Goal: Task Accomplishment & Management: Complete application form

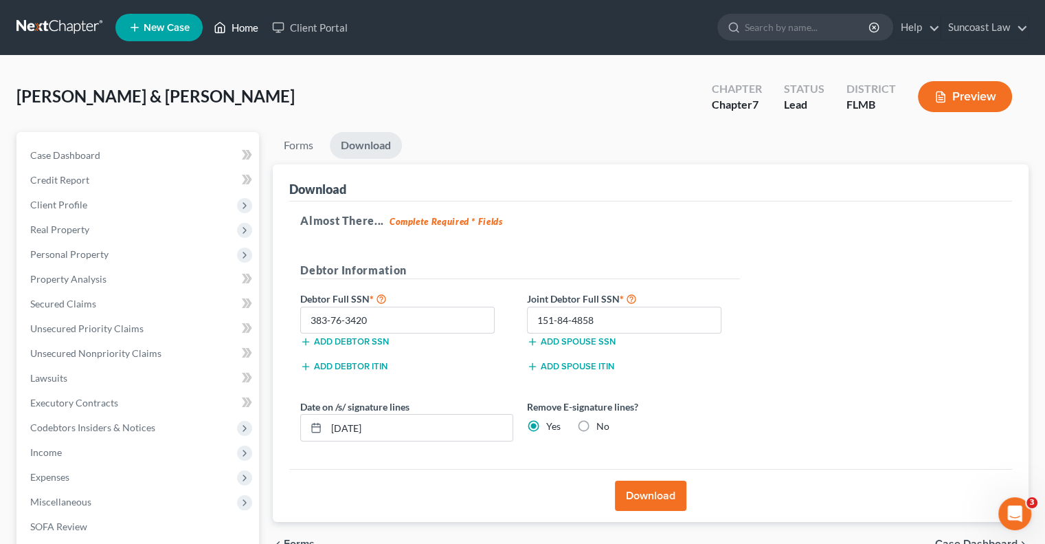
drag, startPoint x: 242, startPoint y: 27, endPoint x: 292, endPoint y: 67, distance: 64.1
click at [242, 27] on link "Home" at bounding box center [236, 27] width 58 height 25
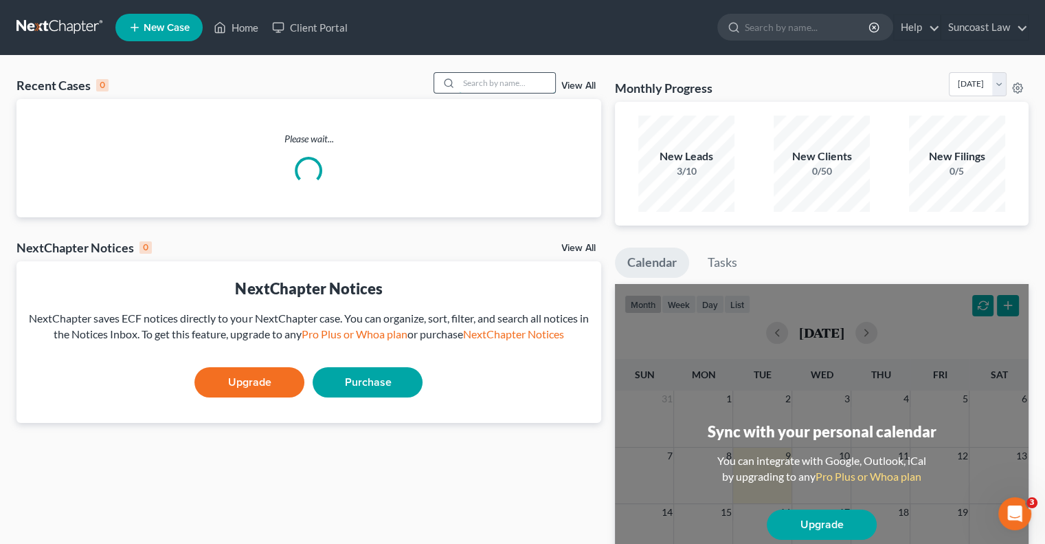
click at [535, 81] on input "search" at bounding box center [507, 83] width 96 height 20
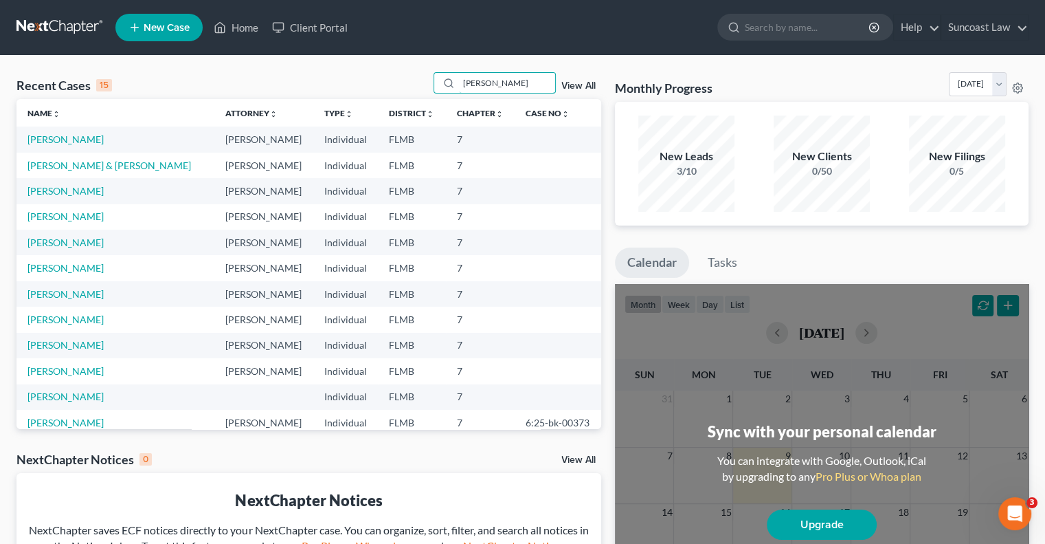
type input "[PERSON_NAME]"
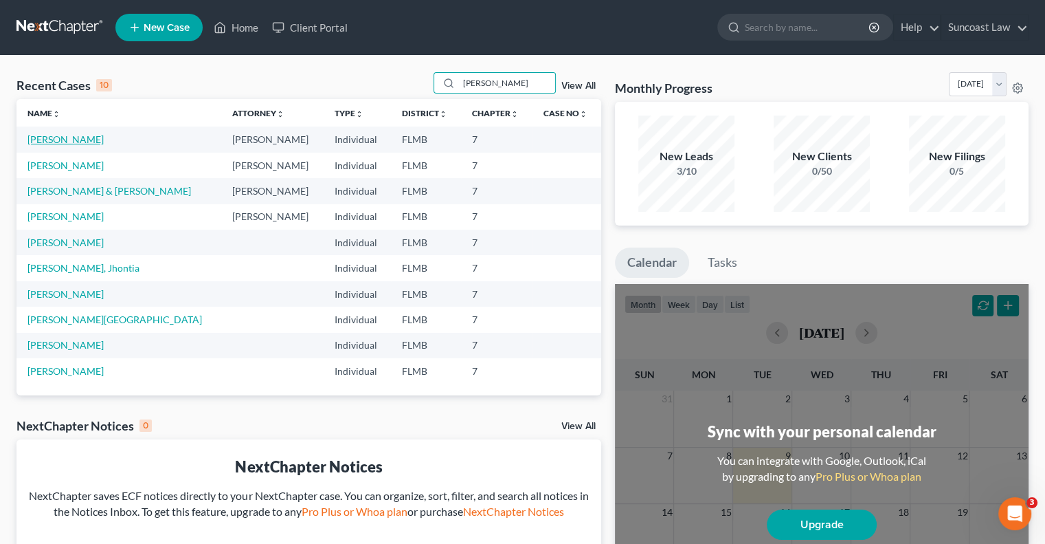
click at [74, 137] on link "[PERSON_NAME]" at bounding box center [65, 139] width 76 height 12
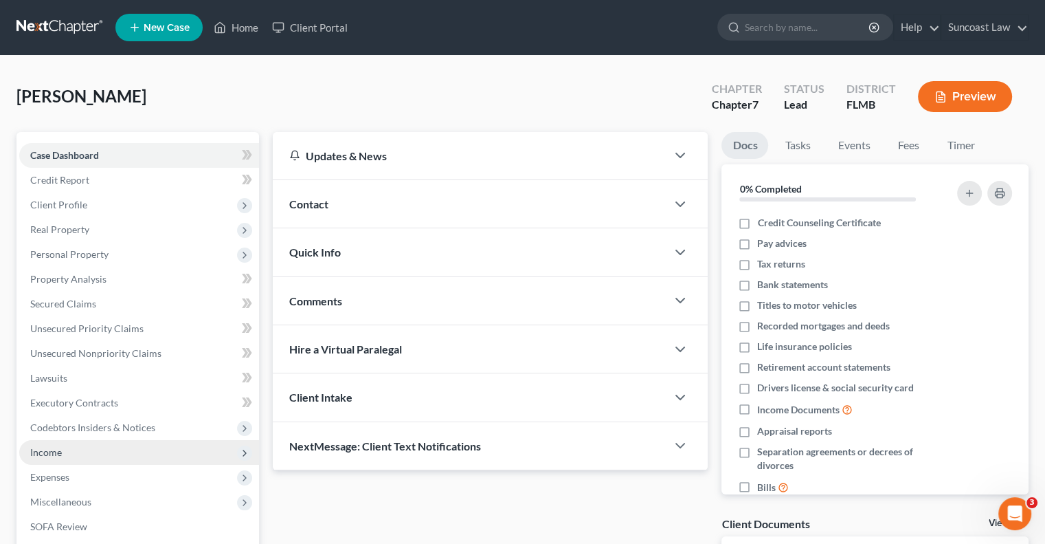
drag, startPoint x: 47, startPoint y: 458, endPoint x: 136, endPoint y: 439, distance: 91.4
click at [47, 458] on span "Income" at bounding box center [139, 452] width 240 height 25
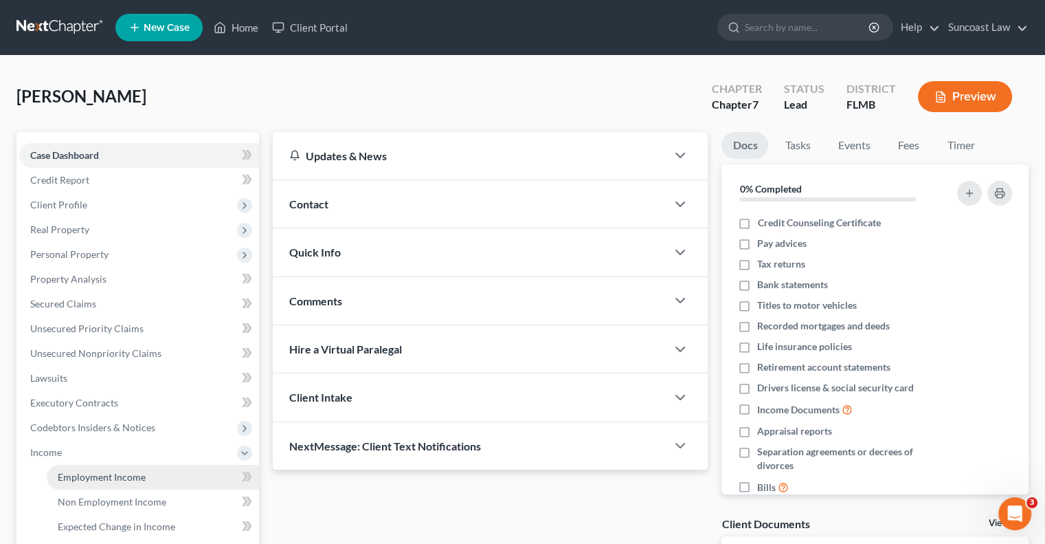
click at [113, 477] on span "Employment Income" at bounding box center [102, 477] width 88 height 12
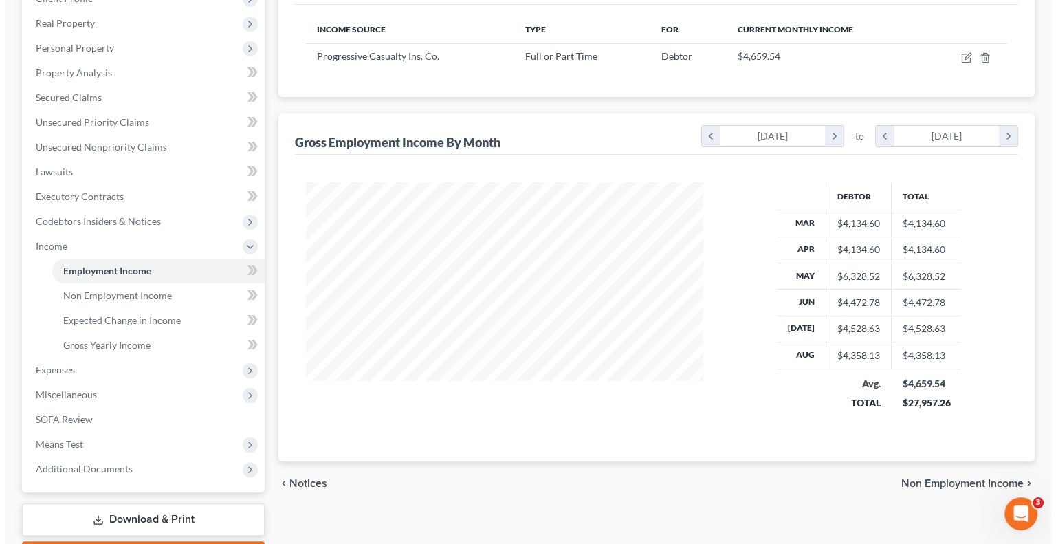
scroll to position [69, 0]
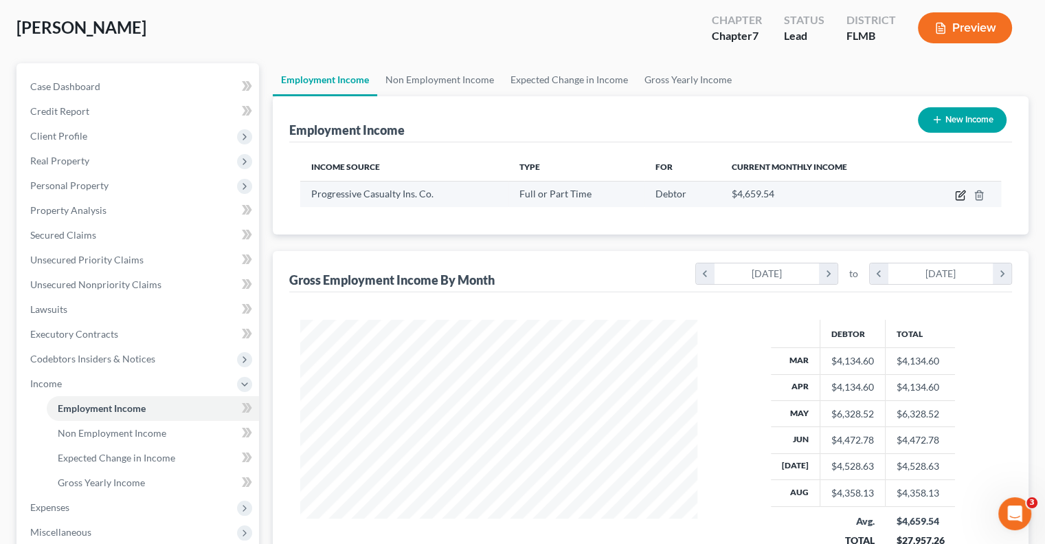
click at [957, 199] on icon "button" at bounding box center [960, 195] width 11 height 11
select select "0"
select select "36"
select select "2"
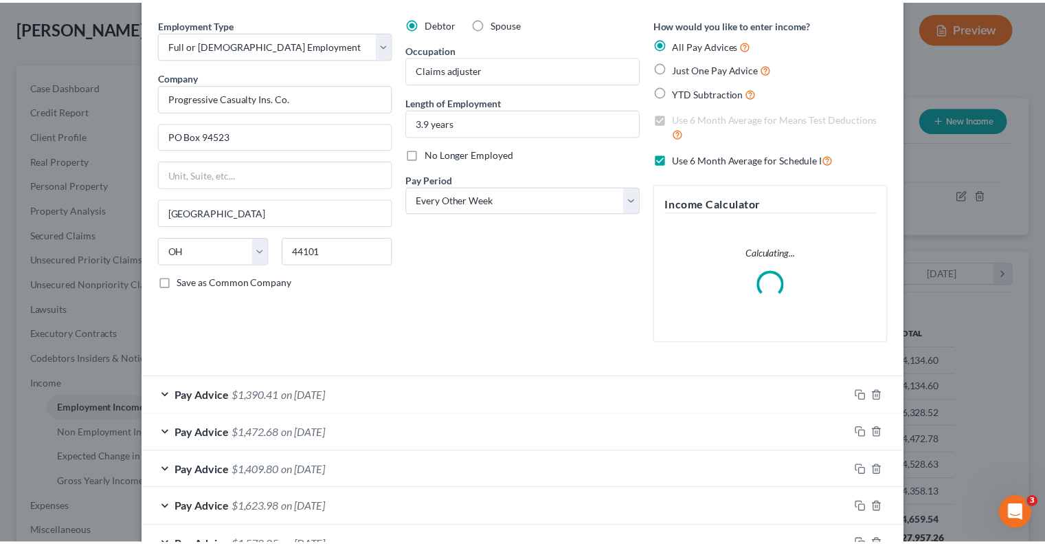
scroll to position [0, 0]
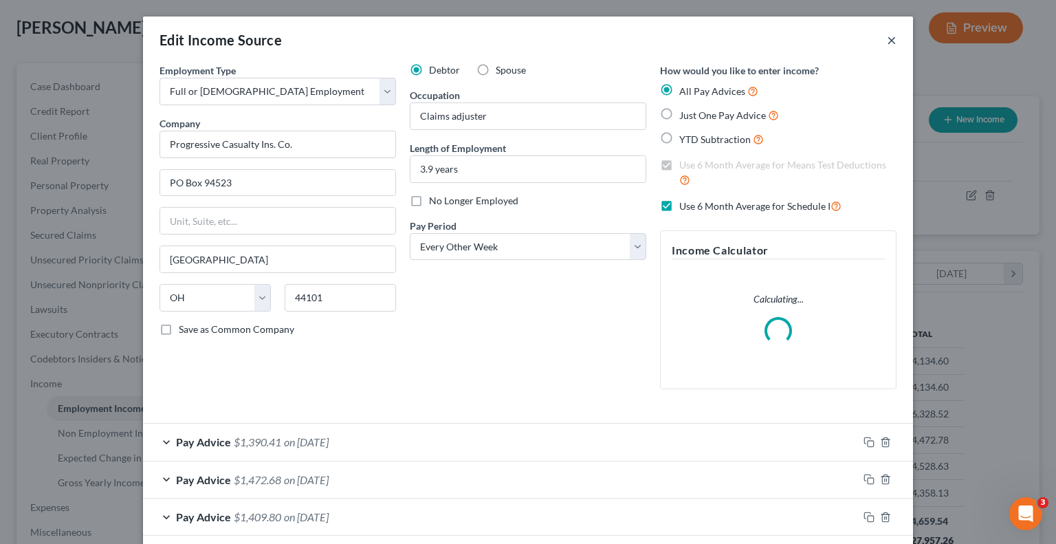
click at [886, 41] on button "×" at bounding box center [891, 40] width 10 height 16
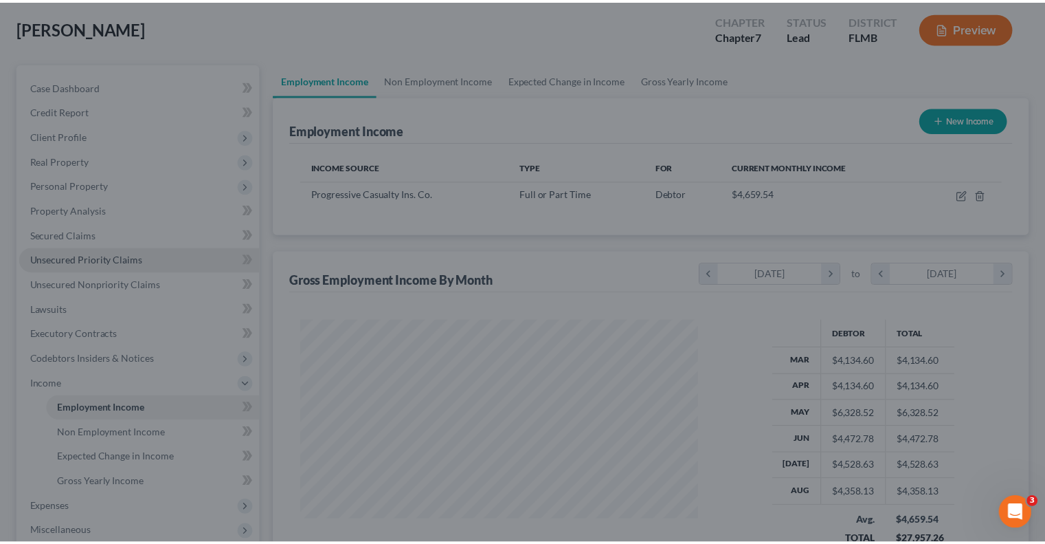
scroll to position [686950, 686770]
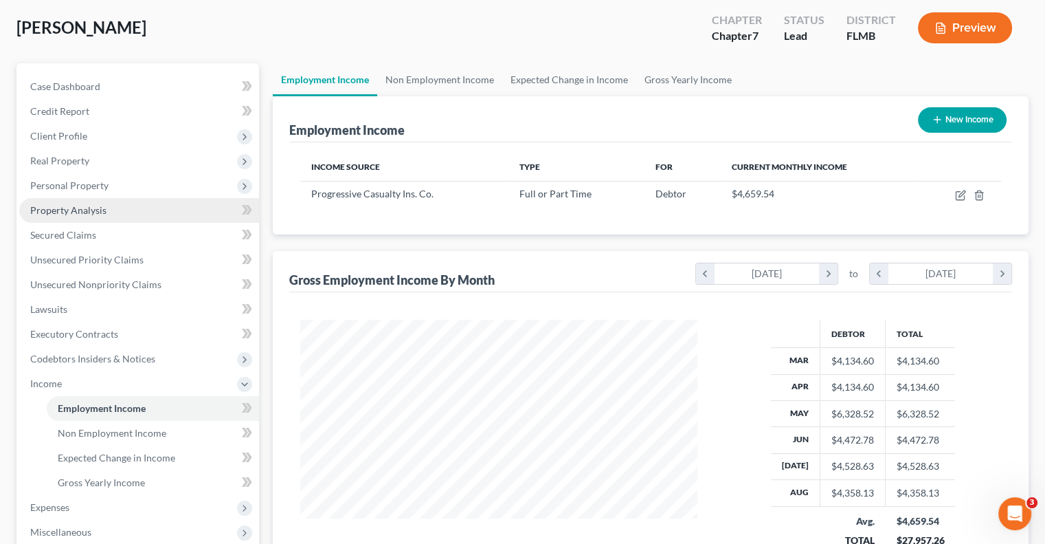
click at [70, 212] on span "Property Analysis" at bounding box center [68, 210] width 76 height 12
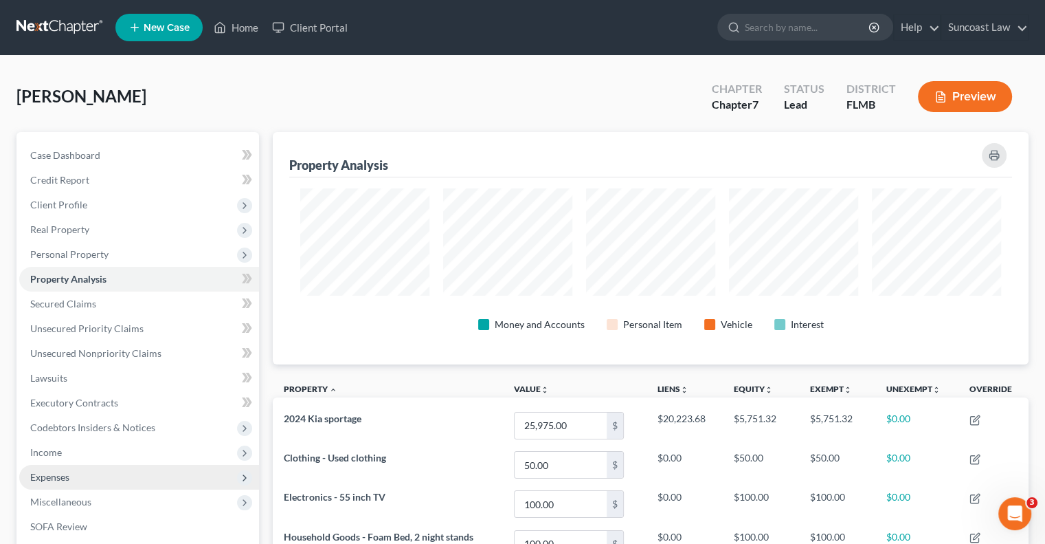
click at [71, 476] on span "Expenses" at bounding box center [139, 477] width 240 height 25
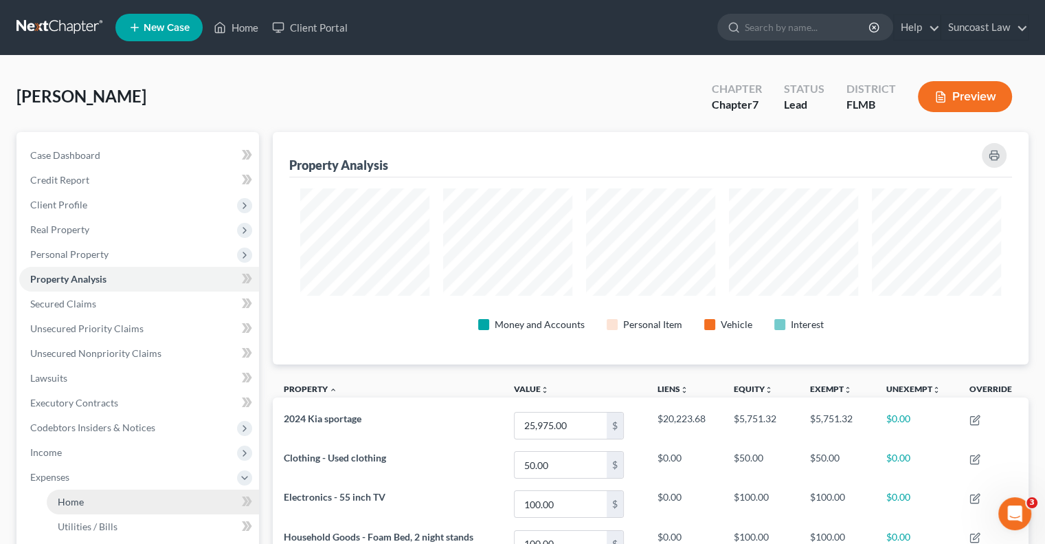
click at [115, 494] on link "Home" at bounding box center [153, 501] width 212 height 25
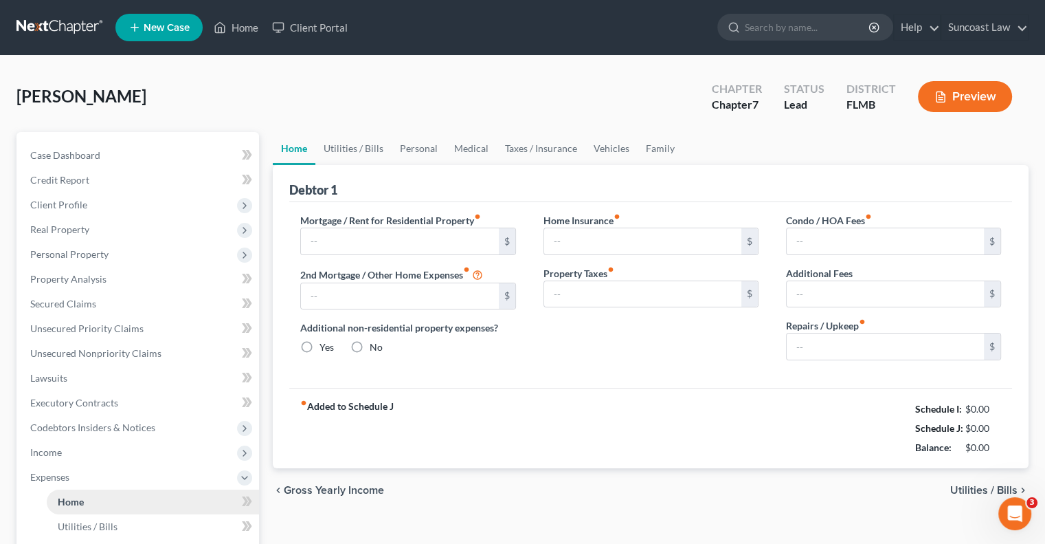
type input "1,200.00"
type input "0.00"
radio input "true"
type input "0.00"
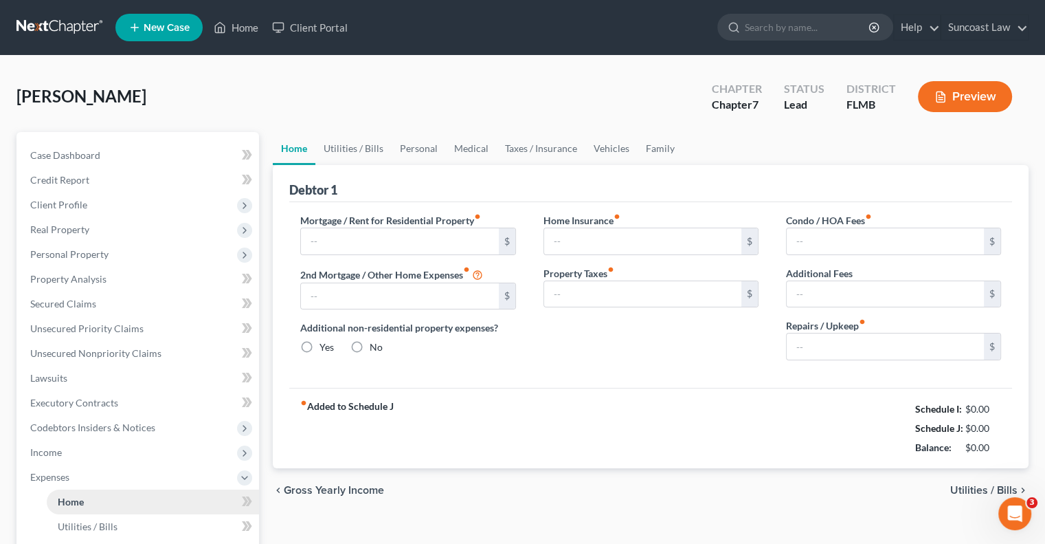
type input "0.00"
click at [375, 146] on link "Utilities / Bills" at bounding box center [353, 148] width 76 height 33
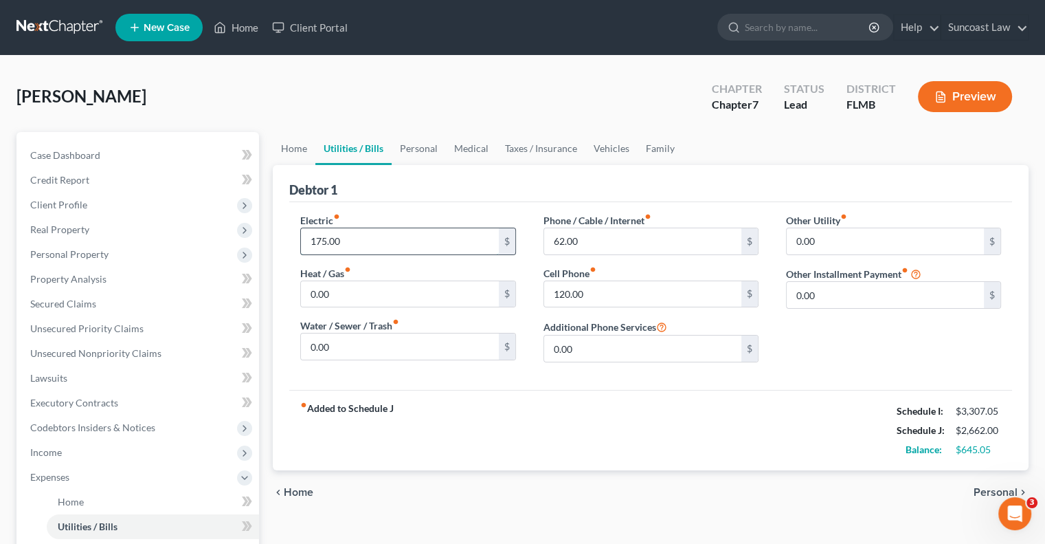
click at [355, 241] on input "175.00" at bounding box center [399, 241] width 197 height 26
type input "200"
drag, startPoint x: 607, startPoint y: 299, endPoint x: 600, endPoint y: 284, distance: 16.9
click at [607, 299] on input "120.00" at bounding box center [642, 294] width 197 height 26
type input "150"
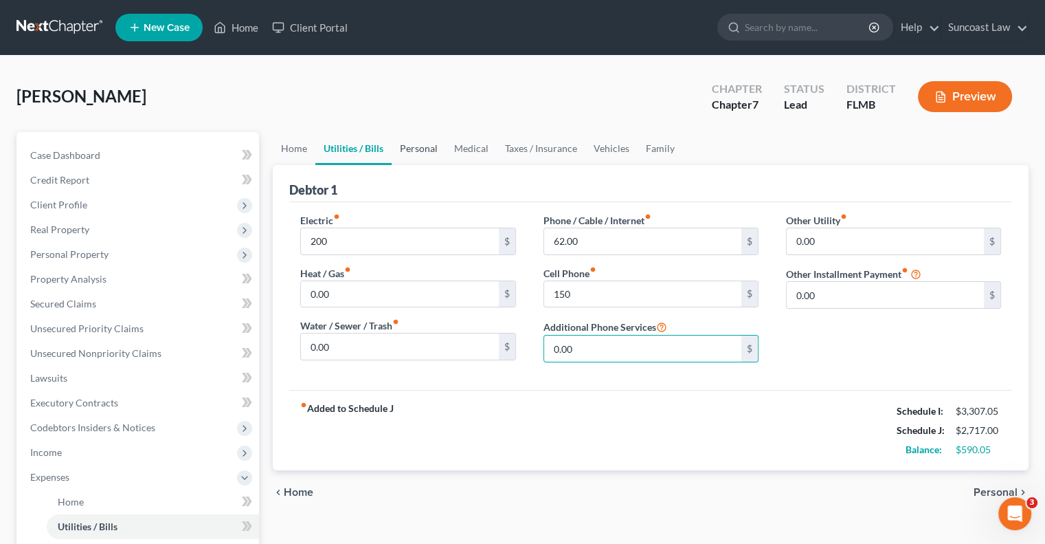
click at [401, 151] on link "Personal" at bounding box center [419, 148] width 54 height 33
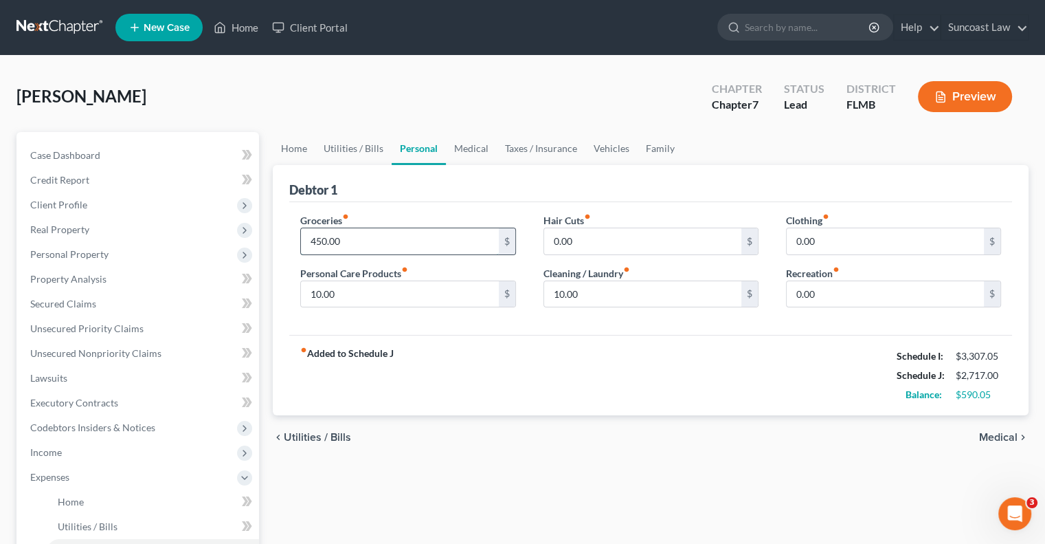
click at [400, 242] on input "450.00" at bounding box center [399, 241] width 197 height 26
type input "600"
type input "100"
type input "50"
type input "100"
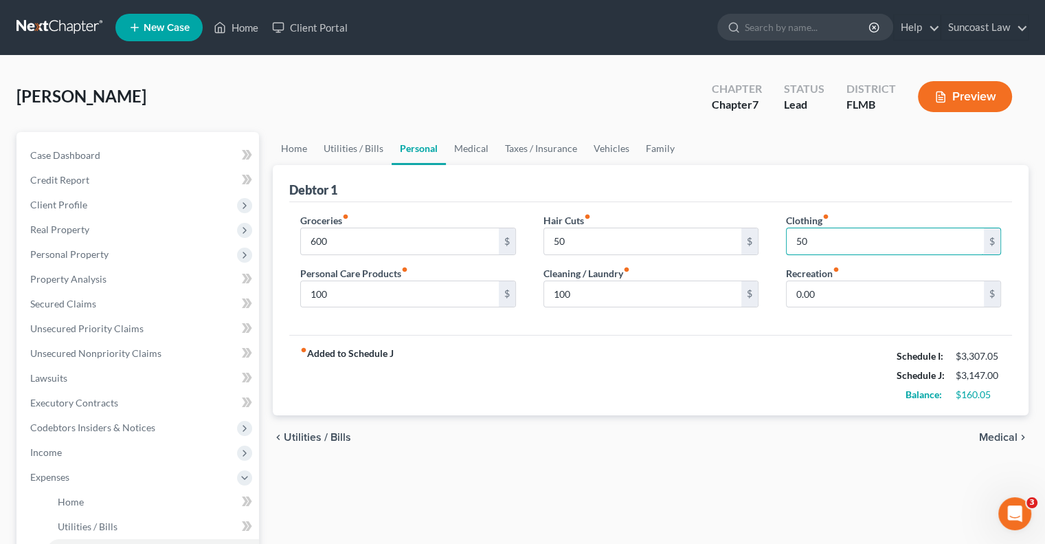
type input "50"
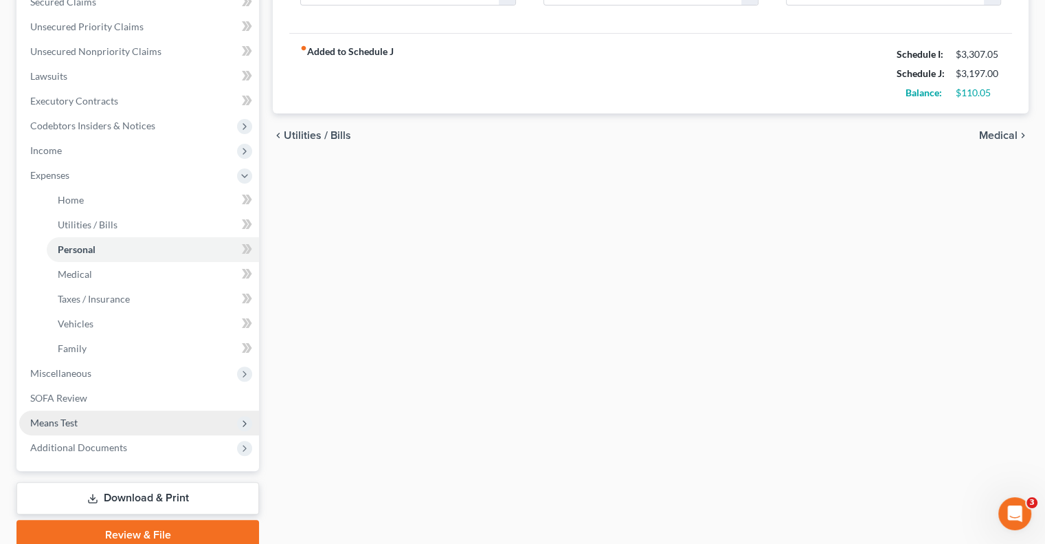
scroll to position [359, 0]
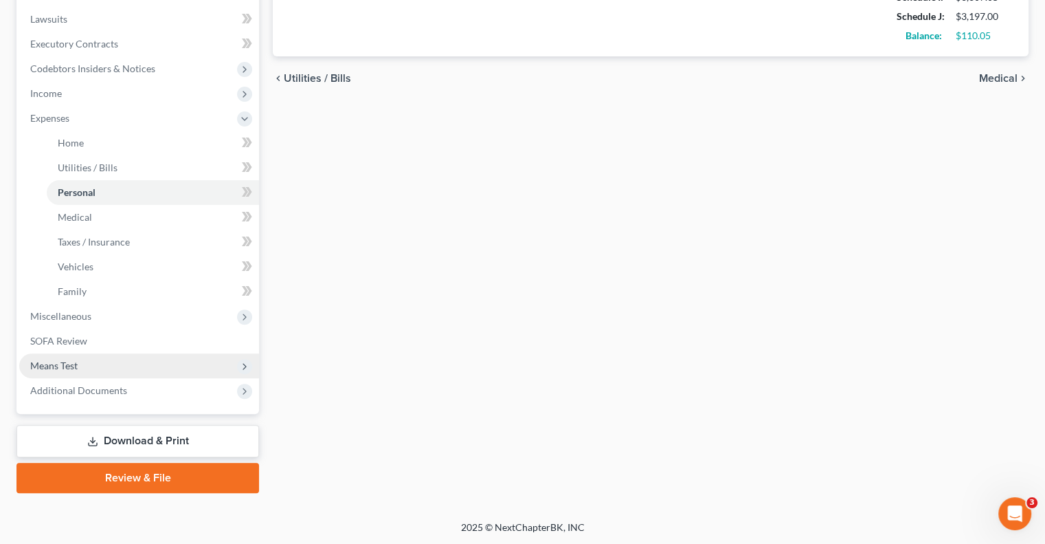
click at [93, 369] on span "Means Test" at bounding box center [139, 365] width 240 height 25
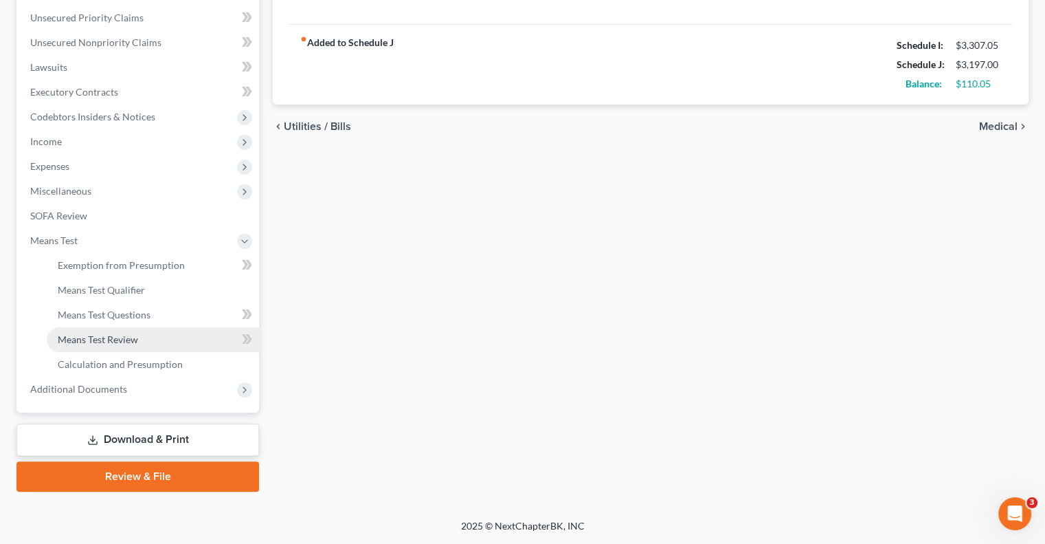
scroll to position [309, 0]
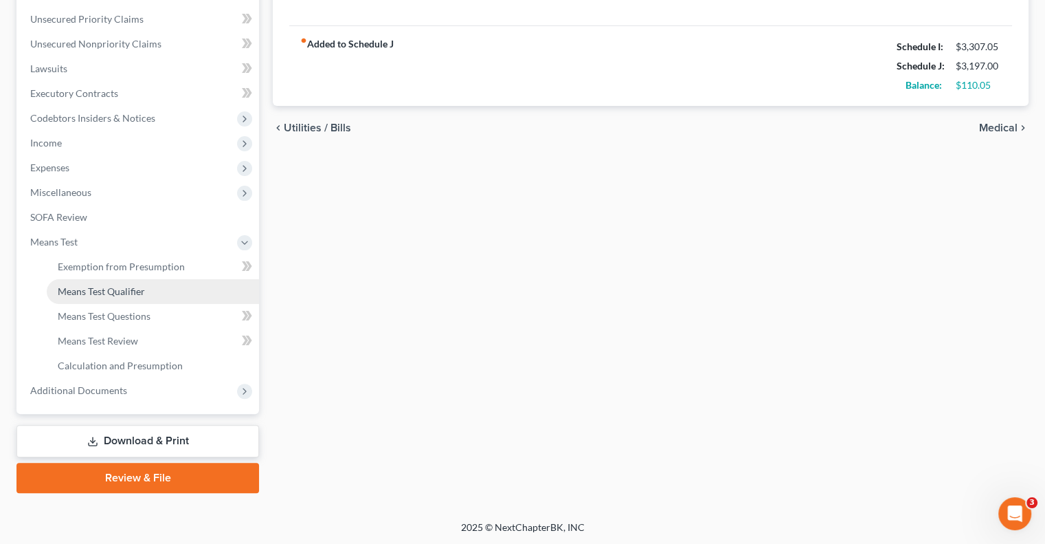
click at [122, 285] on span "Means Test Qualifier" at bounding box center [101, 291] width 87 height 12
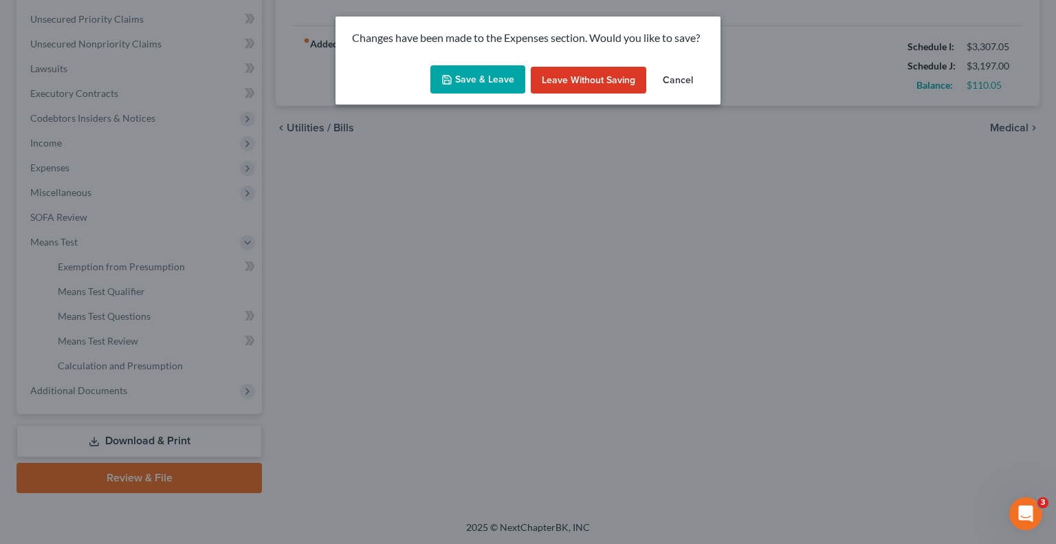
drag, startPoint x: 489, startPoint y: 80, endPoint x: 520, endPoint y: 156, distance: 81.4
click at [488, 80] on button "Save & Leave" at bounding box center [477, 79] width 95 height 29
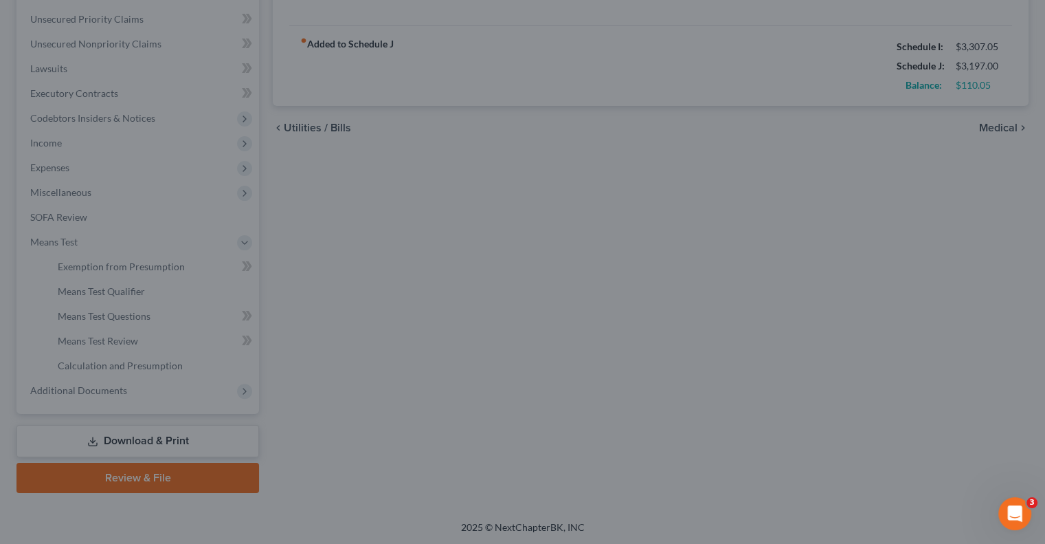
type input "600.00"
type input "100.00"
type input "50.00"
type input "100.00"
type input "50.00"
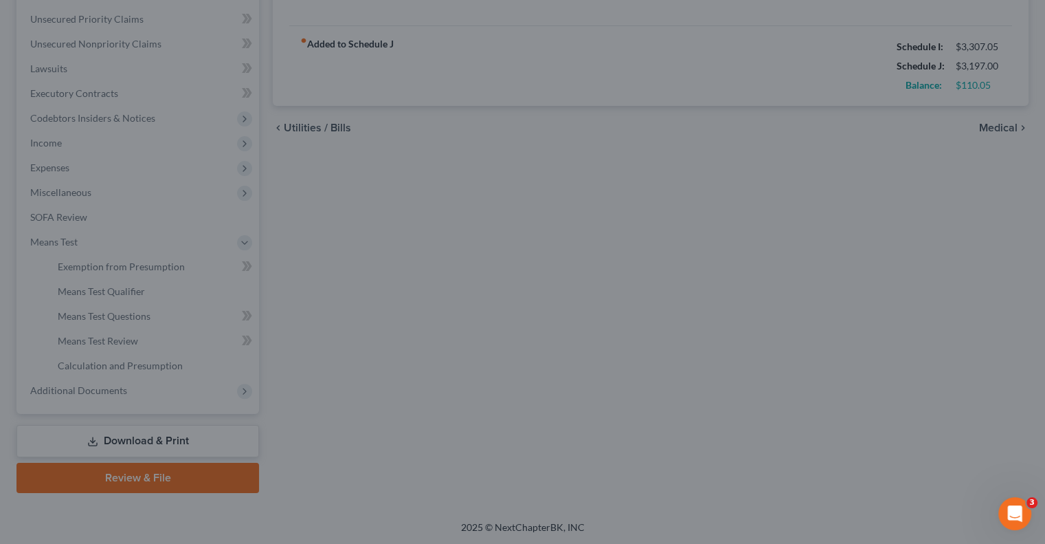
type input "50.00"
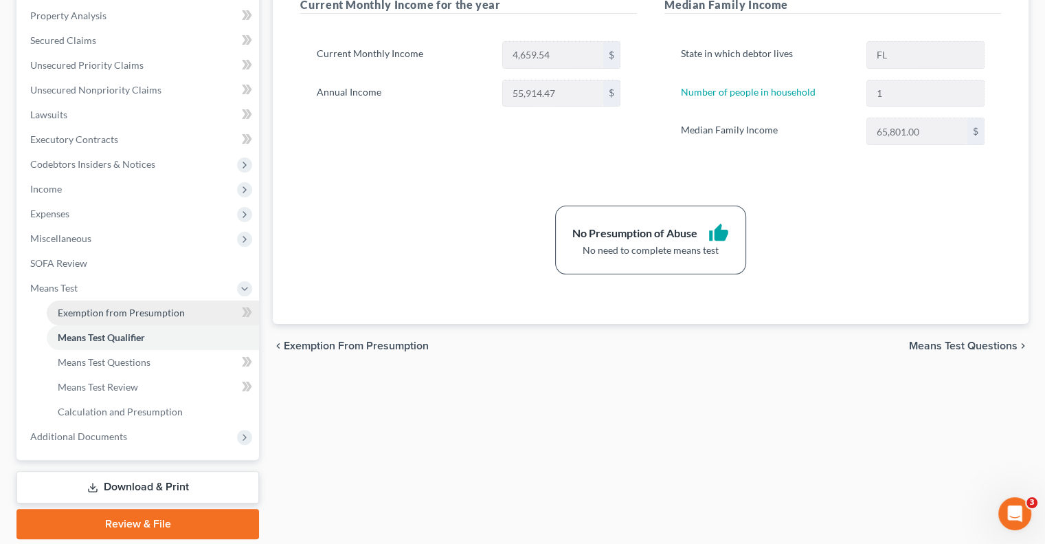
scroll to position [275, 0]
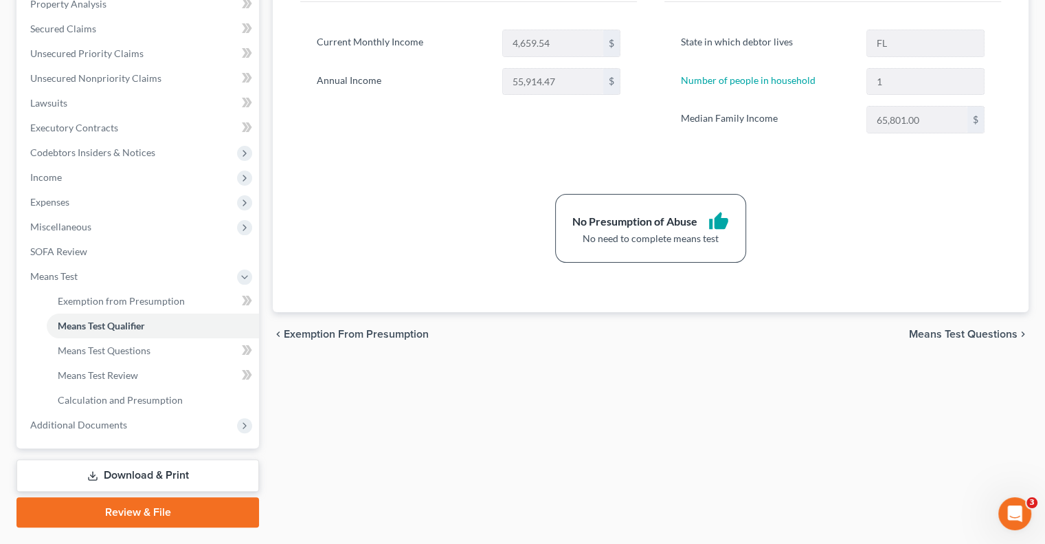
click at [166, 506] on link "Review & File" at bounding box center [137, 512] width 243 height 30
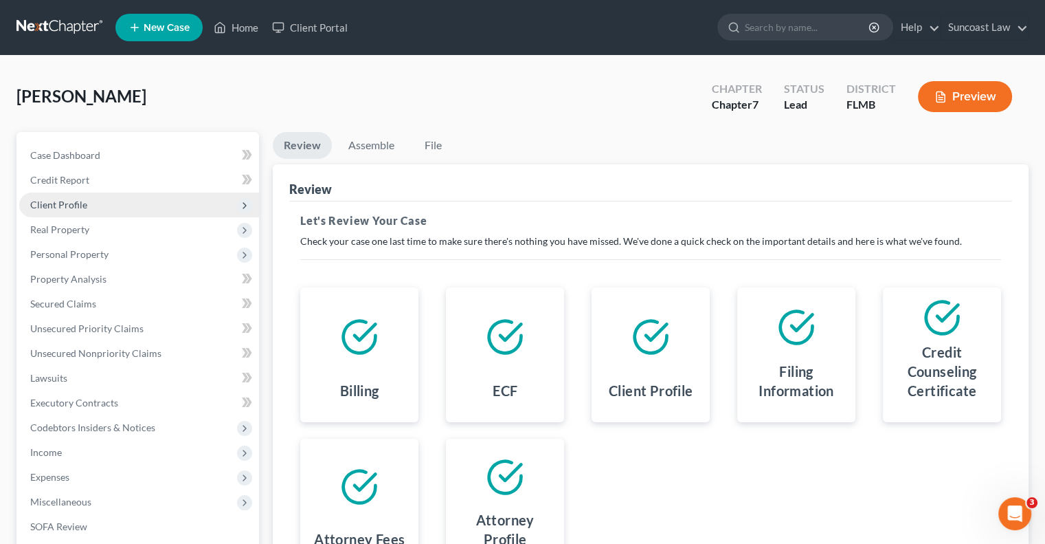
click at [80, 205] on span "Client Profile" at bounding box center [58, 205] width 57 height 12
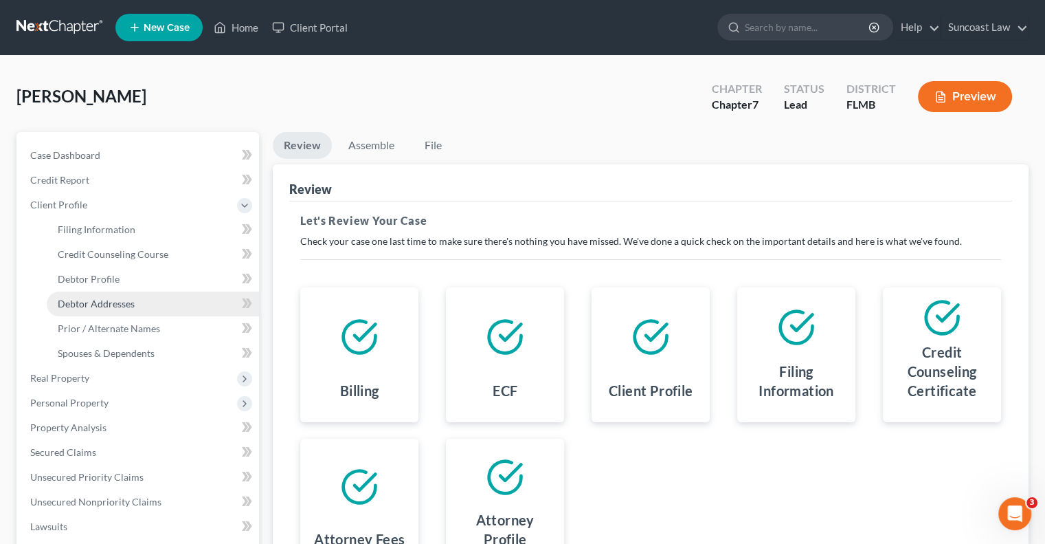
click at [135, 307] on link "Debtor Addresses" at bounding box center [153, 303] width 212 height 25
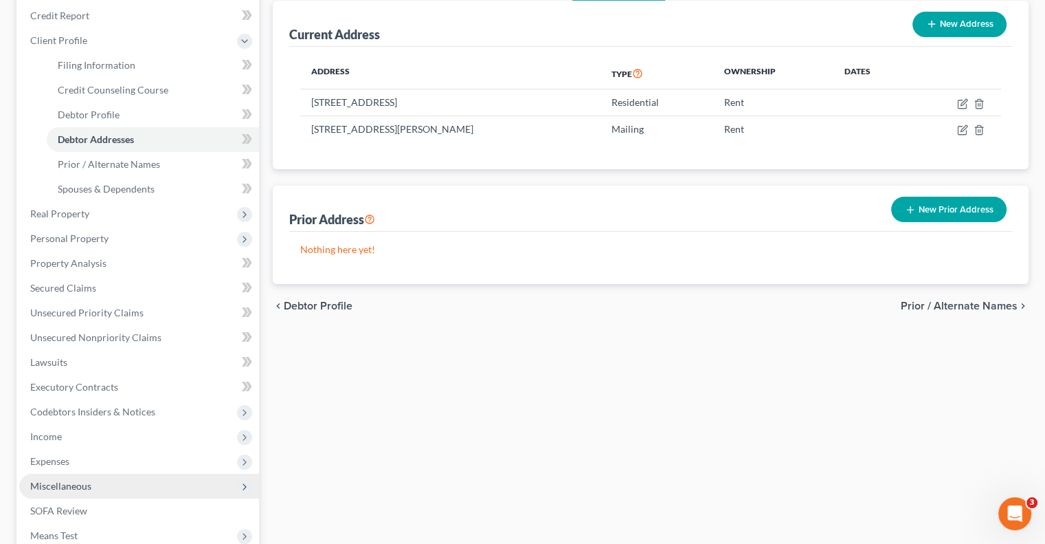
scroll to position [334, 0]
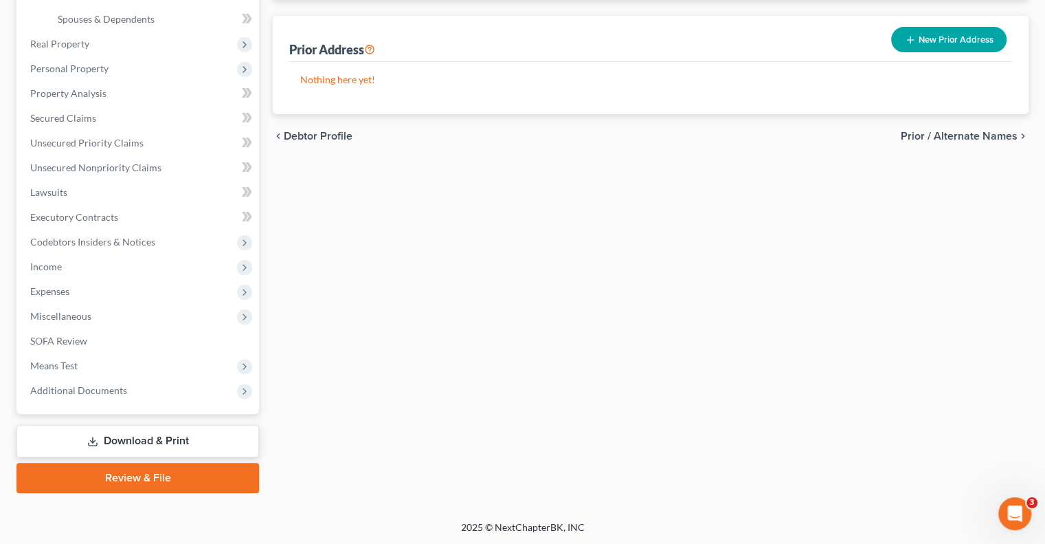
click at [175, 436] on link "Download & Print" at bounding box center [137, 441] width 243 height 32
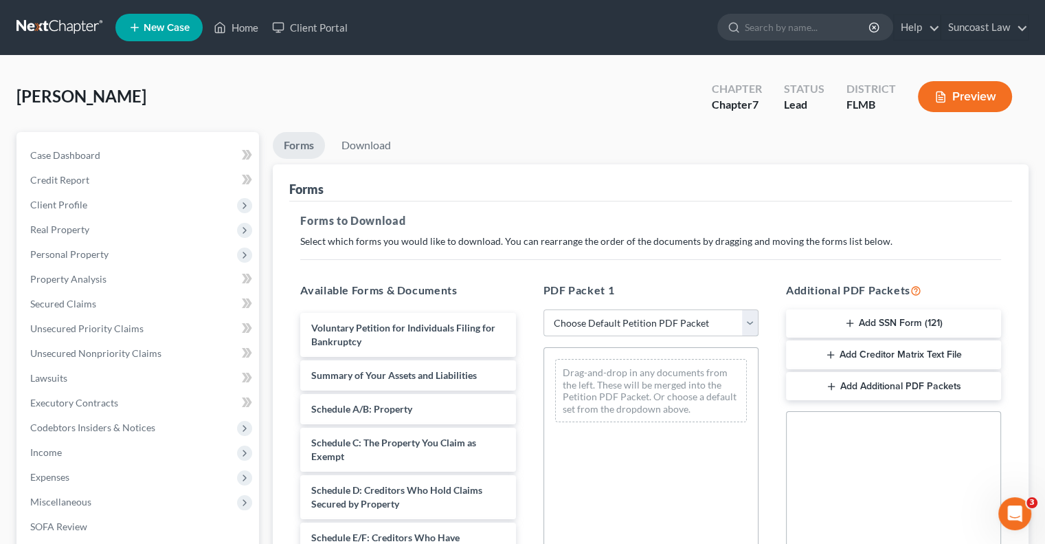
click at [689, 319] on select "Choose Default Petition PDF Packet Complete Bankruptcy Petition (all forms and …" at bounding box center [651, 322] width 215 height 27
select select "0"
click at [544, 309] on select "Choose Default Petition PDF Packet Complete Bankruptcy Petition (all forms and …" at bounding box center [651, 322] width 215 height 27
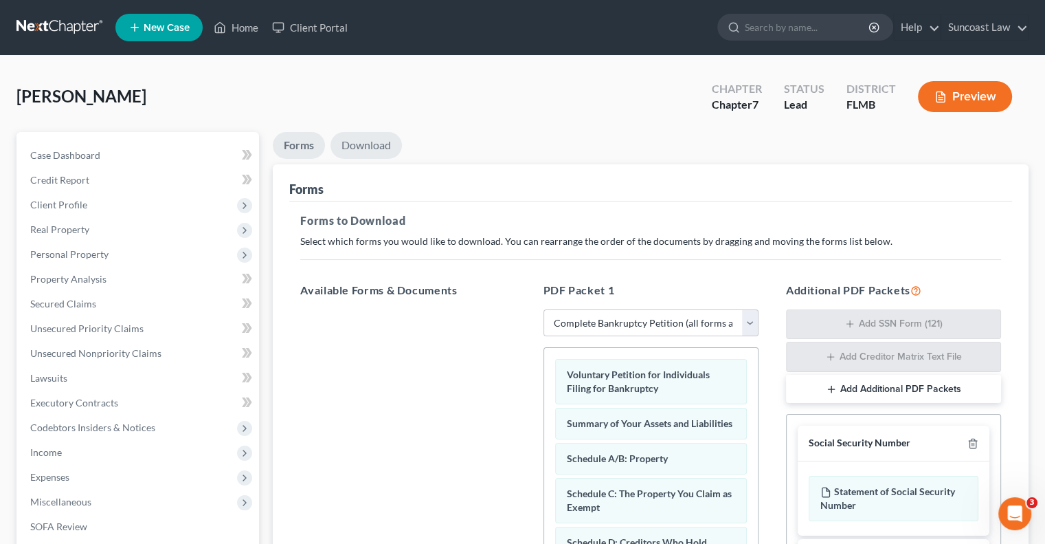
click at [383, 152] on link "Download" at bounding box center [366, 145] width 71 height 27
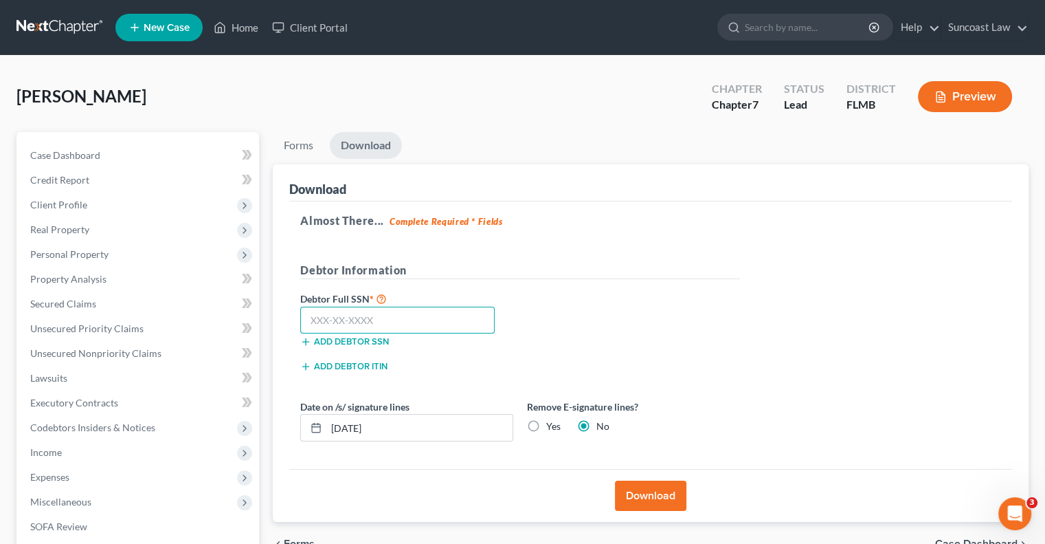
click at [407, 320] on input "text" at bounding box center [397, 319] width 194 height 27
type input "568-19-8719"
drag, startPoint x: 396, startPoint y: 422, endPoint x: 346, endPoint y: 423, distance: 49.5
click at [346, 423] on input "[DATE]" at bounding box center [419, 427] width 186 height 26
type input "[DATE]"
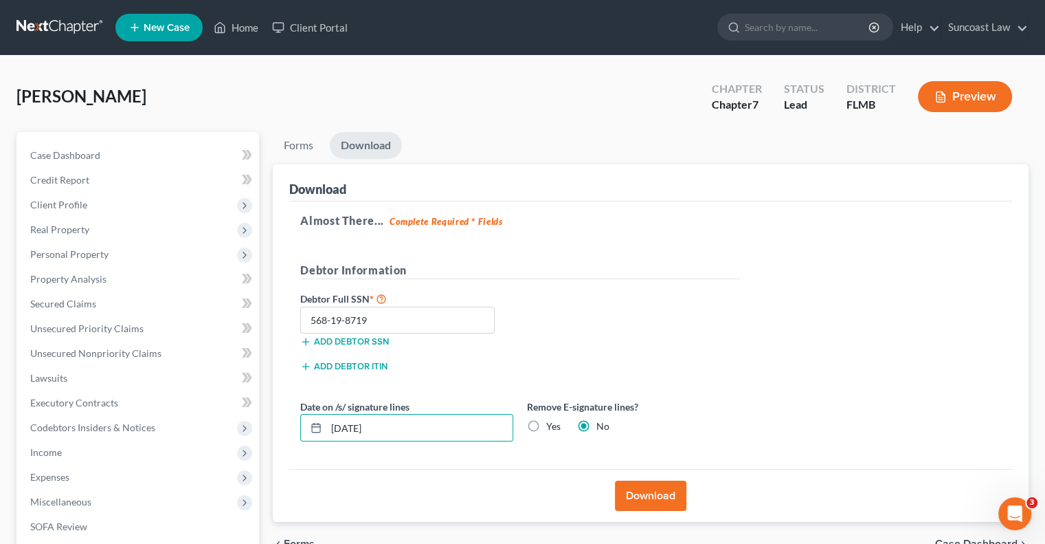
click at [546, 426] on label "Yes" at bounding box center [553, 426] width 14 height 14
click at [552, 426] on input "Yes" at bounding box center [556, 423] width 9 height 9
radio input "true"
radio input "false"
click at [654, 500] on button "Download" at bounding box center [650, 495] width 71 height 30
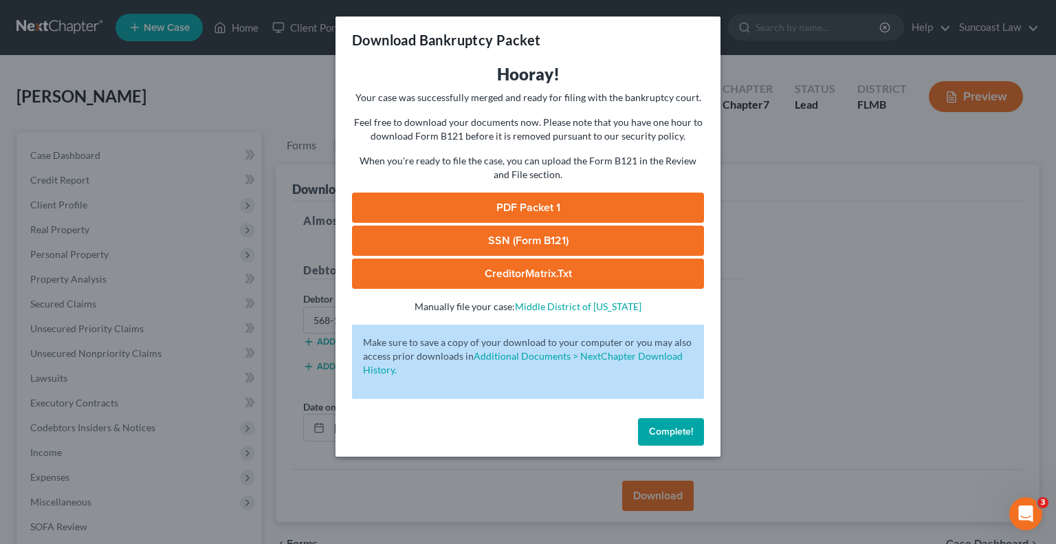
click at [634, 237] on link "SSN (Form B121)" at bounding box center [528, 240] width 352 height 30
click at [558, 200] on link "PDF Packet 1" at bounding box center [528, 207] width 352 height 30
click at [668, 432] on span "Complete!" at bounding box center [671, 431] width 44 height 12
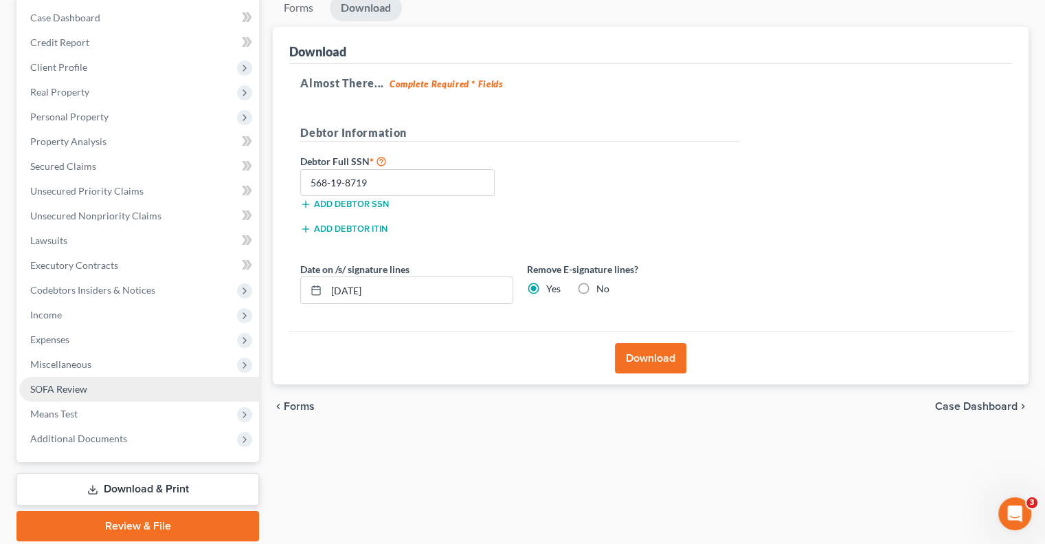
drag, startPoint x: 79, startPoint y: 385, endPoint x: 94, endPoint y: 391, distance: 16.3
click at [79, 385] on span "SOFA Review" at bounding box center [58, 389] width 57 height 12
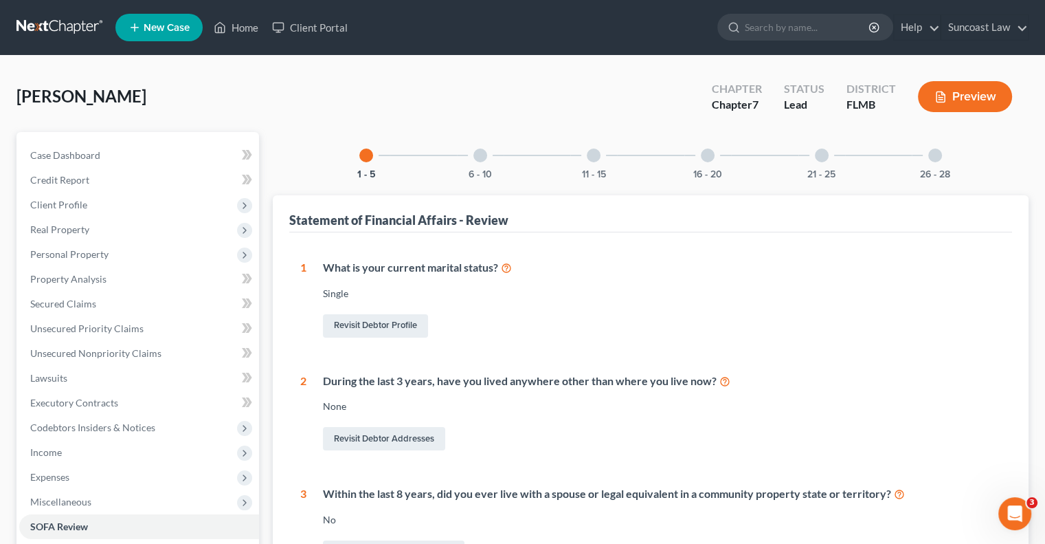
click at [590, 160] on div at bounding box center [594, 155] width 14 height 14
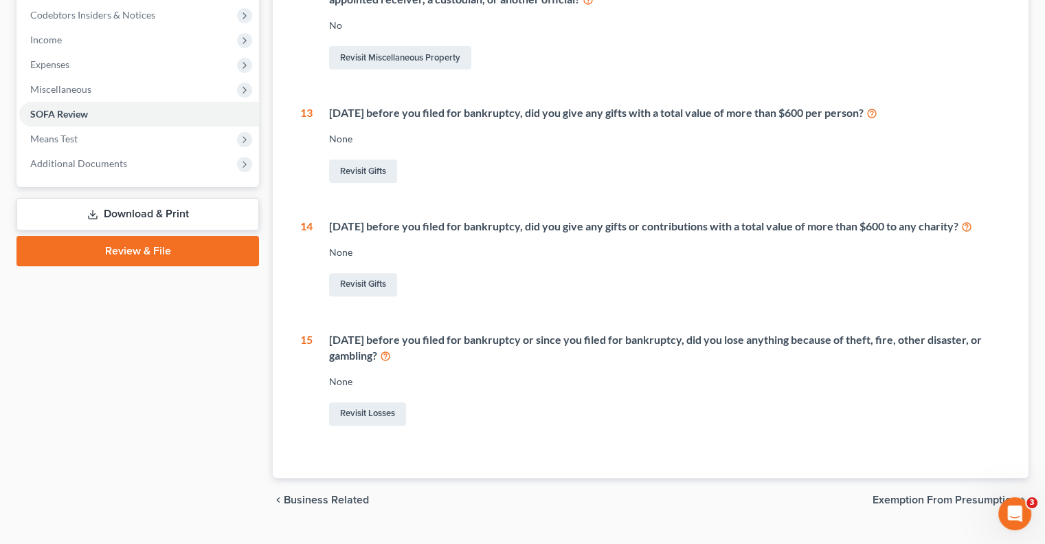
scroll to position [69, 0]
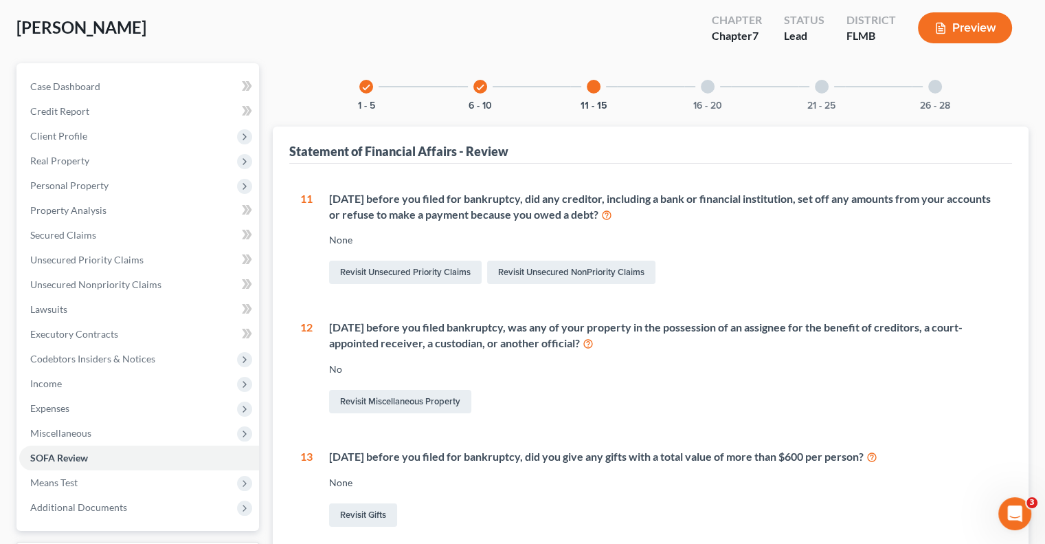
click at [709, 85] on div at bounding box center [708, 87] width 14 height 14
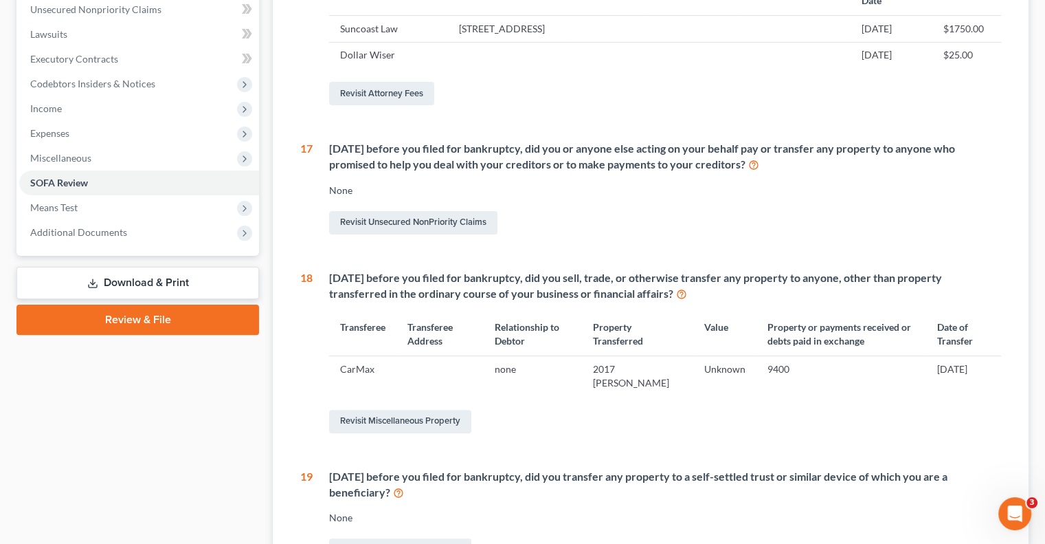
scroll to position [0, 0]
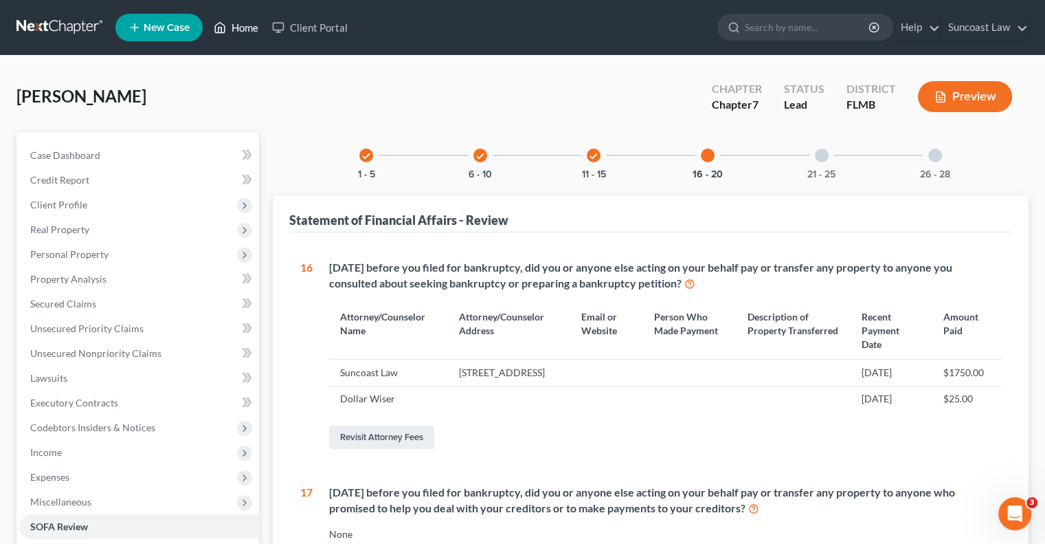
drag, startPoint x: 250, startPoint y: 29, endPoint x: 284, endPoint y: 57, distance: 44.4
click at [250, 29] on link "Home" at bounding box center [236, 27] width 58 height 25
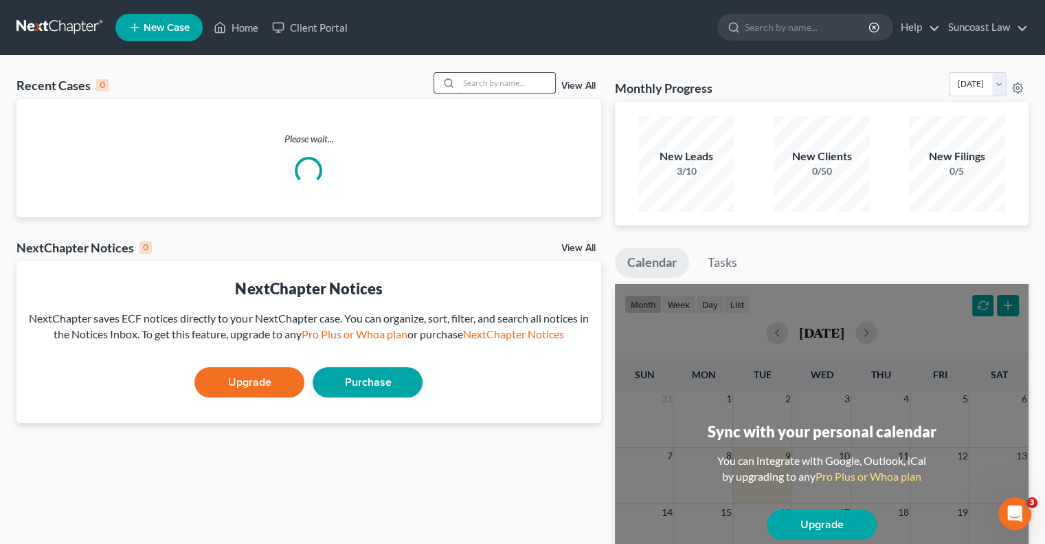
click at [487, 80] on input "search" at bounding box center [507, 83] width 96 height 20
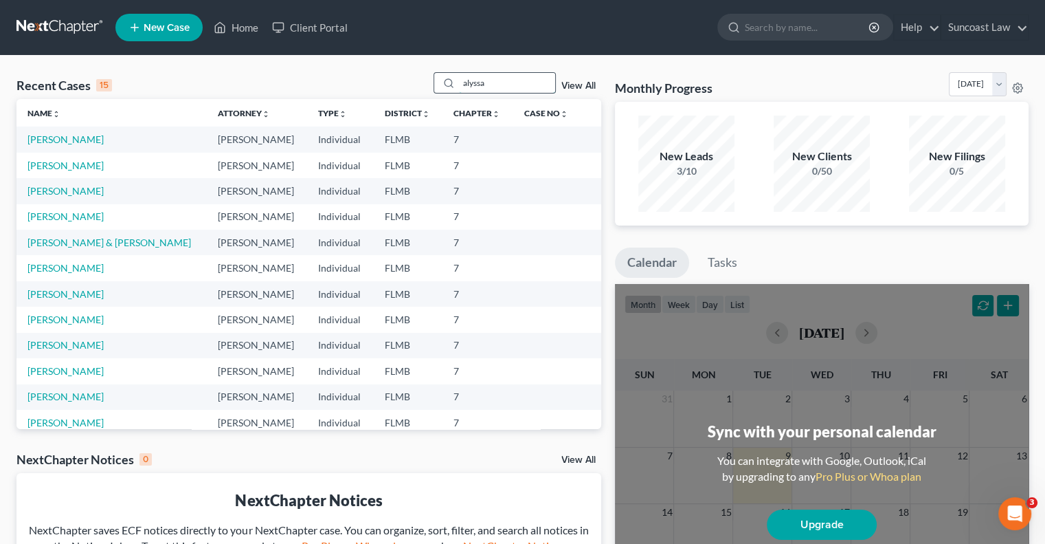
type input "alyssa"
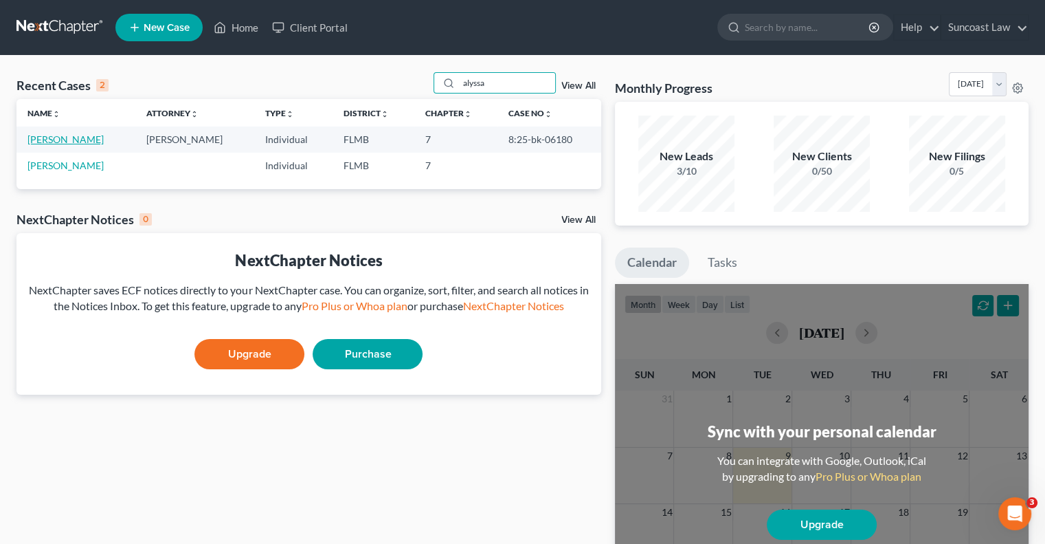
click at [77, 134] on link "[PERSON_NAME]" at bounding box center [65, 139] width 76 height 12
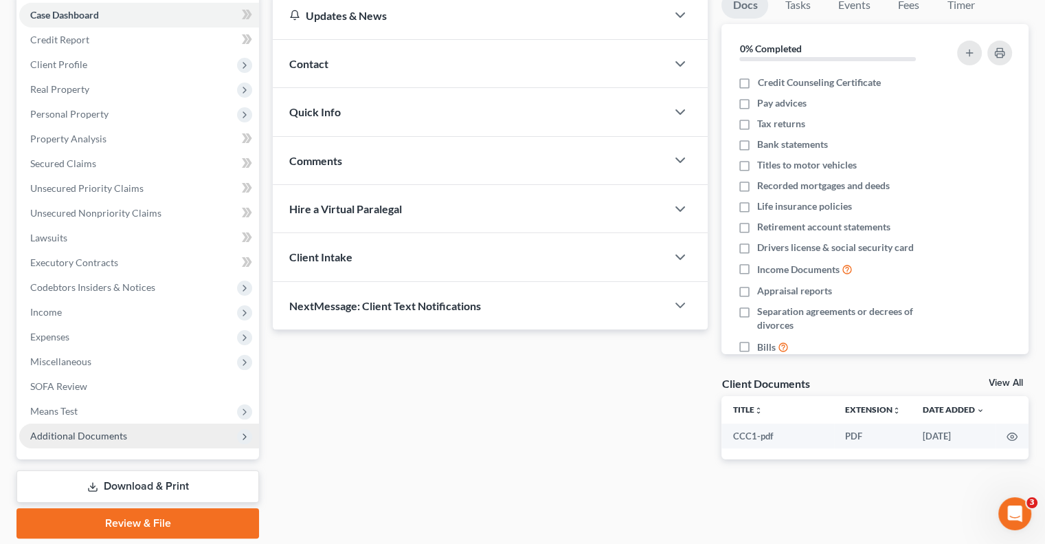
scroll to position [186, 0]
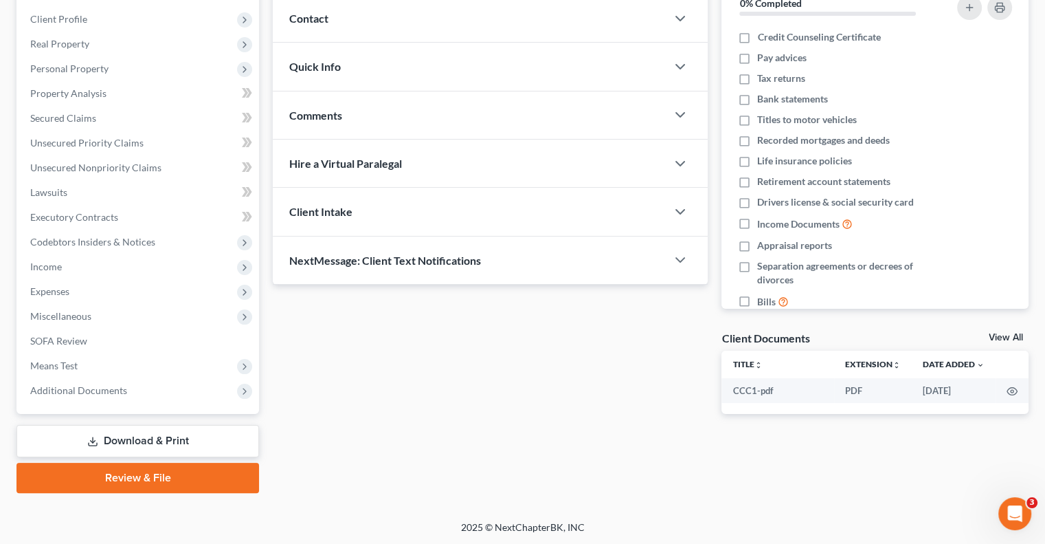
click at [139, 436] on link "Download & Print" at bounding box center [137, 441] width 243 height 32
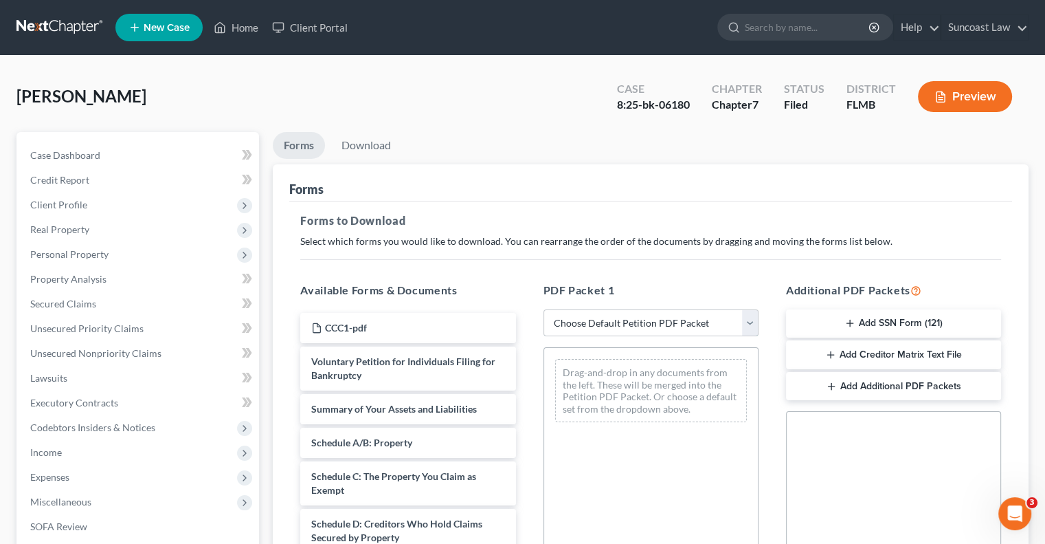
drag, startPoint x: 609, startPoint y: 308, endPoint x: 614, endPoint y: 320, distance: 12.6
click at [609, 309] on select "Choose Default Petition PDF Packet Complete Bankruptcy Petition (all forms and …" at bounding box center [651, 322] width 215 height 27
select select "0"
click at [544, 309] on select "Choose Default Petition PDF Packet Complete Bankruptcy Petition (all forms and …" at bounding box center [651, 322] width 215 height 27
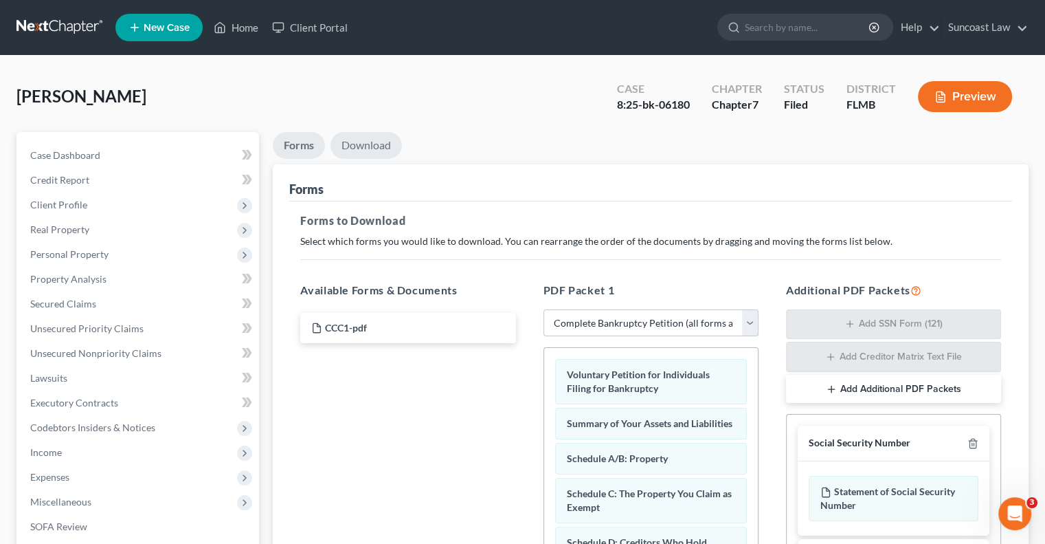
click at [374, 140] on link "Download" at bounding box center [366, 145] width 71 height 27
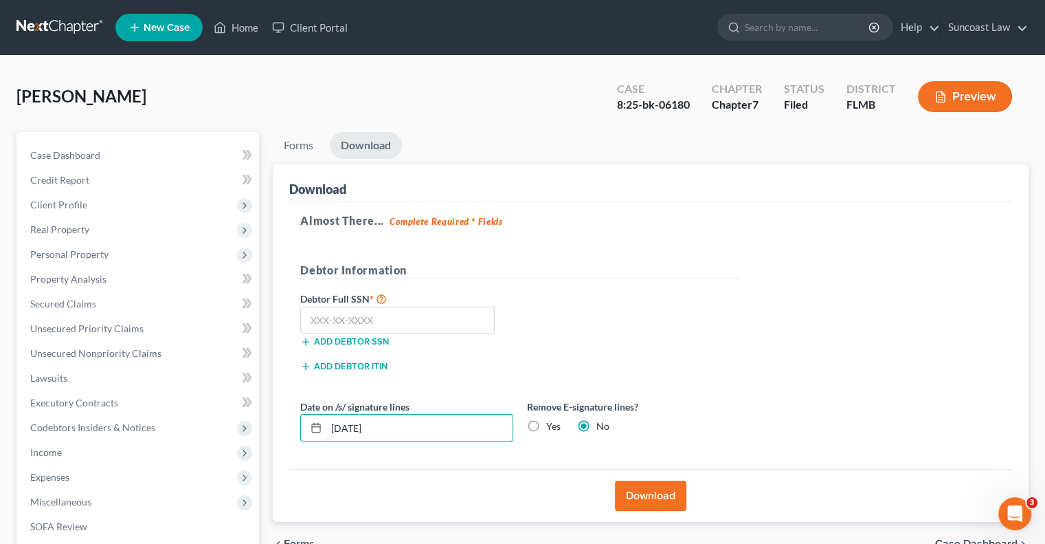
drag, startPoint x: 418, startPoint y: 431, endPoint x: 330, endPoint y: 400, distance: 93.2
click at [302, 421] on div "[DATE]" at bounding box center [406, 427] width 213 height 27
type input "[DATE]"
click at [660, 500] on button "Download" at bounding box center [650, 495] width 71 height 30
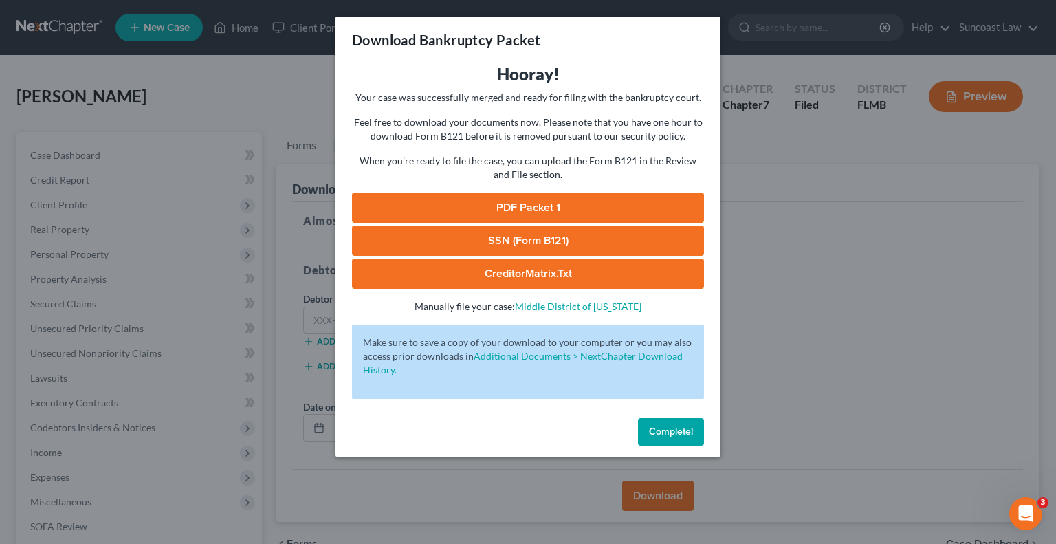
click at [594, 211] on link "PDF Packet 1" at bounding box center [528, 207] width 352 height 30
drag, startPoint x: 649, startPoint y: 427, endPoint x: 165, endPoint y: 331, distance: 493.4
click at [649, 427] on span "Complete!" at bounding box center [671, 431] width 44 height 12
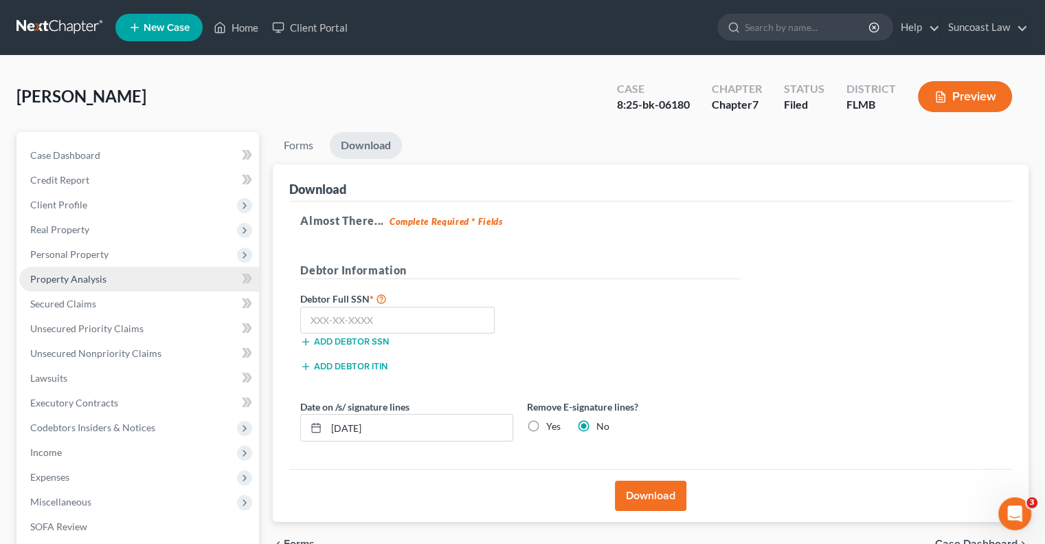
click at [91, 284] on span "Property Analysis" at bounding box center [68, 279] width 76 height 12
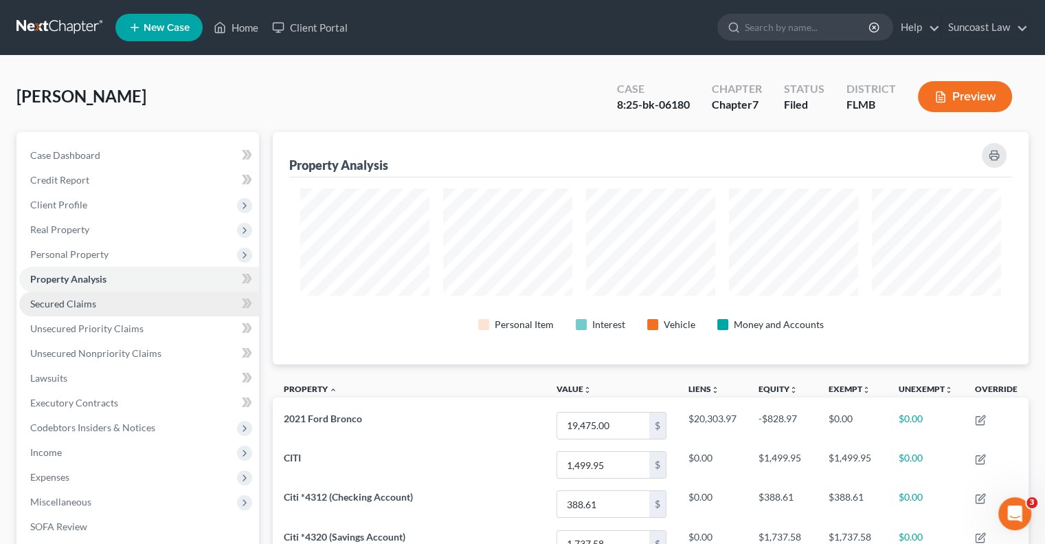
drag, startPoint x: 90, startPoint y: 253, endPoint x: 150, endPoint y: 292, distance: 71.5
click at [90, 253] on span "Personal Property" at bounding box center [69, 254] width 78 height 12
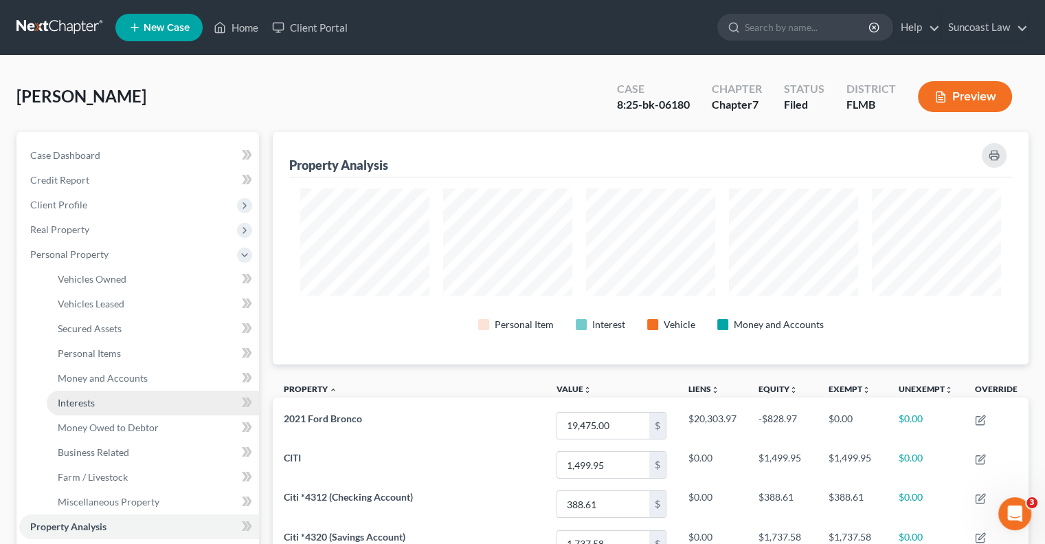
click at [127, 406] on link "Interests" at bounding box center [153, 402] width 212 height 25
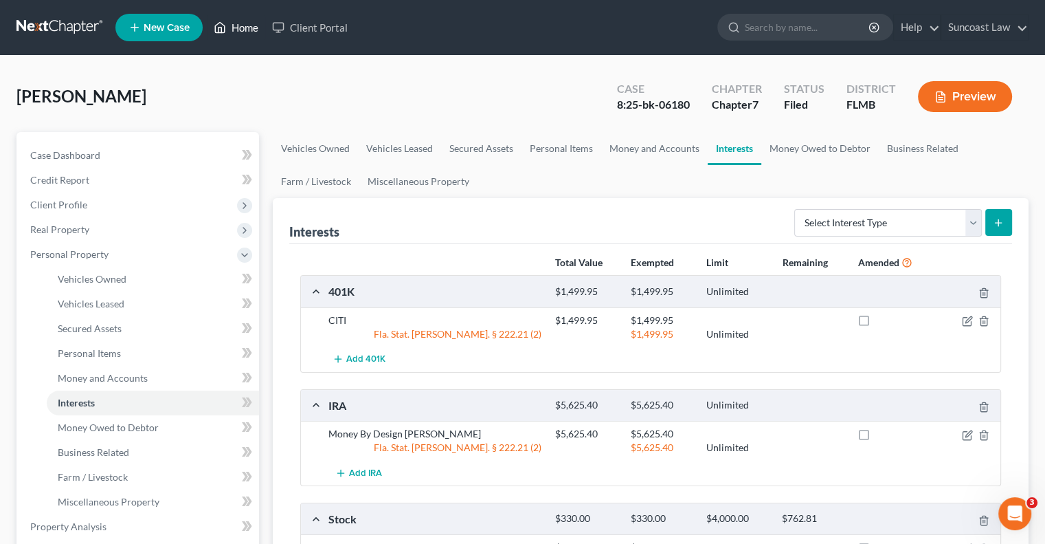
click at [247, 27] on link "Home" at bounding box center [236, 27] width 58 height 25
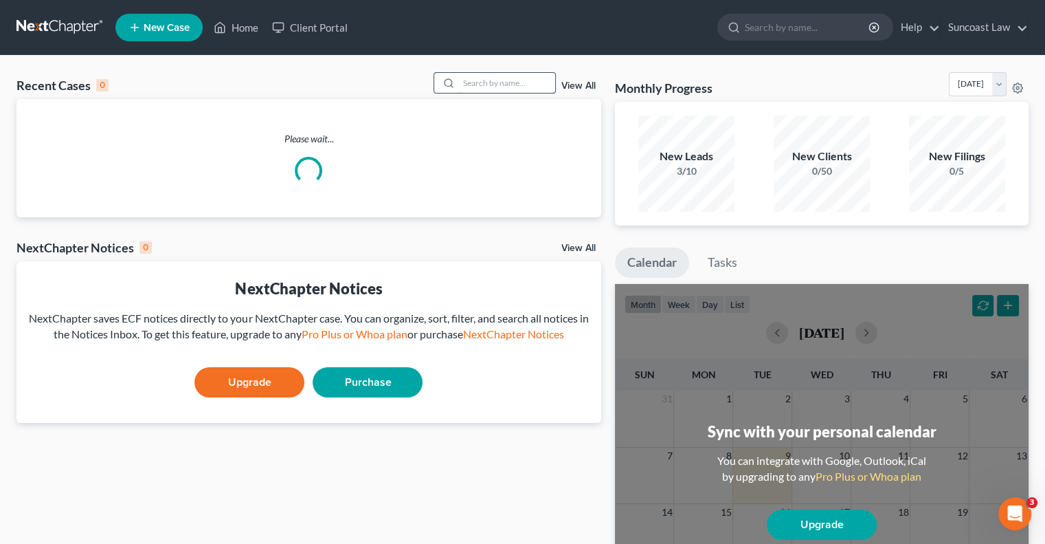
click at [505, 80] on input "search" at bounding box center [507, 83] width 96 height 20
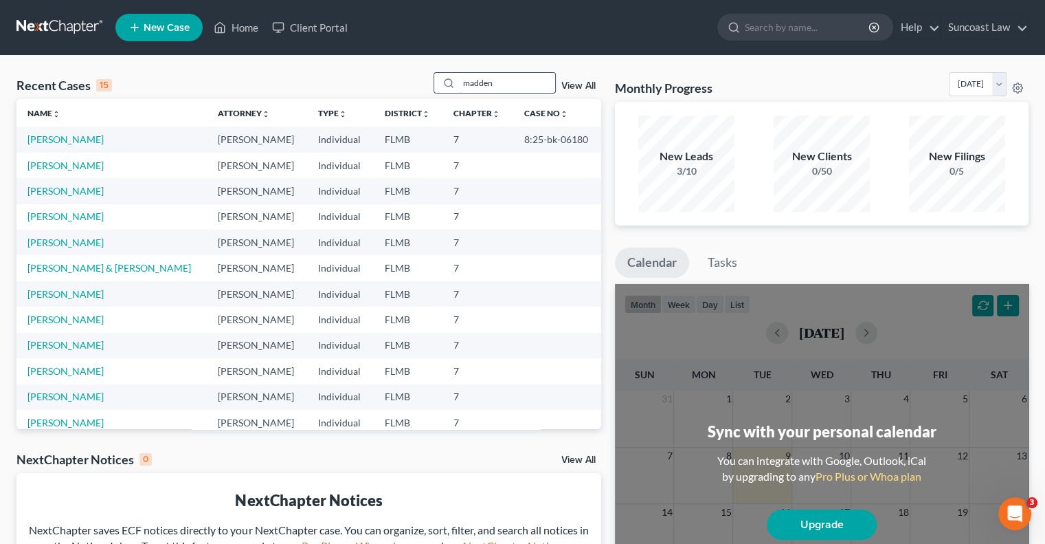
type input "madden"
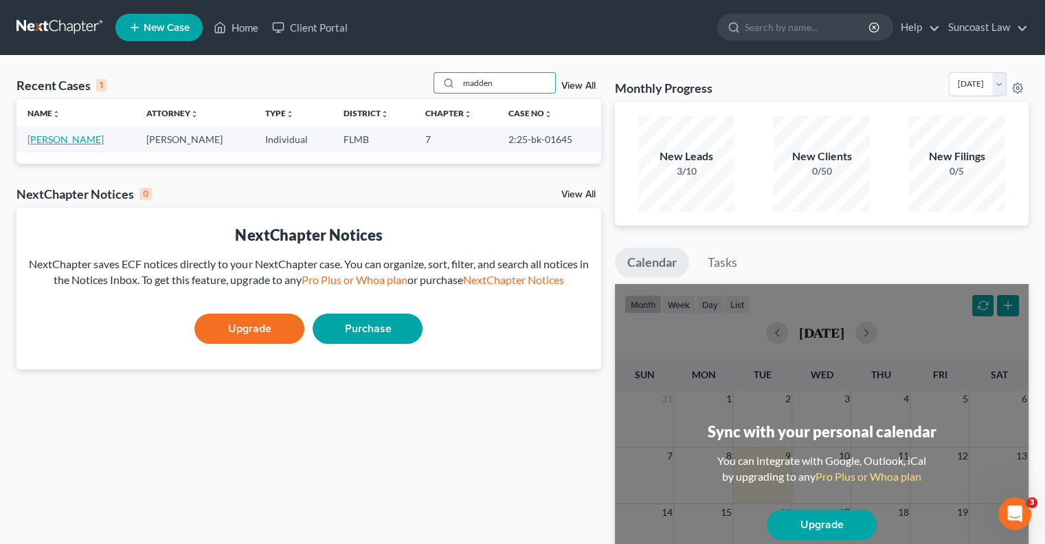
click at [70, 133] on link "[PERSON_NAME]" at bounding box center [65, 139] width 76 height 12
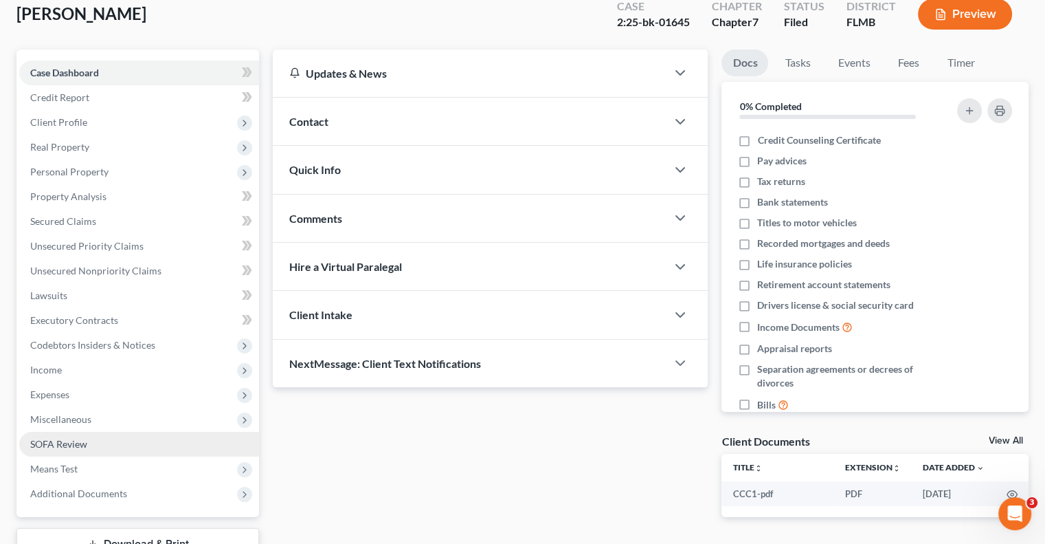
scroll to position [186, 0]
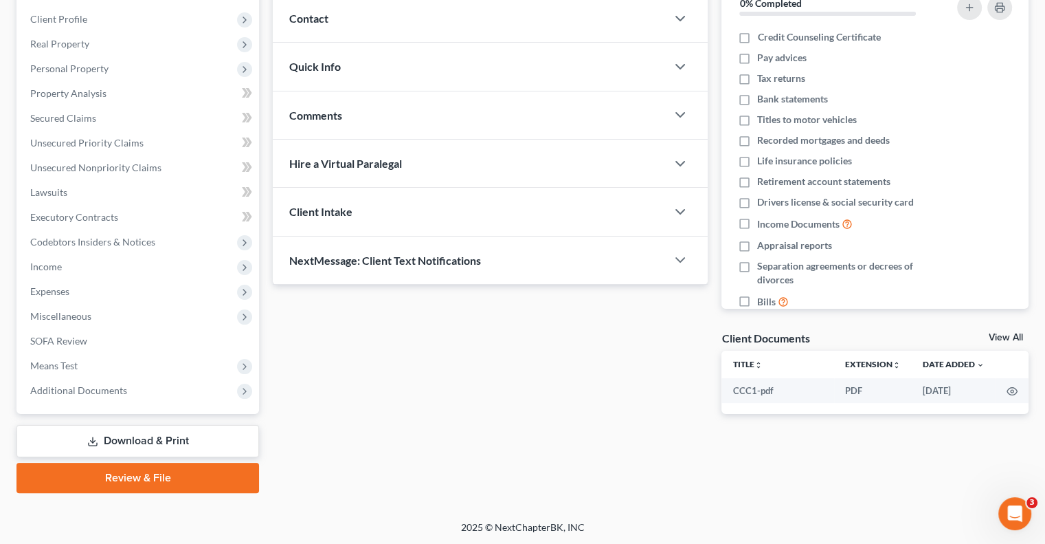
drag, startPoint x: 170, startPoint y: 444, endPoint x: 196, endPoint y: 442, distance: 25.5
click at [171, 445] on link "Download & Print" at bounding box center [137, 441] width 243 height 32
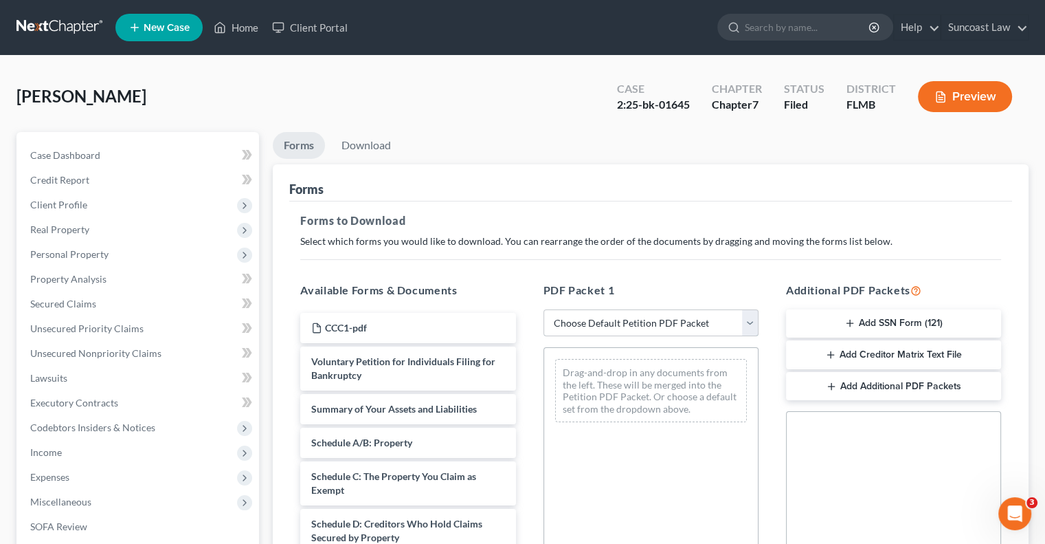
drag, startPoint x: 600, startPoint y: 321, endPoint x: 612, endPoint y: 333, distance: 16.5
click at [601, 320] on select "Choose Default Petition PDF Packet Complete Bankruptcy Petition (all forms and …" at bounding box center [651, 322] width 215 height 27
select select "0"
click at [544, 309] on select "Choose Default Petition PDF Packet Complete Bankruptcy Petition (all forms and …" at bounding box center [651, 322] width 215 height 27
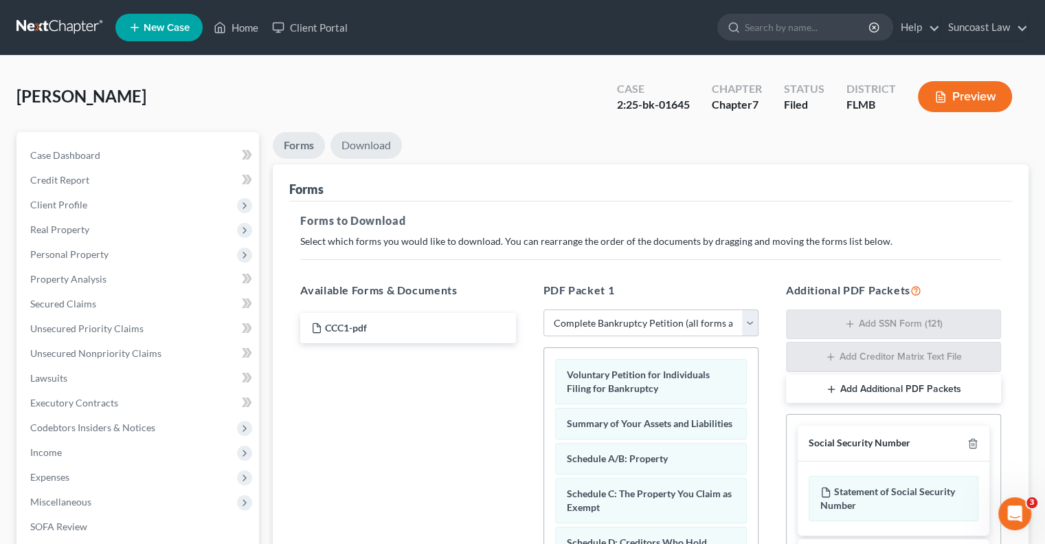
click at [369, 150] on link "Download" at bounding box center [366, 145] width 71 height 27
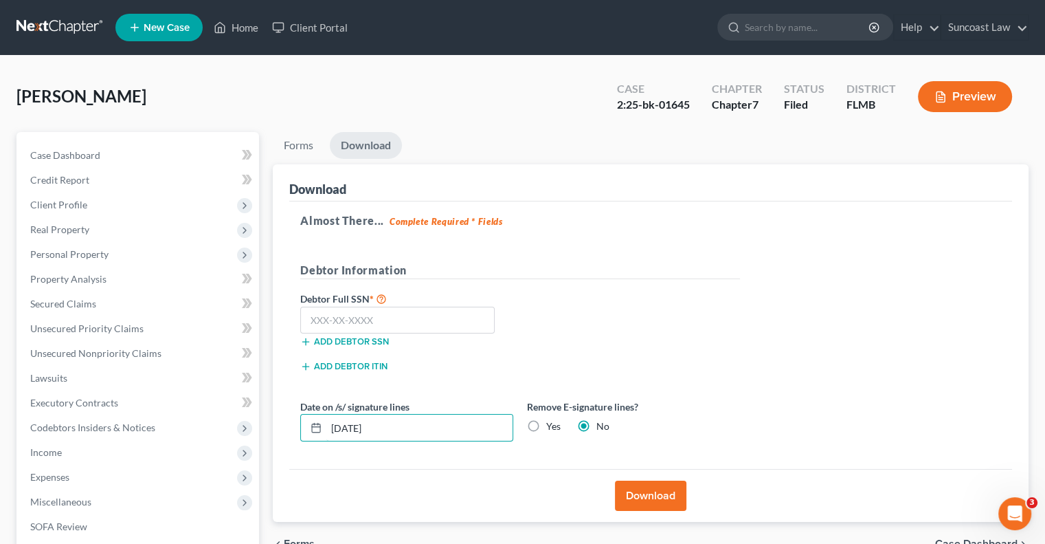
drag, startPoint x: 363, startPoint y: 414, endPoint x: 374, endPoint y: 401, distance: 17.1
click at [334, 417] on input "[DATE]" at bounding box center [419, 427] width 186 height 26
type input "[DATE]"
click at [669, 497] on button "Download" at bounding box center [650, 495] width 71 height 30
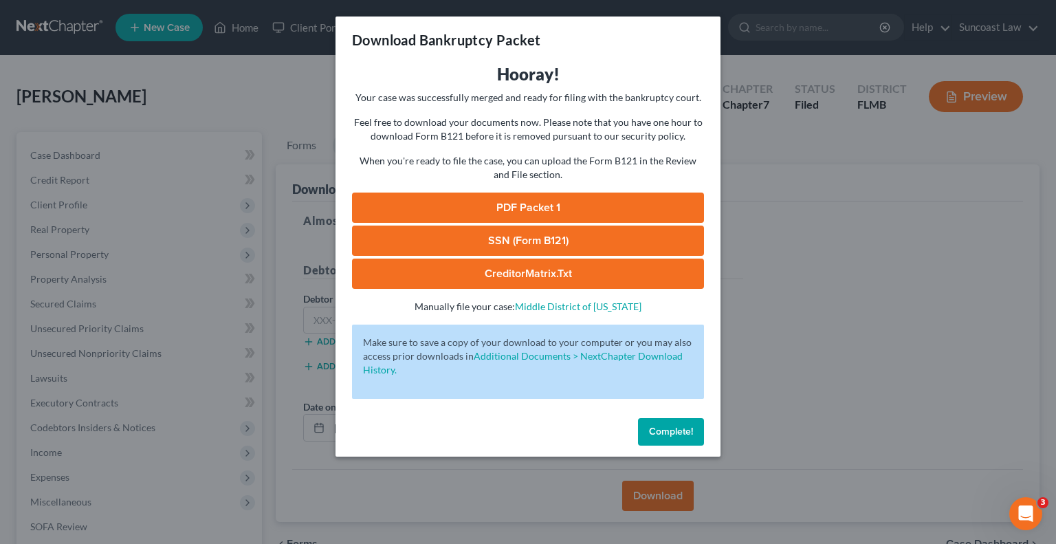
click at [636, 207] on link "PDF Packet 1" at bounding box center [528, 207] width 352 height 30
drag, startPoint x: 662, startPoint y: 433, endPoint x: 214, endPoint y: 408, distance: 448.7
click at [662, 432] on span "Complete!" at bounding box center [671, 431] width 44 height 12
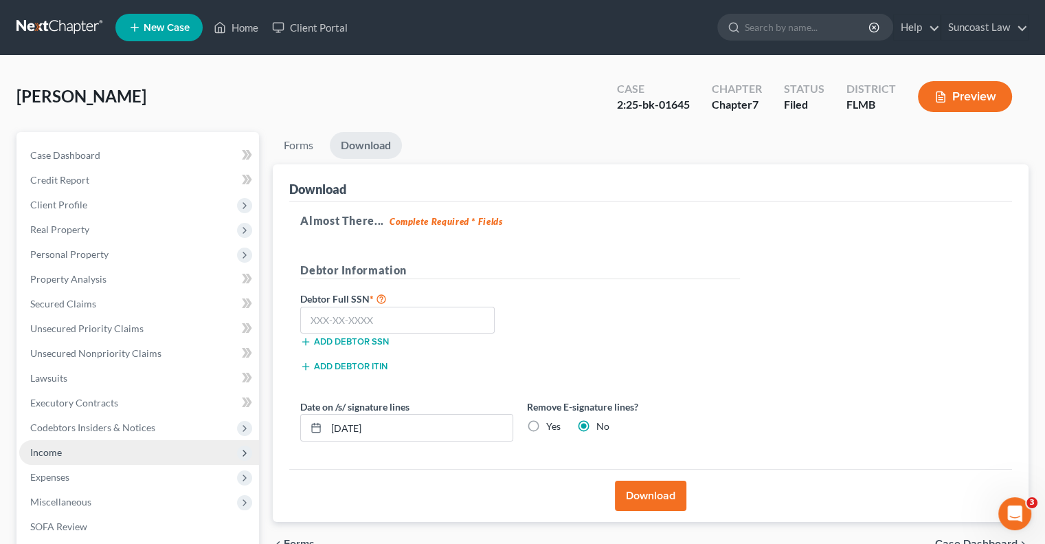
drag, startPoint x: 56, startPoint y: 453, endPoint x: 153, endPoint y: 457, distance: 97.0
click at [55, 453] on span "Income" at bounding box center [46, 452] width 32 height 12
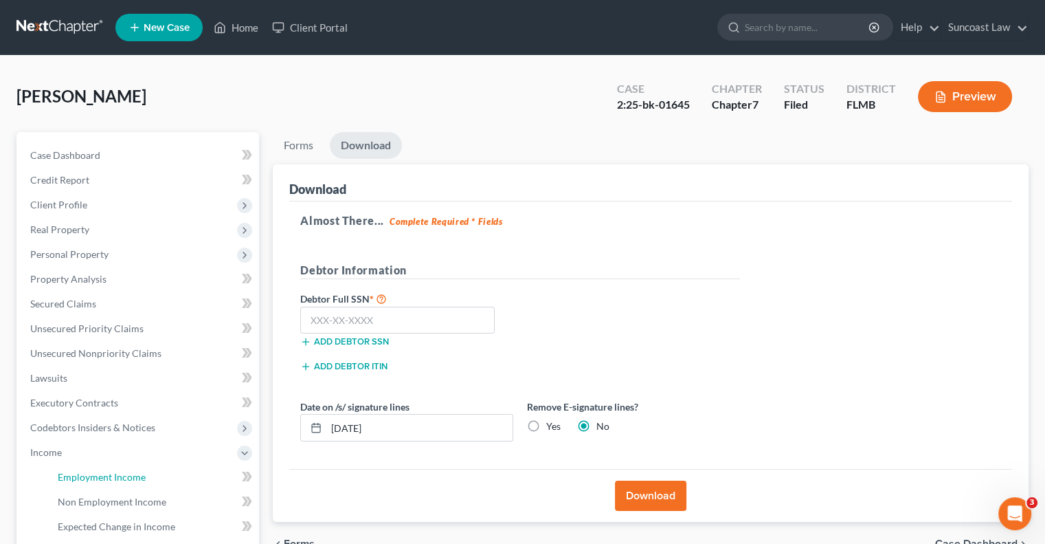
drag, startPoint x: 126, startPoint y: 475, endPoint x: 339, endPoint y: 467, distance: 213.9
click at [125, 475] on span "Employment Income" at bounding box center [102, 477] width 88 height 12
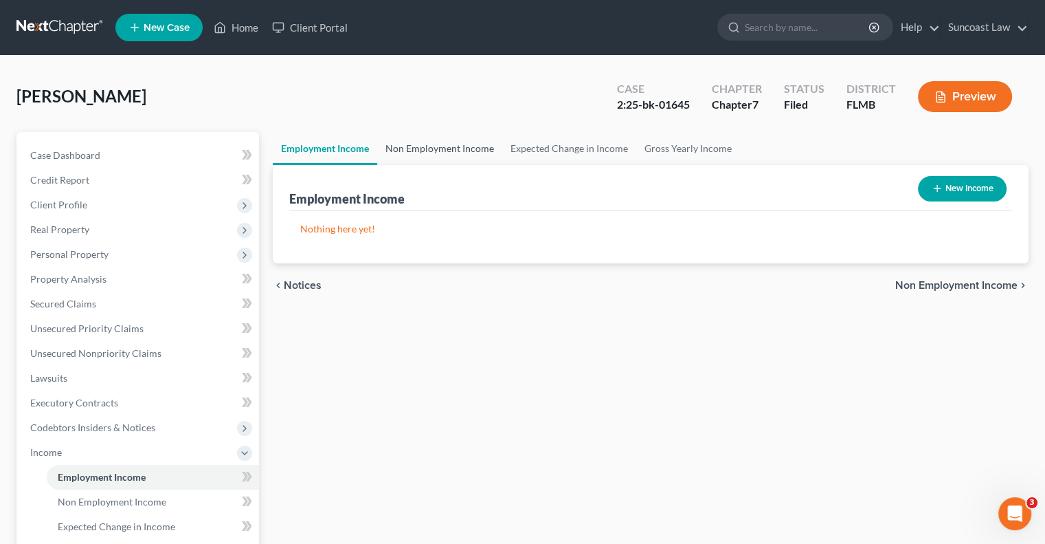
click at [468, 142] on link "Non Employment Income" at bounding box center [439, 148] width 125 height 33
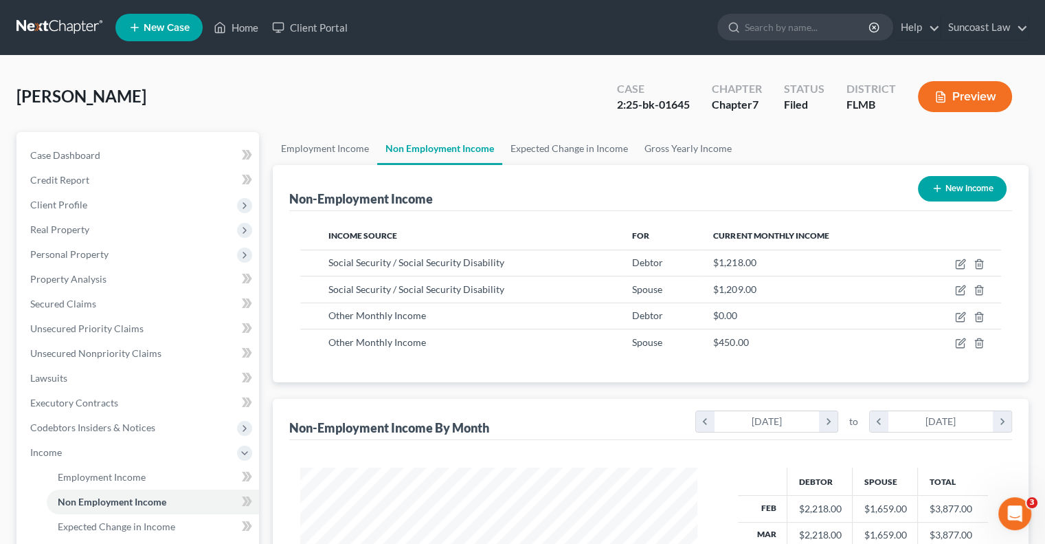
scroll to position [245, 424]
click at [78, 277] on span "Property Analysis" at bounding box center [68, 279] width 76 height 12
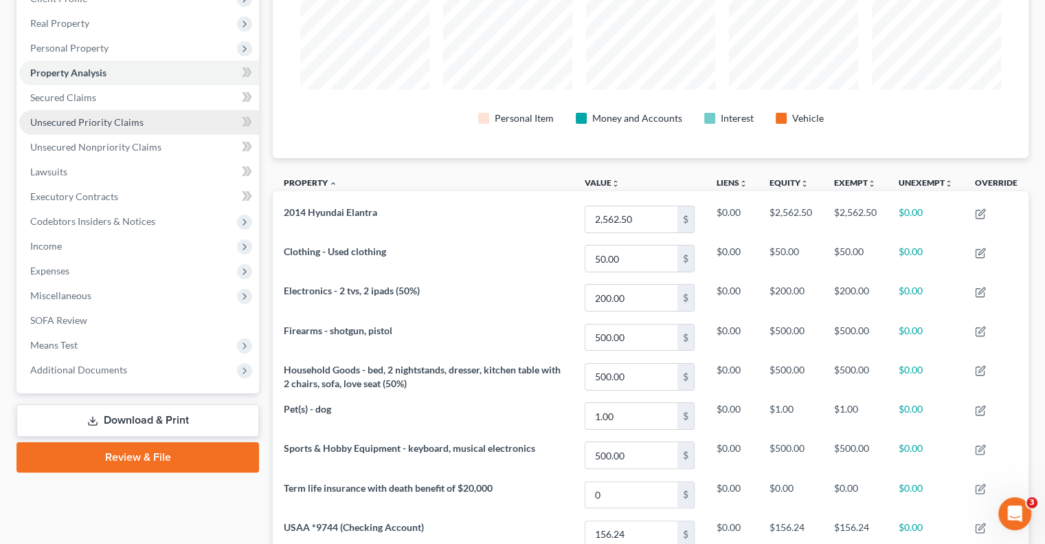
scroll to position [137, 0]
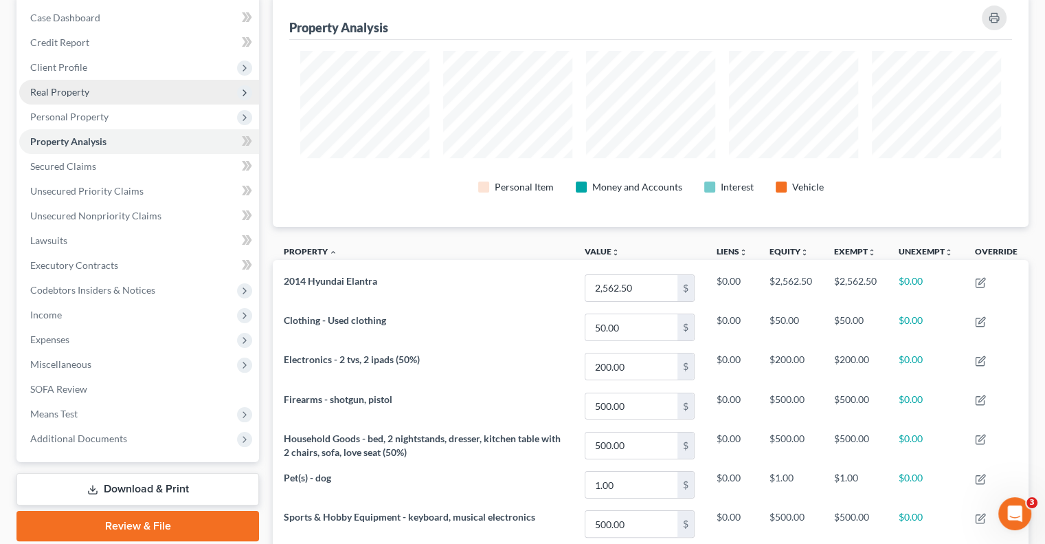
click at [88, 87] on span "Real Property" at bounding box center [59, 92] width 59 height 12
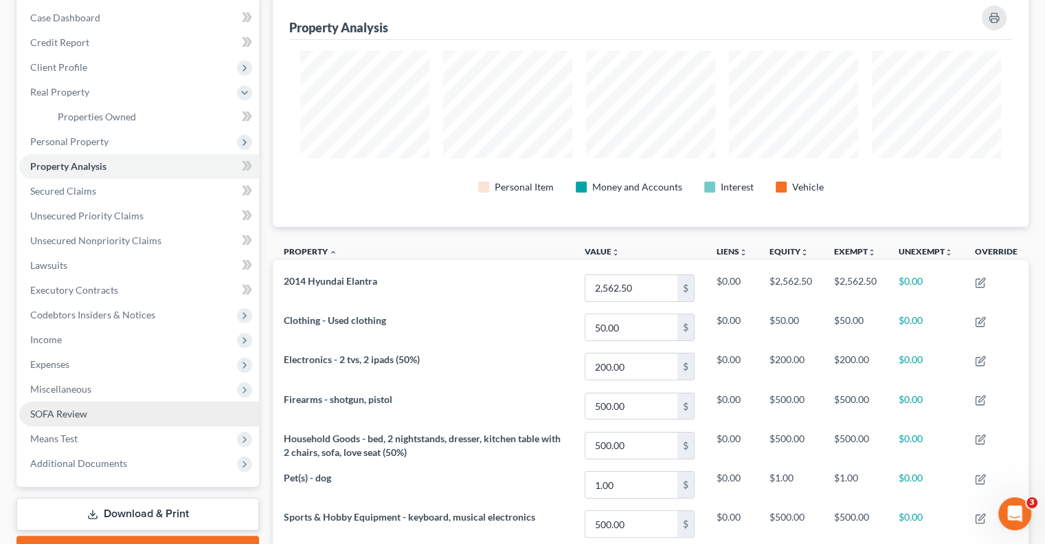
click at [69, 410] on span "SOFA Review" at bounding box center [58, 414] width 57 height 12
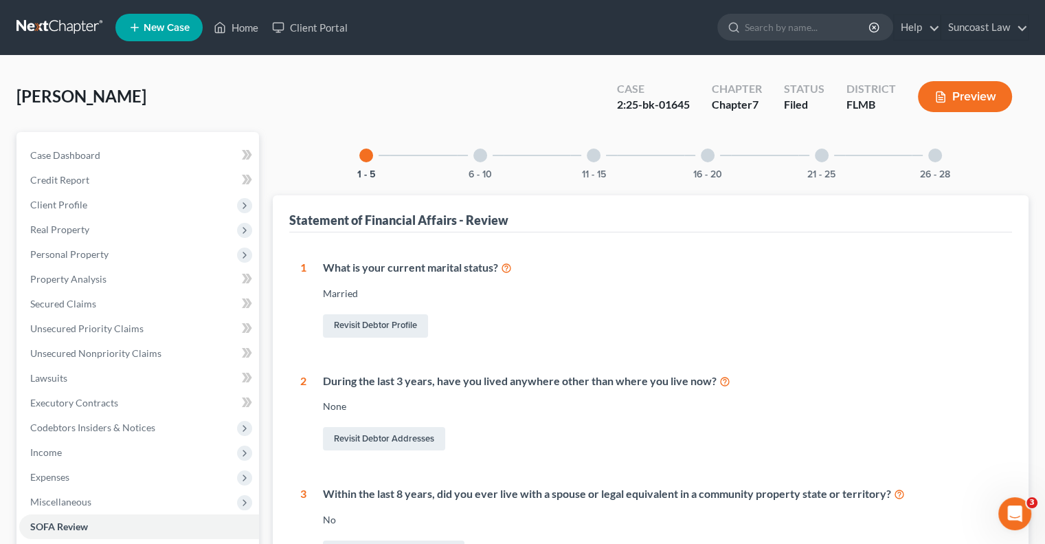
drag, startPoint x: 707, startPoint y: 158, endPoint x: 710, endPoint y: 166, distance: 8.7
click at [708, 157] on div at bounding box center [708, 155] width 14 height 14
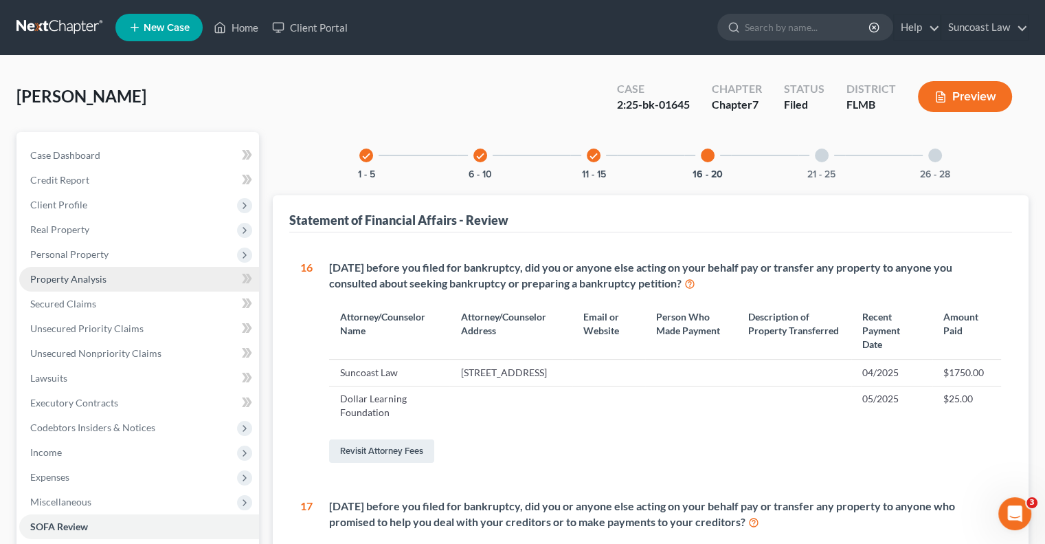
drag, startPoint x: 87, startPoint y: 280, endPoint x: 90, endPoint y: 271, distance: 8.9
click at [87, 280] on span "Property Analysis" at bounding box center [68, 279] width 76 height 12
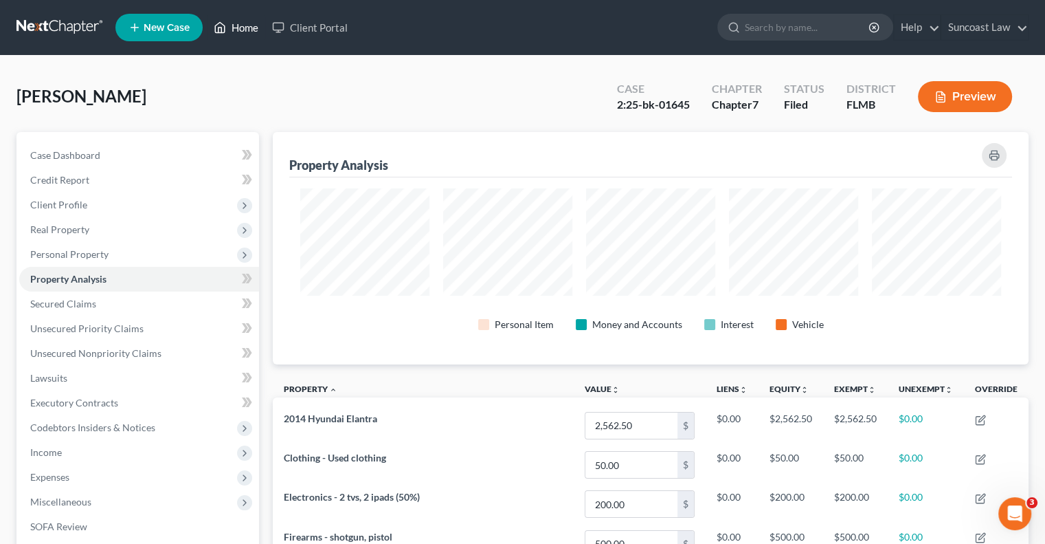
drag, startPoint x: 243, startPoint y: 21, endPoint x: 280, endPoint y: 87, distance: 76.0
click at [244, 21] on link "Home" at bounding box center [236, 27] width 58 height 25
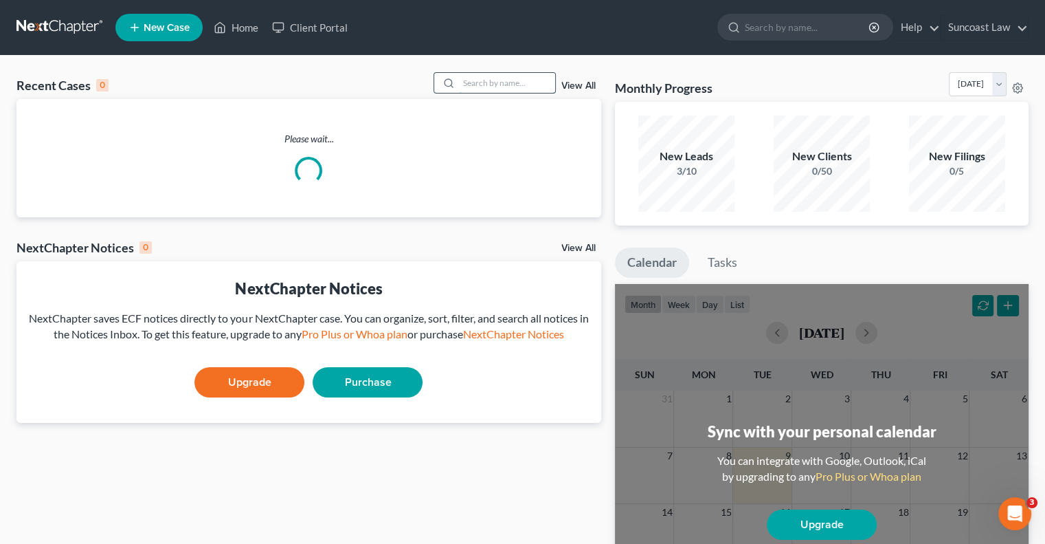
click at [483, 83] on input "search" at bounding box center [507, 83] width 96 height 20
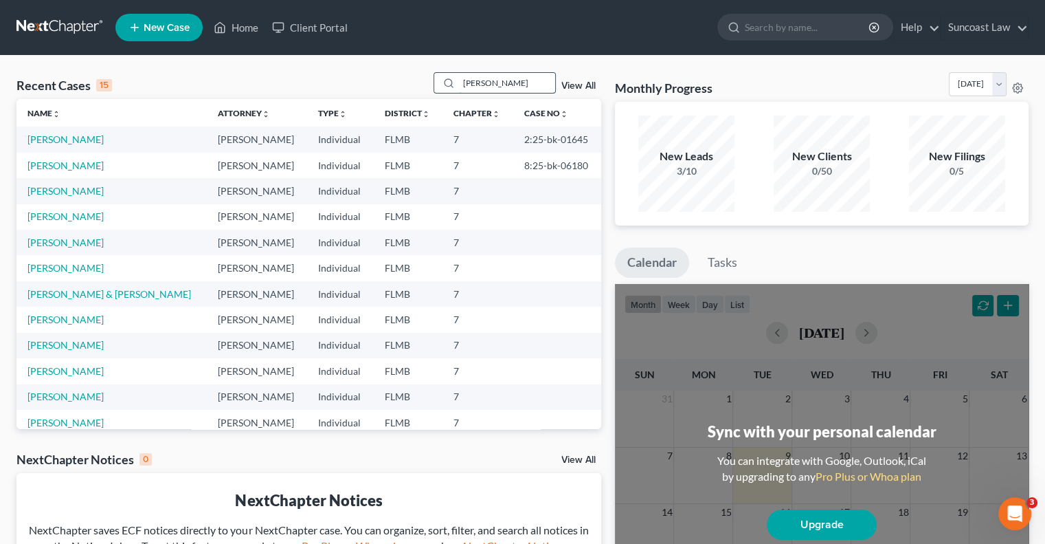
type input "[PERSON_NAME]"
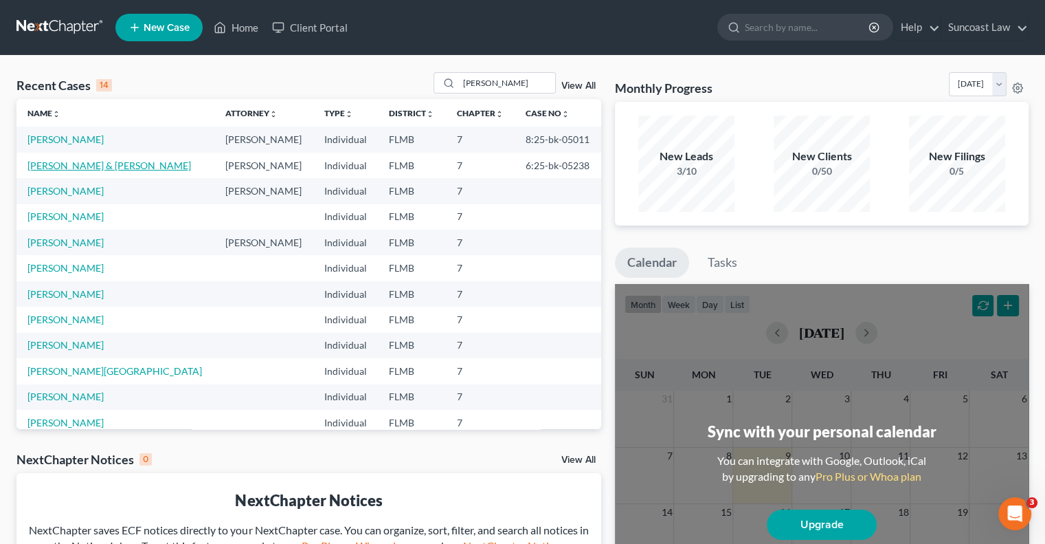
click at [100, 164] on link "[PERSON_NAME] & [PERSON_NAME]" at bounding box center [109, 165] width 164 height 12
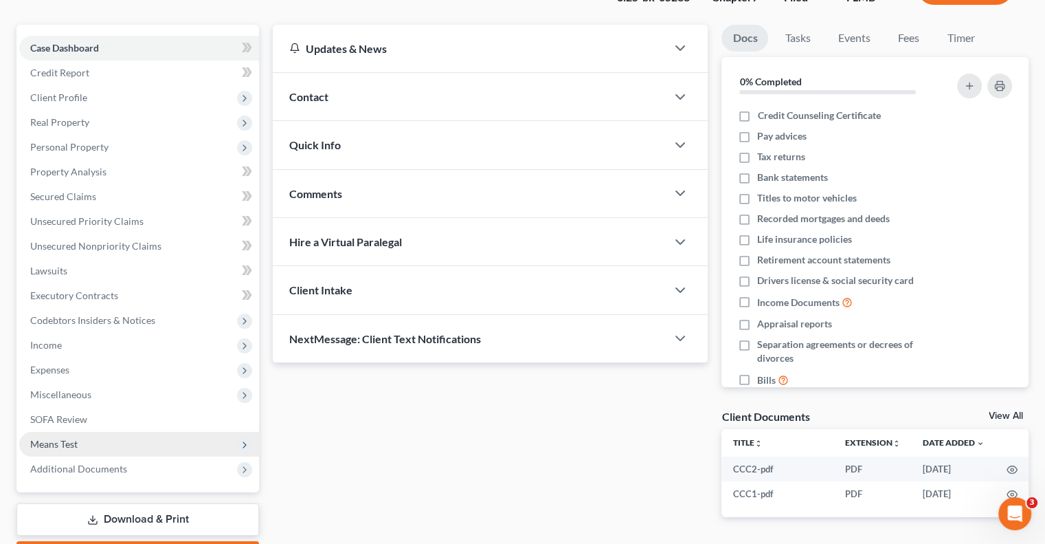
scroll to position [186, 0]
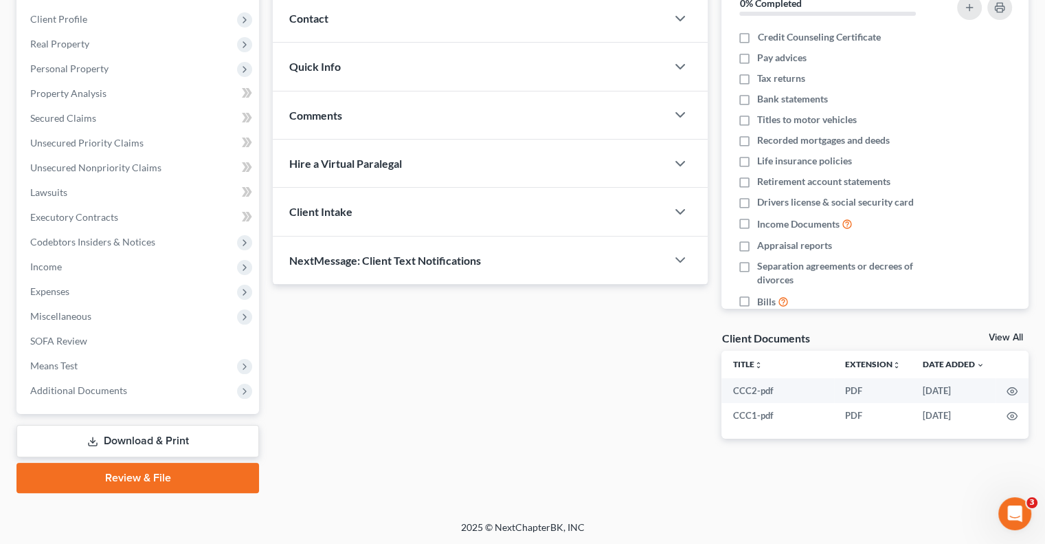
click at [171, 439] on link "Download & Print" at bounding box center [137, 441] width 243 height 32
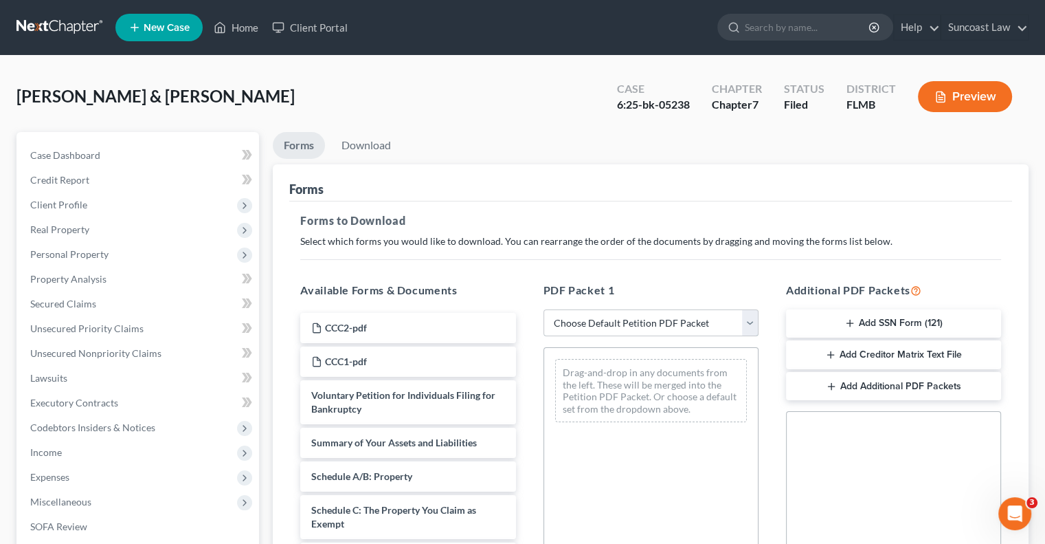
drag, startPoint x: 630, startPoint y: 324, endPoint x: 634, endPoint y: 335, distance: 11.7
click at [630, 324] on select "Choose Default Petition PDF Packet Complete Bankruptcy Petition (all forms and …" at bounding box center [651, 322] width 215 height 27
select select "0"
click at [544, 309] on select "Choose Default Petition PDF Packet Complete Bankruptcy Petition (all forms and …" at bounding box center [651, 322] width 215 height 27
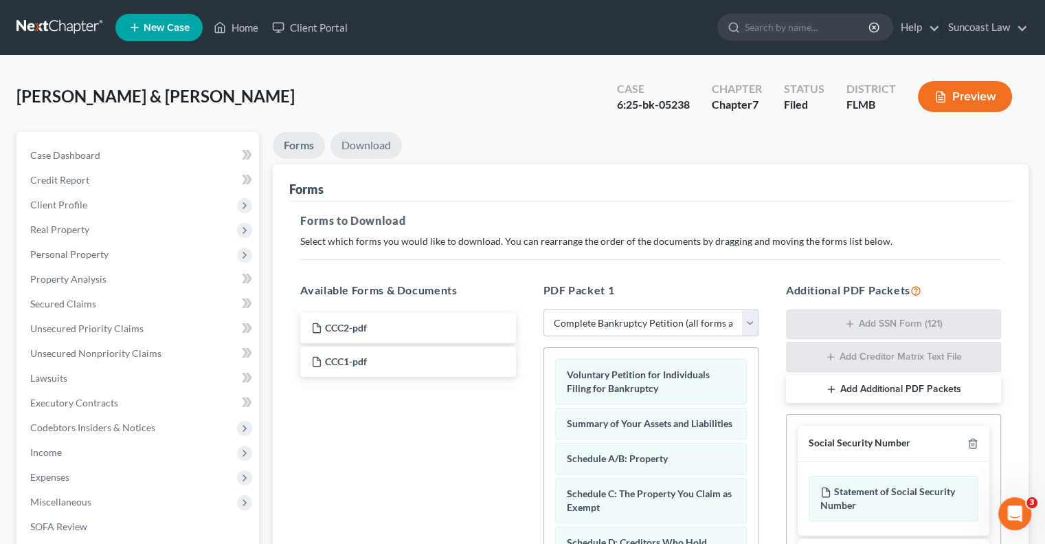
click at [361, 146] on link "Download" at bounding box center [366, 145] width 71 height 27
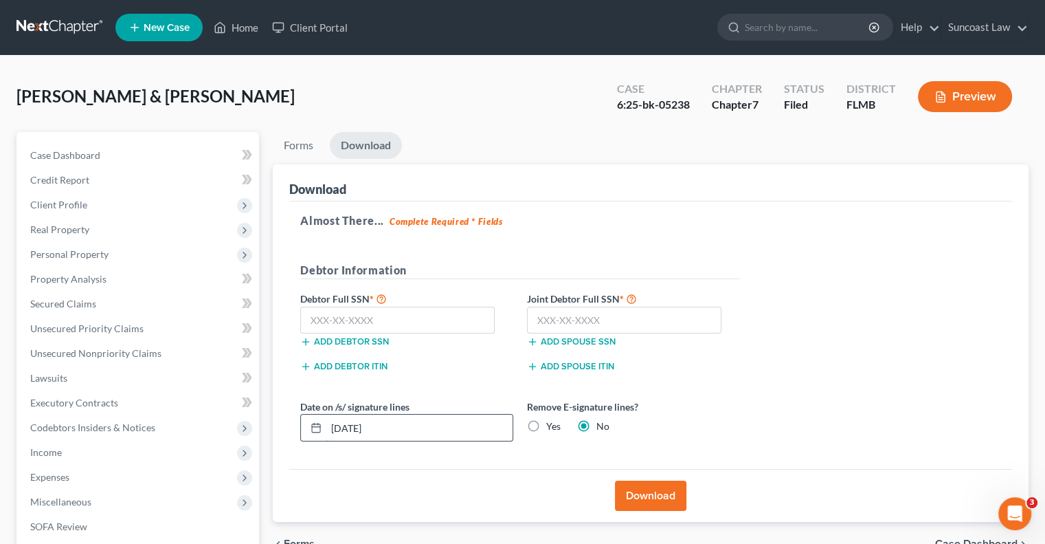
drag, startPoint x: 363, startPoint y: 430, endPoint x: 331, endPoint y: 413, distance: 36.0
click at [317, 428] on div "[DATE]" at bounding box center [406, 427] width 213 height 27
type input "[DATE]"
click at [658, 499] on button "Download" at bounding box center [650, 495] width 71 height 30
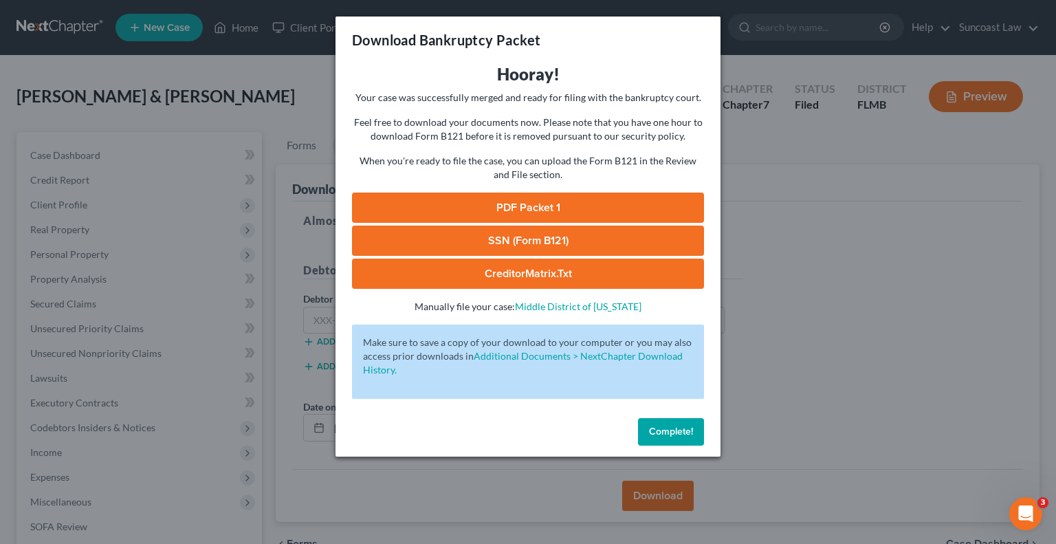
click at [582, 207] on link "PDF Packet 1" at bounding box center [528, 207] width 352 height 30
drag, startPoint x: 676, startPoint y: 434, endPoint x: 384, endPoint y: 145, distance: 410.1
click at [678, 434] on span "Complete!" at bounding box center [671, 431] width 44 height 12
click at [682, 423] on button "Complete!" at bounding box center [671, 431] width 66 height 27
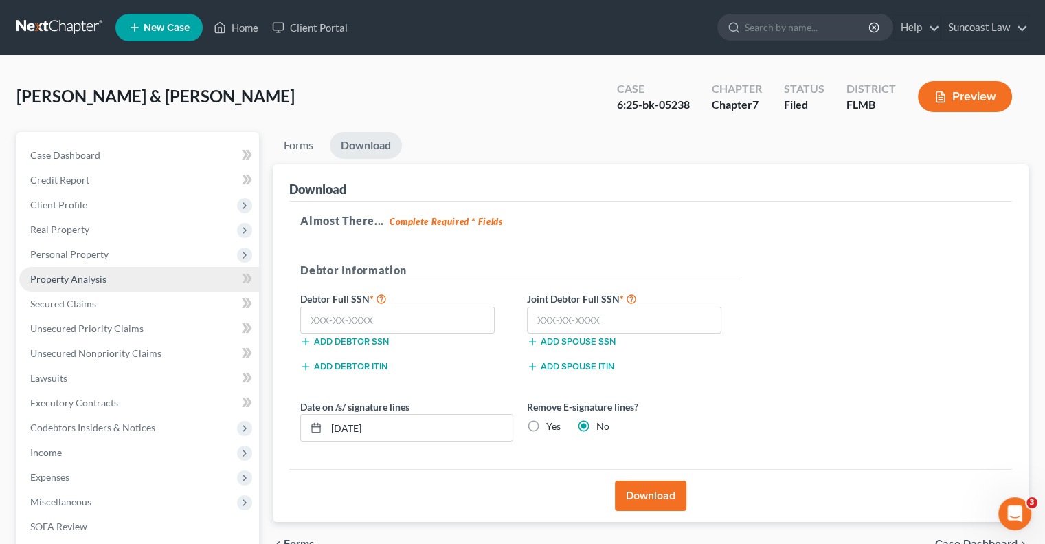
click at [91, 276] on span "Property Analysis" at bounding box center [68, 279] width 76 height 12
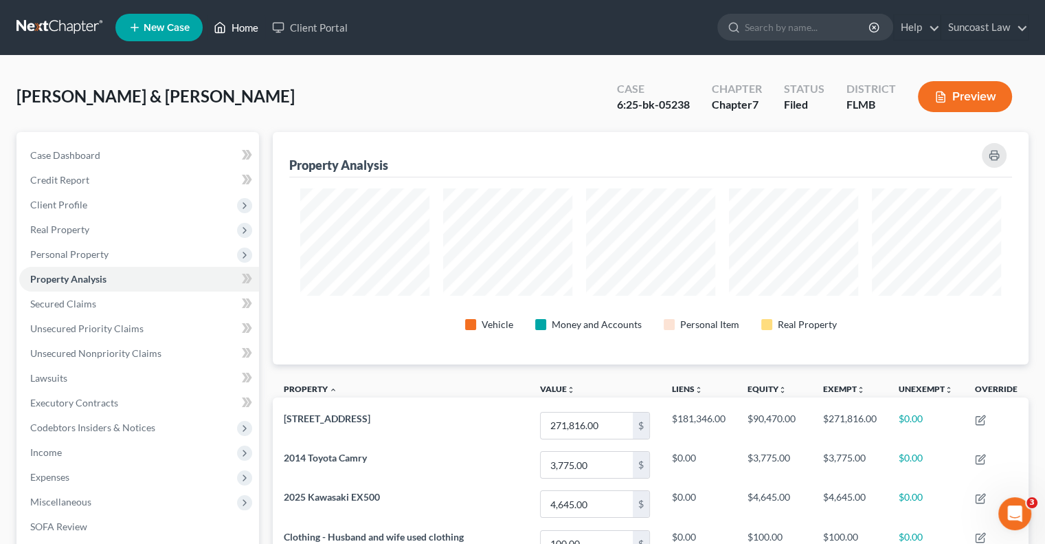
drag, startPoint x: 254, startPoint y: 27, endPoint x: 452, endPoint y: 123, distance: 220.1
click at [254, 27] on link "Home" at bounding box center [236, 27] width 58 height 25
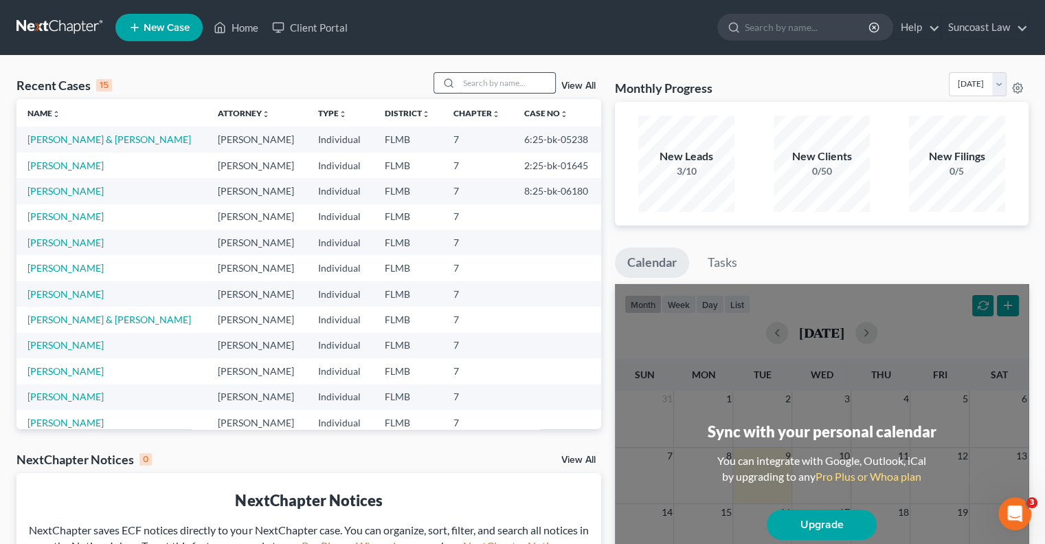
click at [518, 78] on input "search" at bounding box center [507, 83] width 96 height 20
type input "scag"
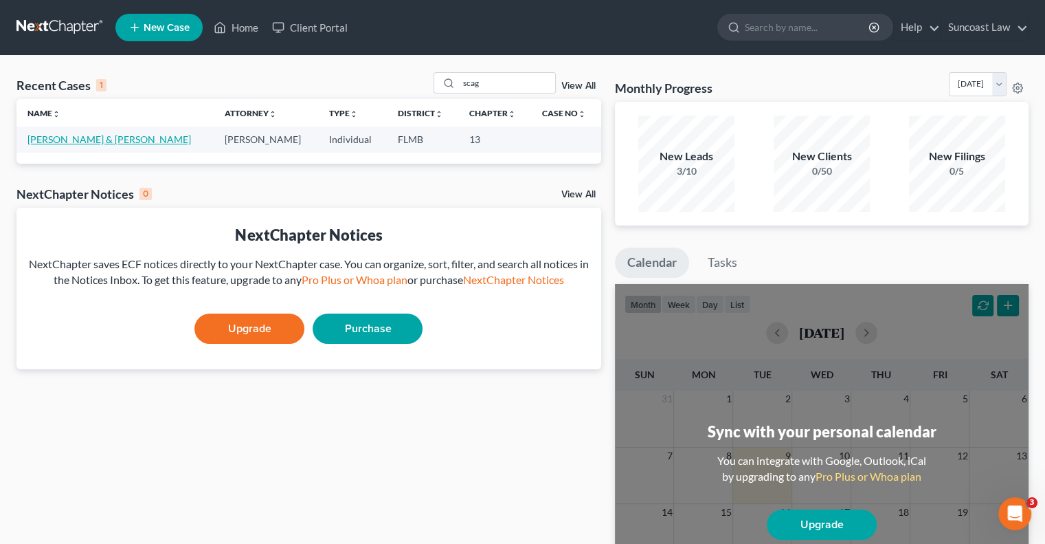
click at [111, 139] on link "[PERSON_NAME] & [PERSON_NAME]" at bounding box center [109, 139] width 164 height 12
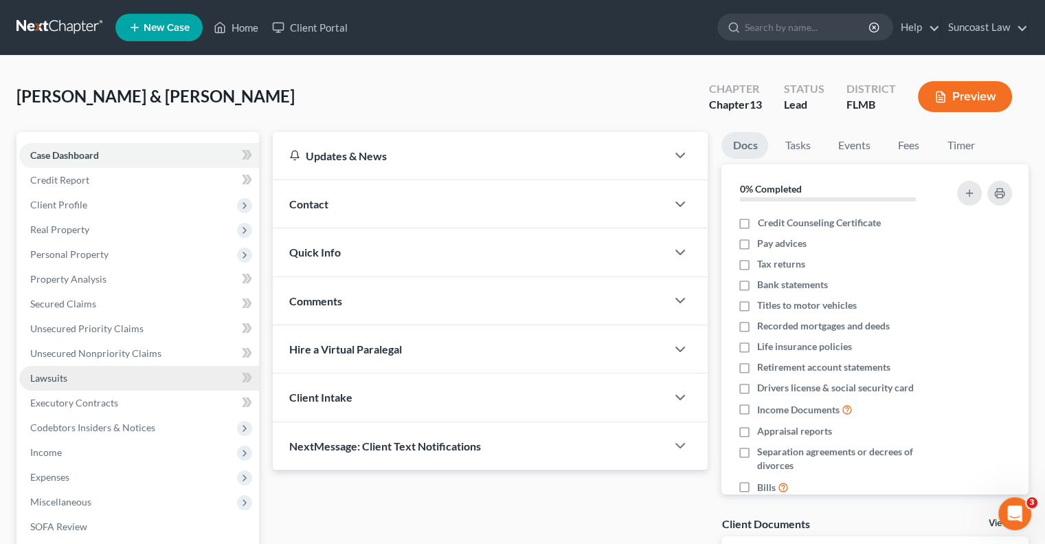
click at [66, 379] on span "Lawsuits" at bounding box center [48, 378] width 37 height 12
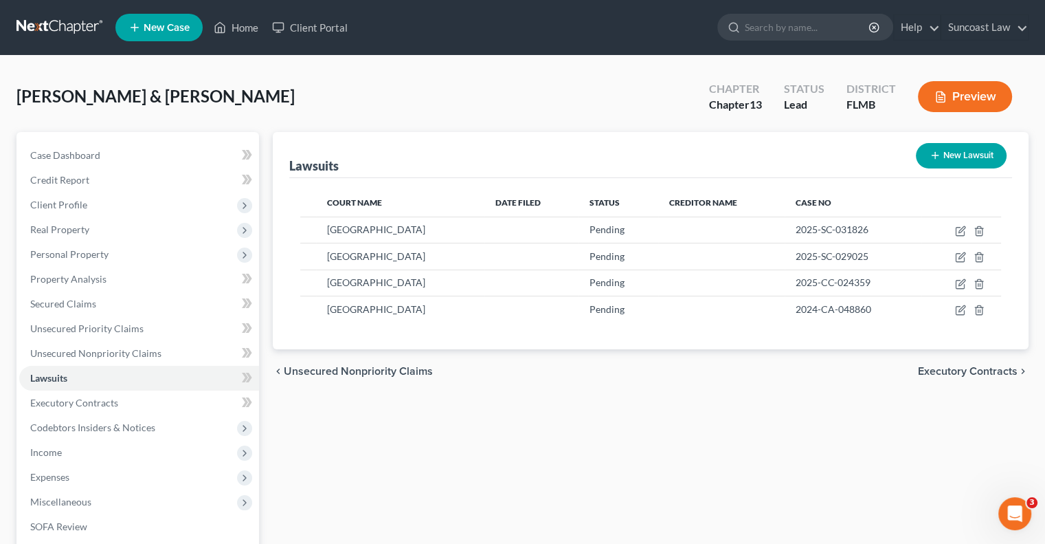
click at [951, 156] on button "New Lawsuit" at bounding box center [961, 155] width 91 height 25
select select "0"
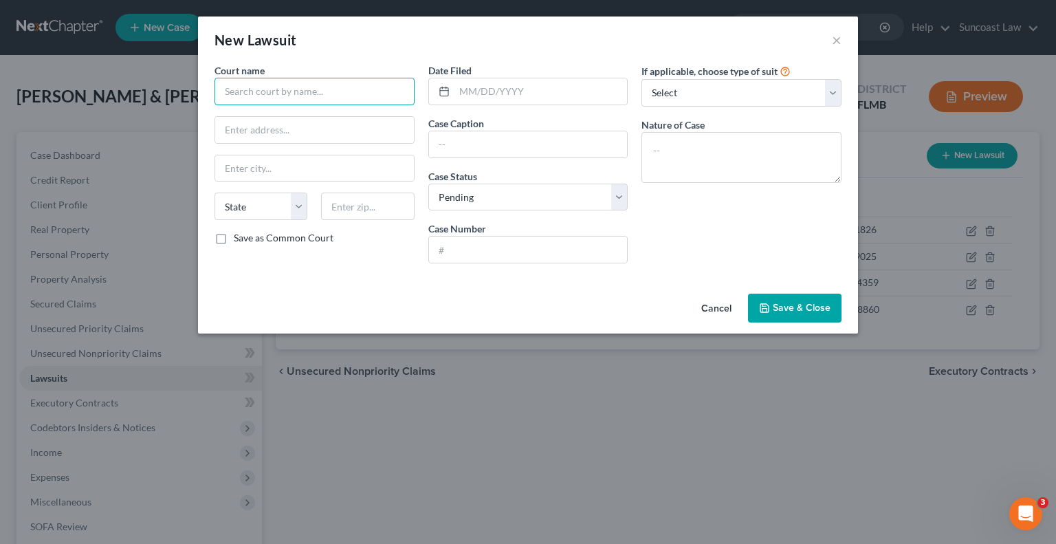
click at [324, 90] on input "text" at bounding box center [314, 91] width 200 height 27
type input "[GEOGRAPHIC_DATA]"
click at [561, 245] on input "text" at bounding box center [528, 249] width 199 height 26
paste input "2025-SC-045464"
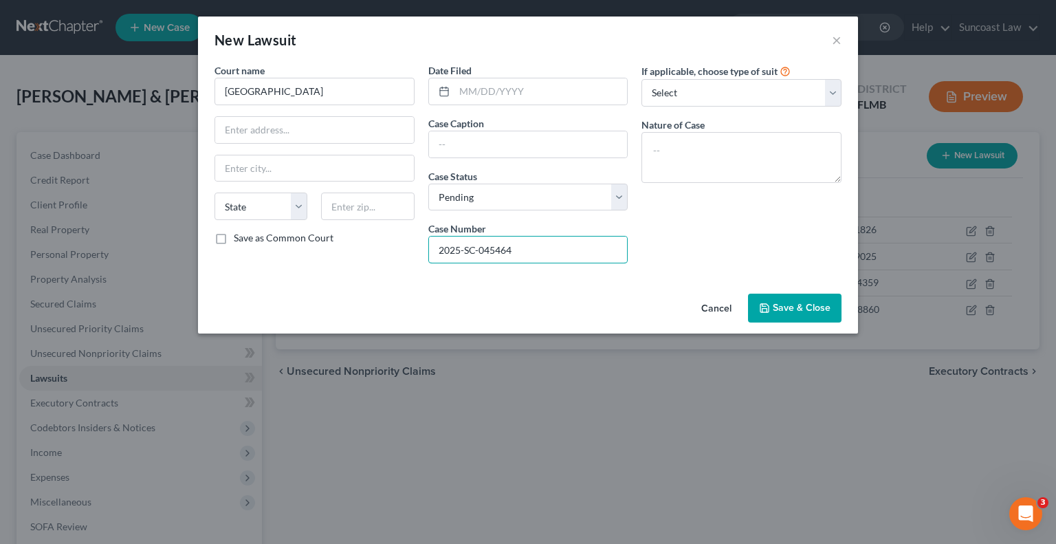
type input "2025-SC-045464"
drag, startPoint x: 488, startPoint y: 146, endPoint x: 487, endPoint y: 82, distance: 63.9
click at [488, 146] on input "text" at bounding box center [528, 144] width 199 height 26
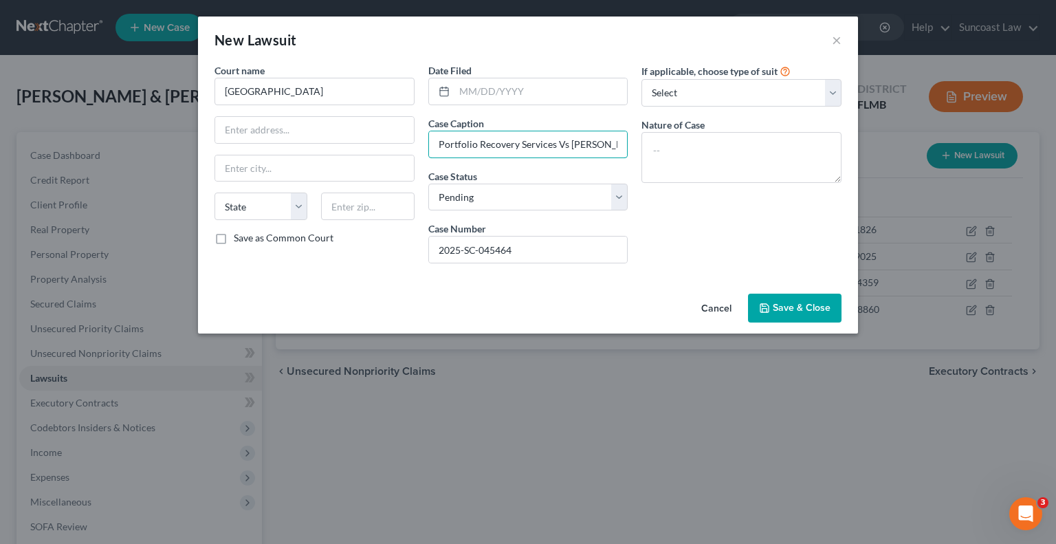
drag, startPoint x: 617, startPoint y: 140, endPoint x: 397, endPoint y: 148, distance: 220.7
click at [397, 148] on div "Court name * [GEOGRAPHIC_DATA] [US_STATE] AK AR AZ CA CO [GEOGRAPHIC_DATA] DE […" at bounding box center [528, 168] width 640 height 211
type input "Portfolio Recovery Services Vs [PERSON_NAME]"
click at [771, 156] on textarea at bounding box center [741, 157] width 200 height 51
paste textarea "Portfolio Recovery Services Vs [PERSON_NAME]"
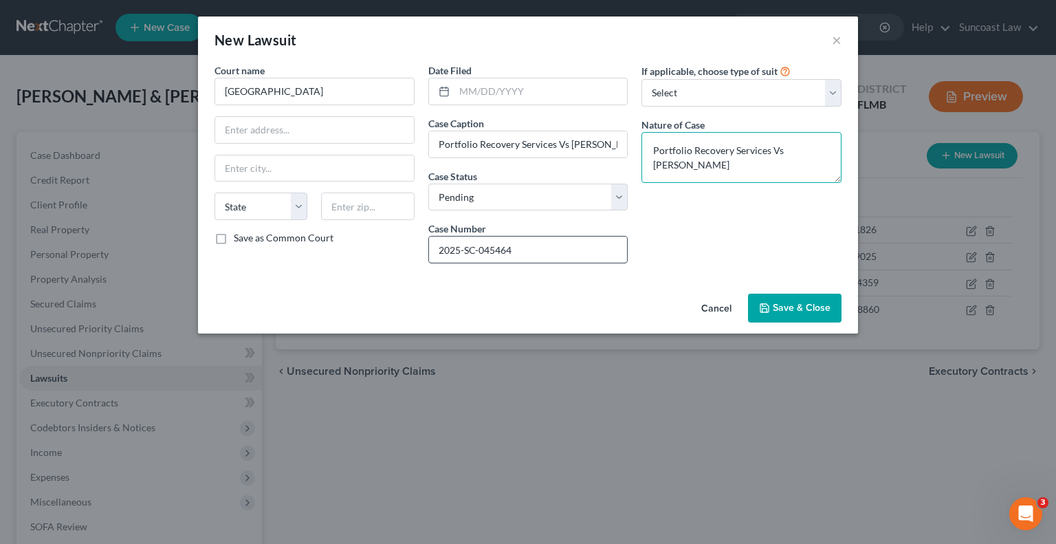
type textarea "Portfolio Recovery Services Vs [PERSON_NAME]"
drag, startPoint x: 572, startPoint y: 248, endPoint x: 387, endPoint y: 269, distance: 186.7
click at [387, 269] on div "Court name * [GEOGRAPHIC_DATA] [US_STATE] AK AR AZ CA CO [GEOGRAPHIC_DATA] DE […" at bounding box center [528, 168] width 640 height 211
click at [790, 313] on button "Save & Close" at bounding box center [794, 307] width 93 height 29
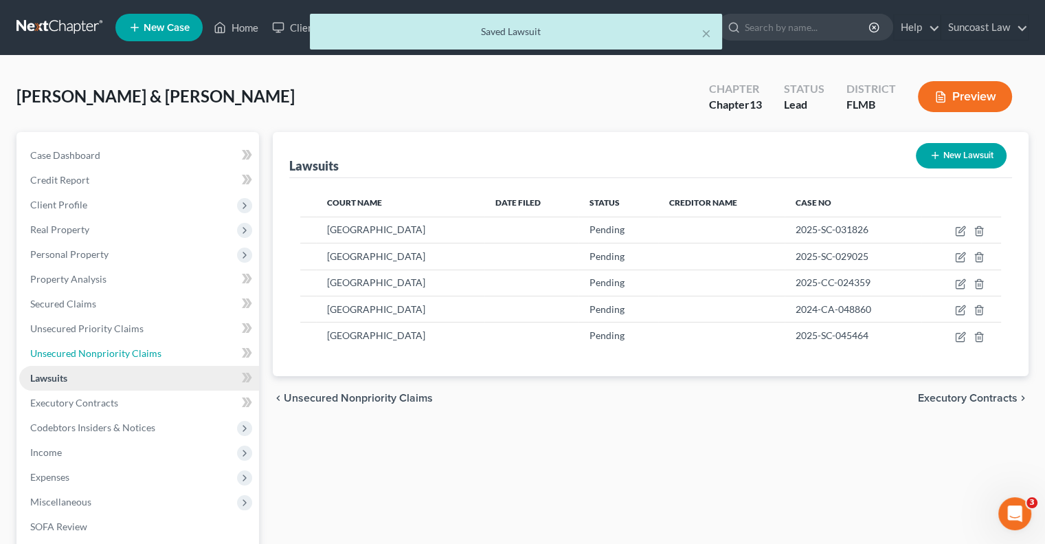
click at [116, 350] on span "Unsecured Nonpriority Claims" at bounding box center [95, 353] width 131 height 12
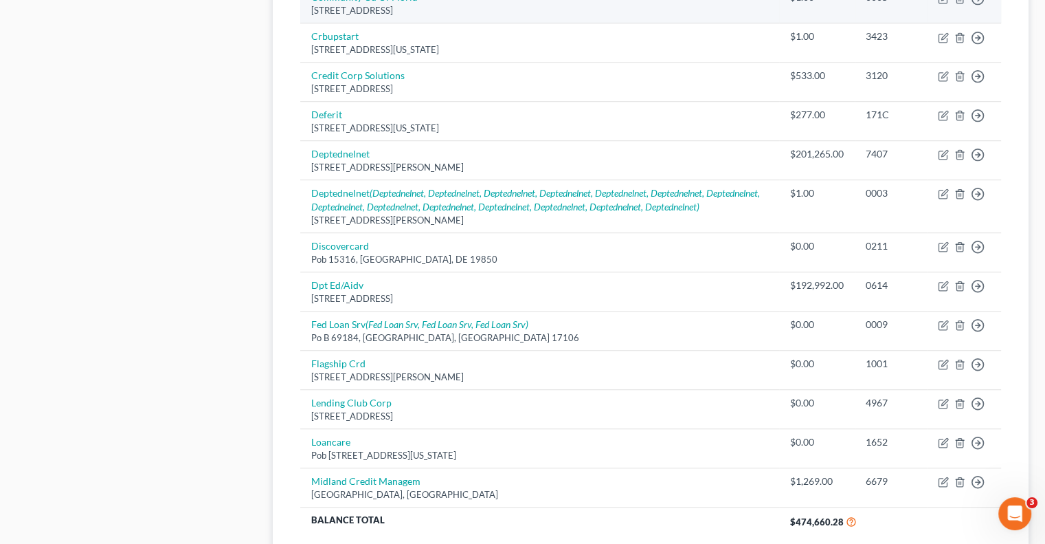
scroll to position [962, 0]
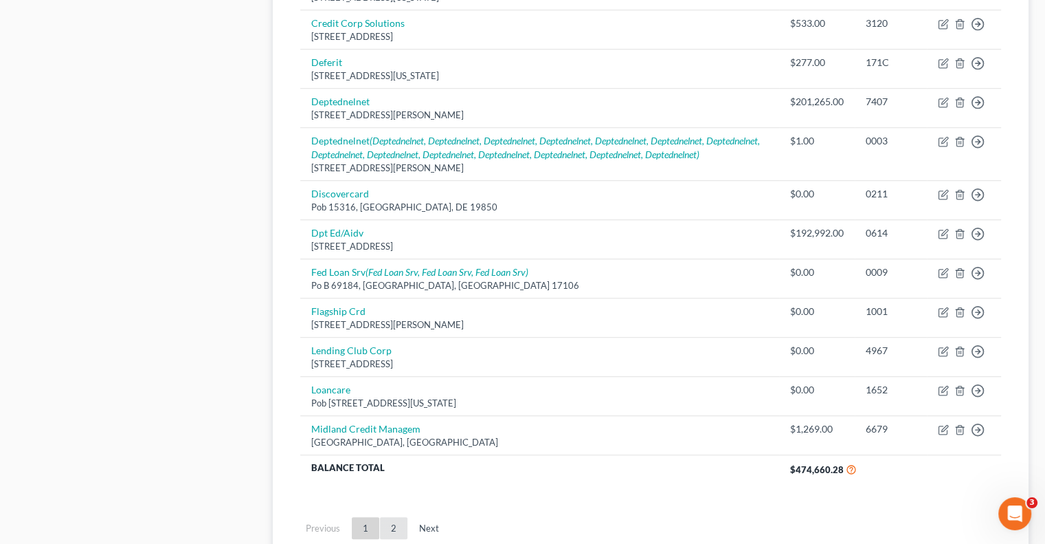
click at [394, 535] on link "2" at bounding box center [393, 528] width 27 height 22
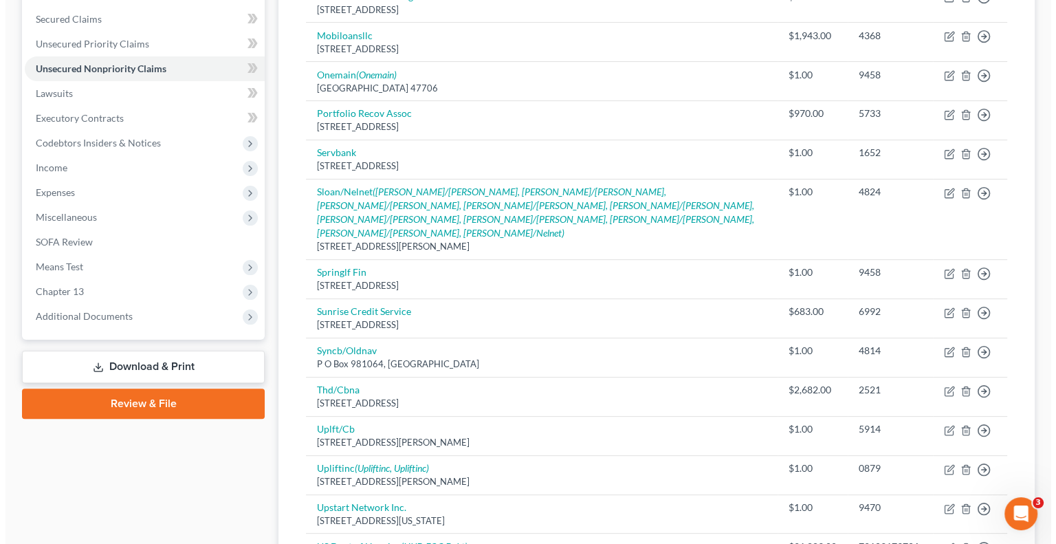
scroll to position [216, 0]
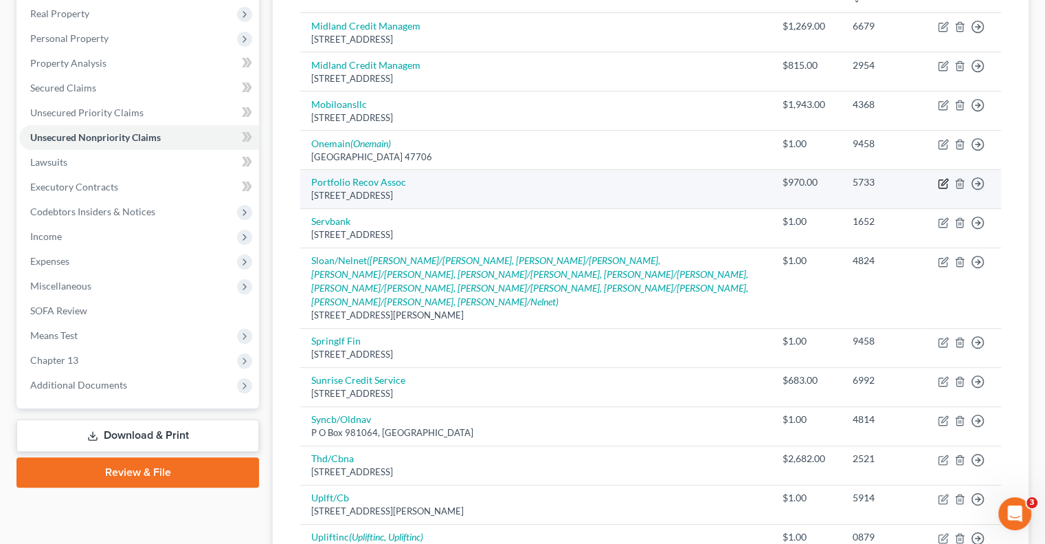
click at [944, 181] on icon "button" at bounding box center [943, 183] width 11 height 11
select select "48"
select select "1"
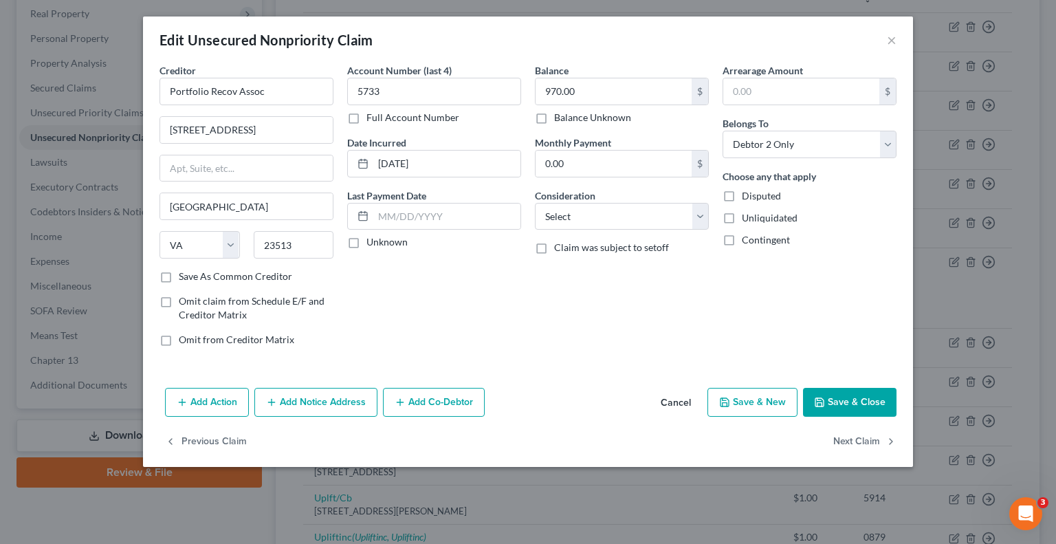
drag, startPoint x: 326, startPoint y: 404, endPoint x: 422, endPoint y: 476, distance: 120.3
click at [326, 403] on button "Add Notice Address" at bounding box center [315, 402] width 123 height 29
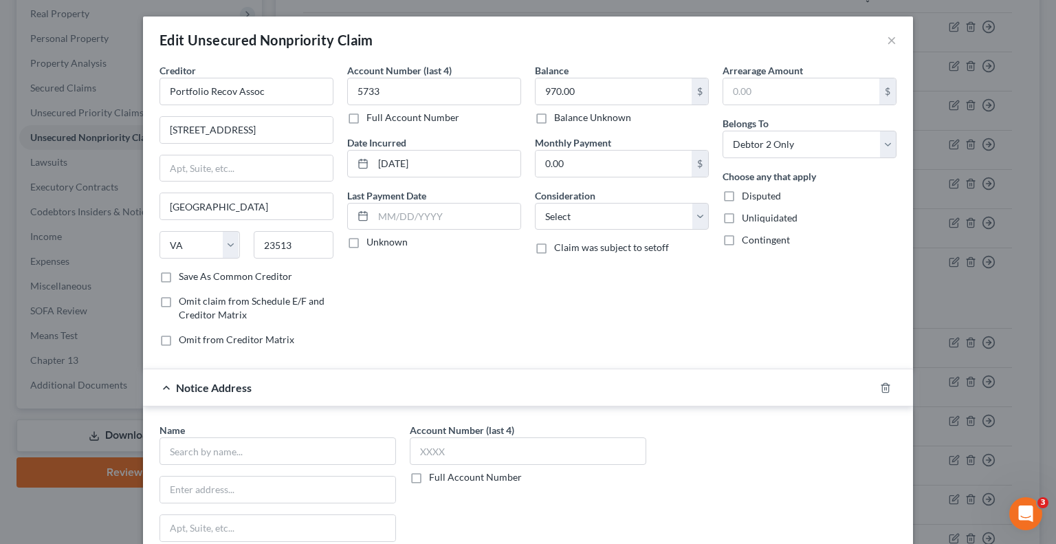
click at [429, 478] on label "Full Account Number" at bounding box center [475, 477] width 93 height 14
click at [434, 478] on input "Full Account Number" at bounding box center [438, 474] width 9 height 9
click at [470, 448] on input "text" at bounding box center [528, 450] width 236 height 27
paste input "2025-SC-045464"
type input "2025-SC-045464"
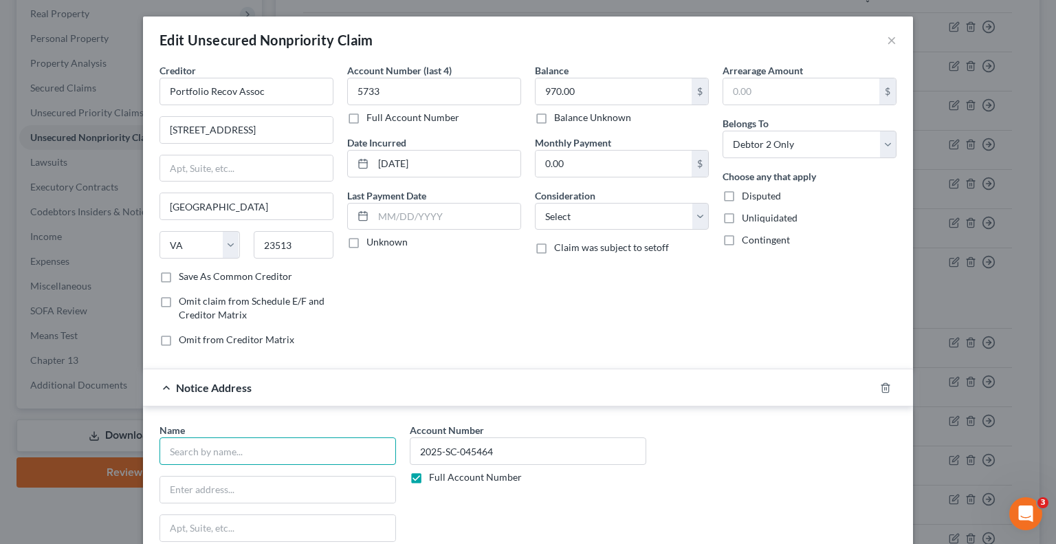
drag, startPoint x: 301, startPoint y: 451, endPoint x: 368, endPoint y: 395, distance: 87.8
click at [302, 451] on input "text" at bounding box center [277, 450] width 236 height 27
type input "[PERSON_NAME]"
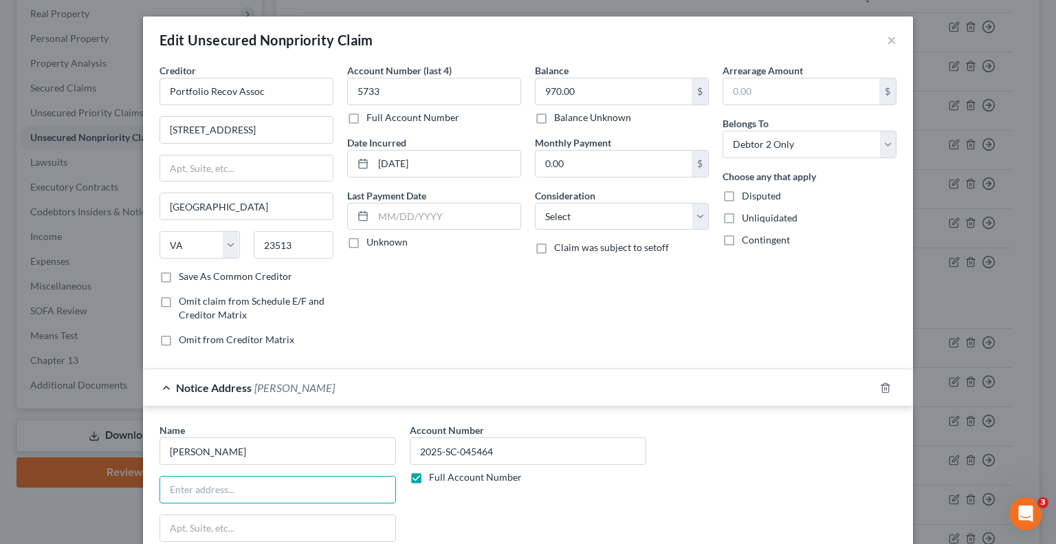
drag, startPoint x: 297, startPoint y: 482, endPoint x: 212, endPoint y: 430, distance: 99.9
click at [297, 482] on input "text" at bounding box center [277, 489] width 235 height 26
type input "[STREET_ADDRESS]"
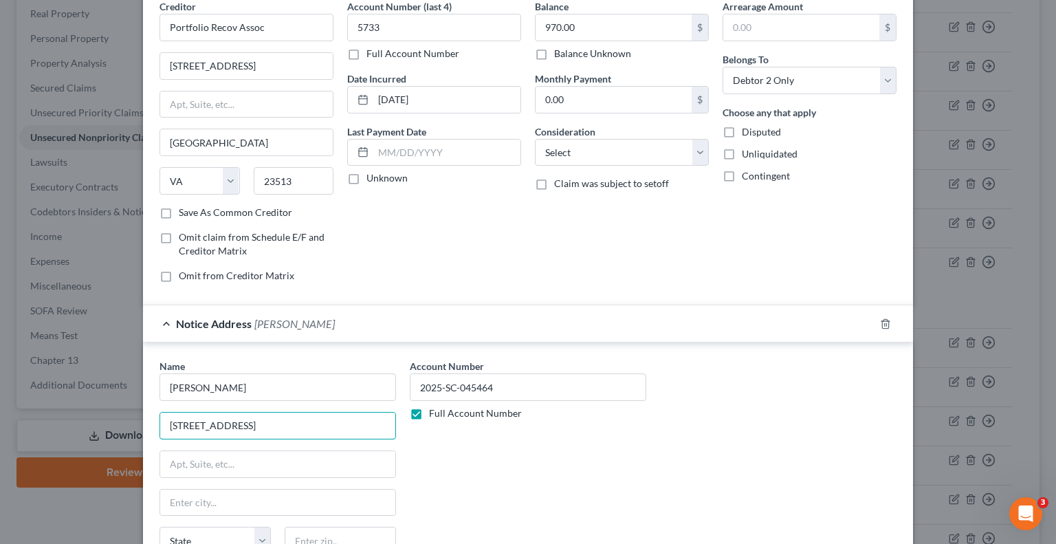
scroll to position [137, 0]
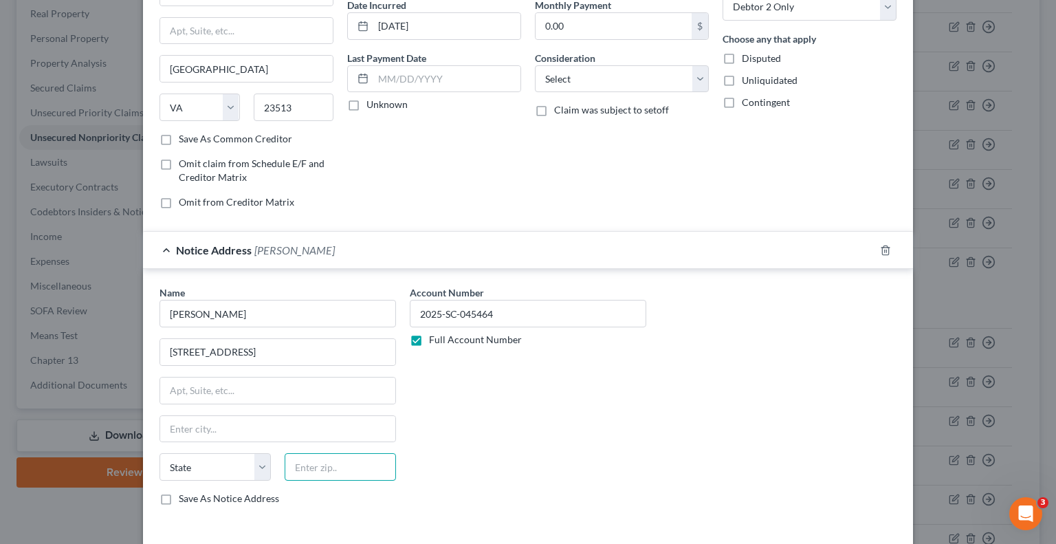
drag, startPoint x: 327, startPoint y: 465, endPoint x: 344, endPoint y: 456, distance: 19.4
click at [327, 464] on input "text" at bounding box center [339, 466] width 111 height 27
type input "23502"
type input "[GEOGRAPHIC_DATA]"
select select "48"
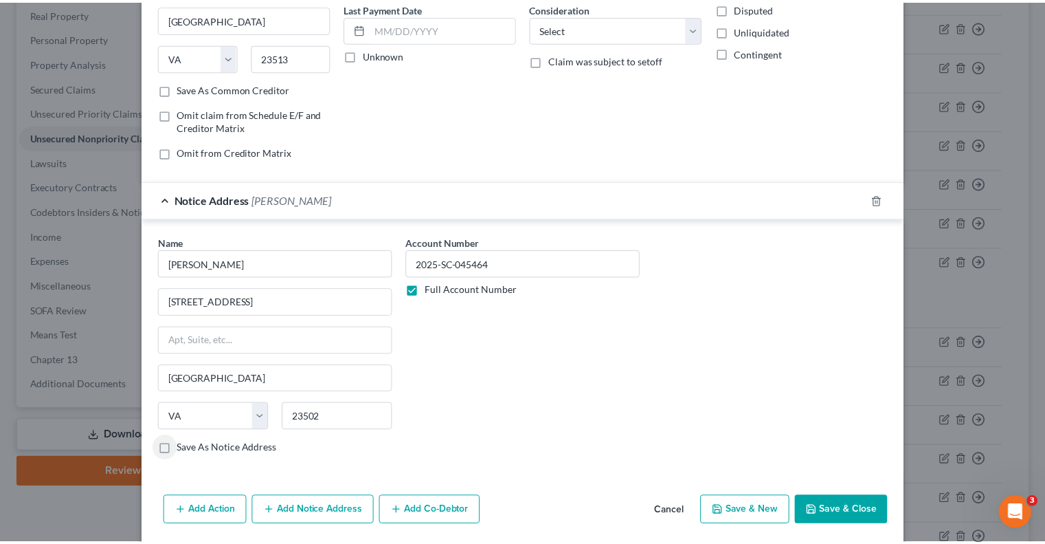
scroll to position [233, 0]
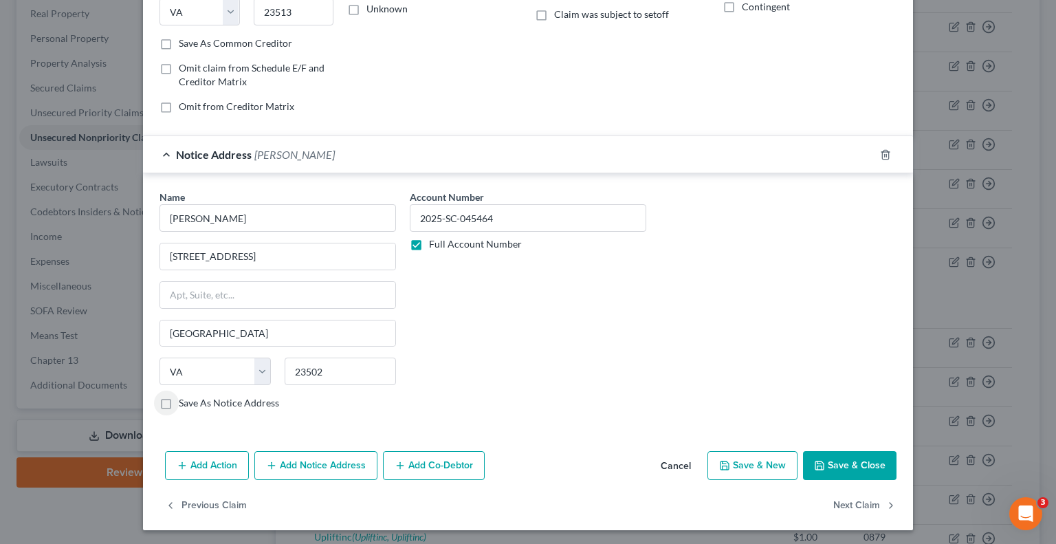
click at [849, 464] on button "Save & Close" at bounding box center [849, 465] width 93 height 29
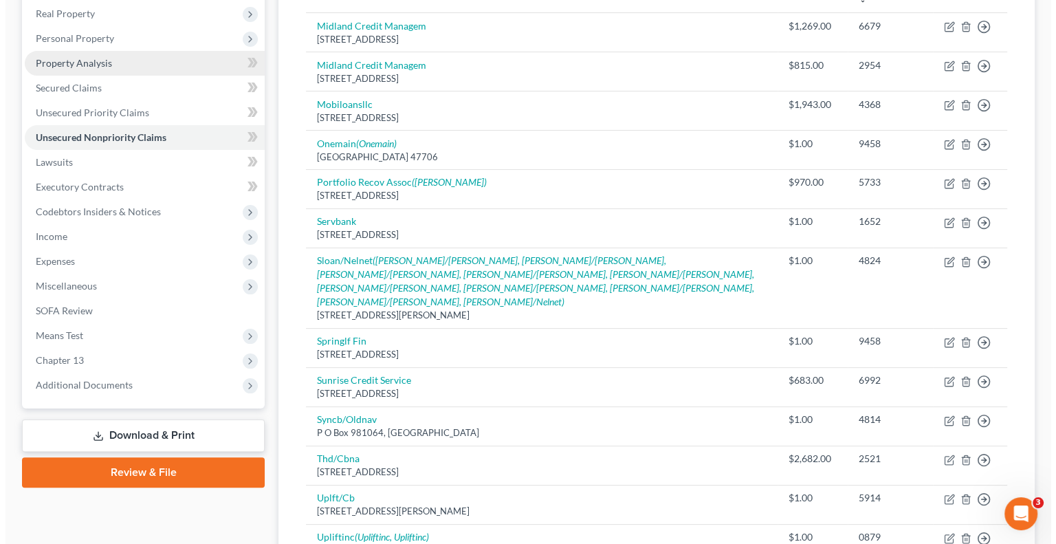
scroll to position [0, 0]
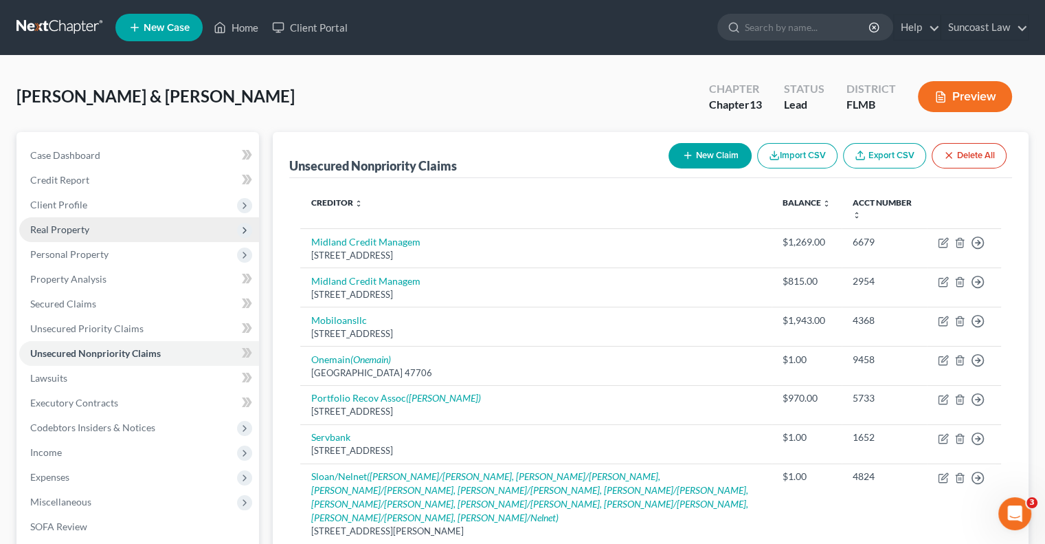
click at [85, 234] on span "Real Property" at bounding box center [59, 229] width 59 height 12
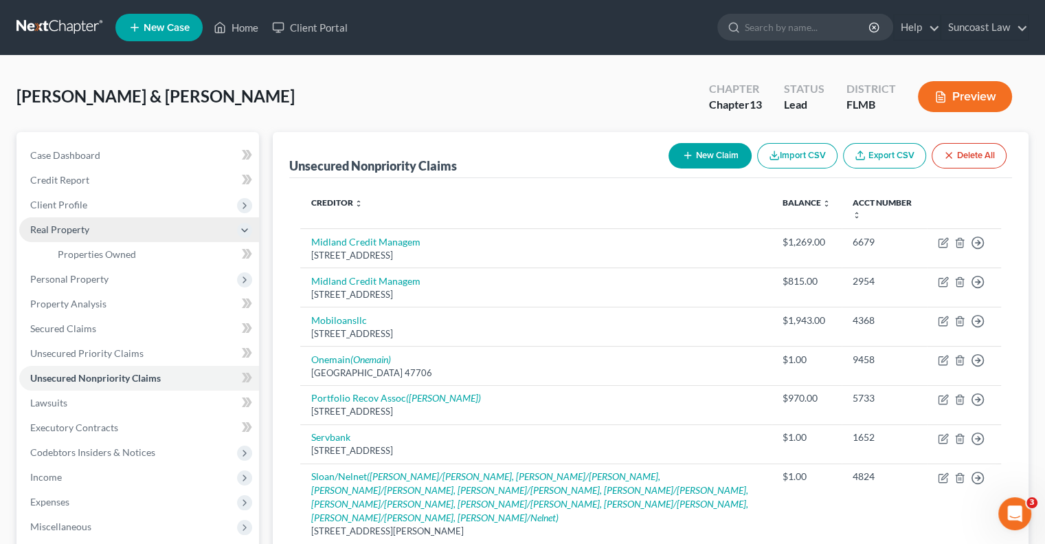
click at [80, 236] on span "Real Property" at bounding box center [139, 229] width 240 height 25
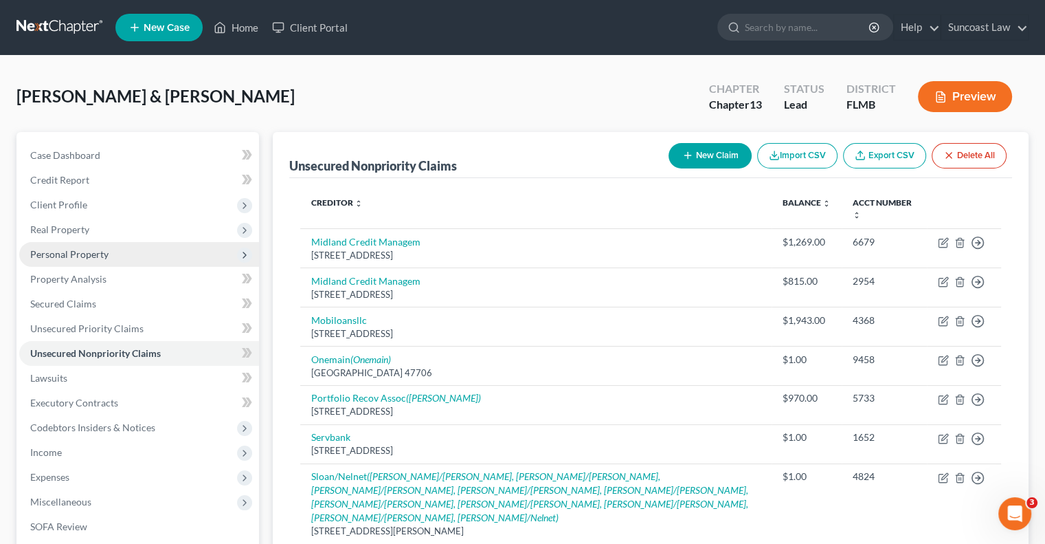
click at [95, 261] on span "Personal Property" at bounding box center [139, 254] width 240 height 25
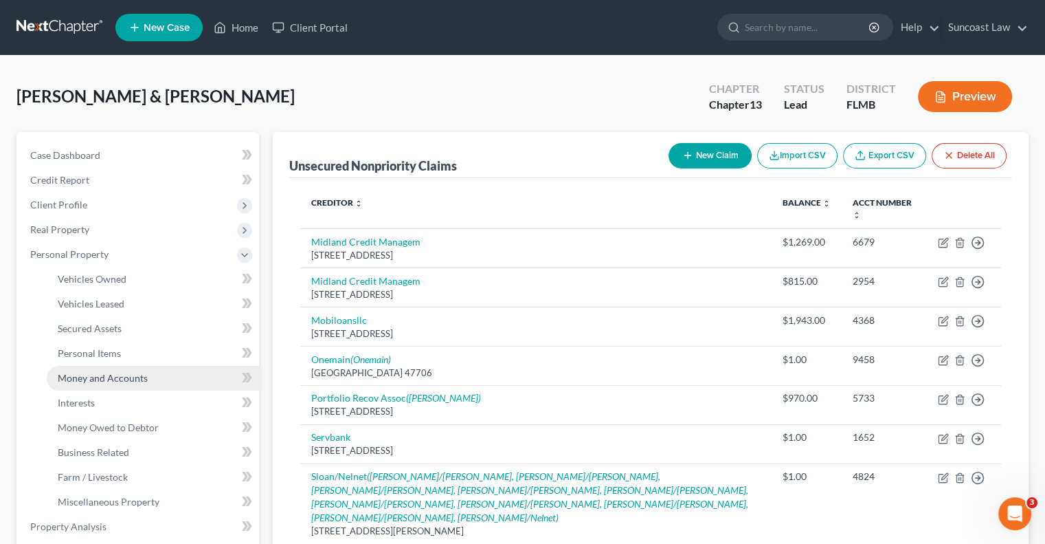
click at [135, 370] on link "Money and Accounts" at bounding box center [153, 378] width 212 height 25
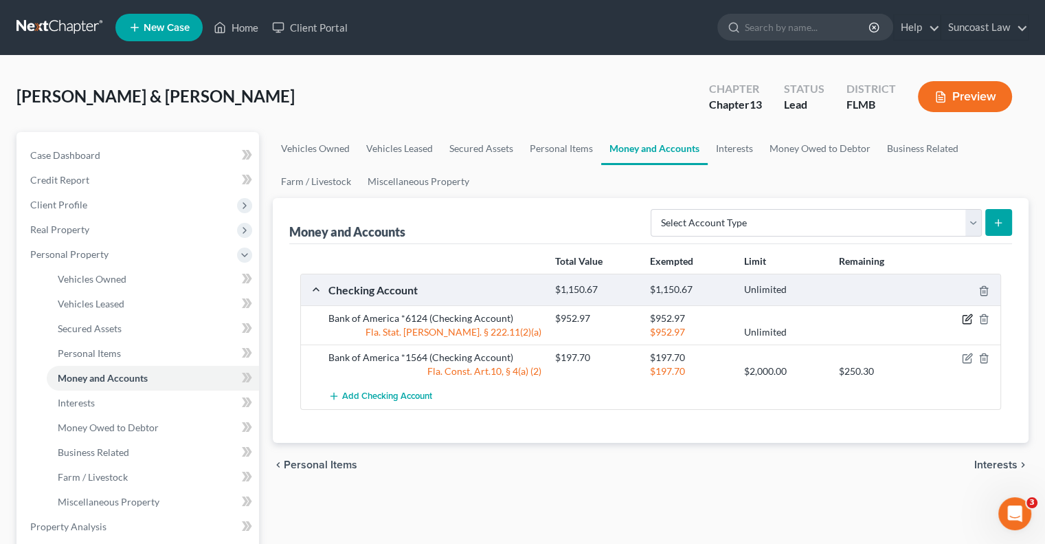
click at [965, 317] on icon "button" at bounding box center [967, 318] width 11 height 11
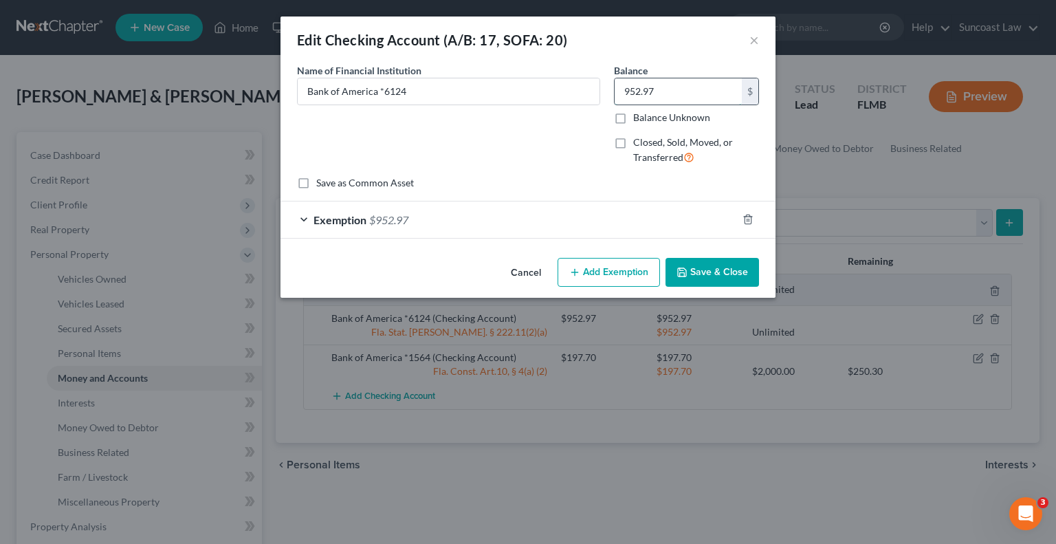
click at [723, 88] on input "952.97" at bounding box center [677, 91] width 127 height 26
type input "45.31"
click at [616, 220] on div "Exemption $952.97" at bounding box center [508, 219] width 456 height 36
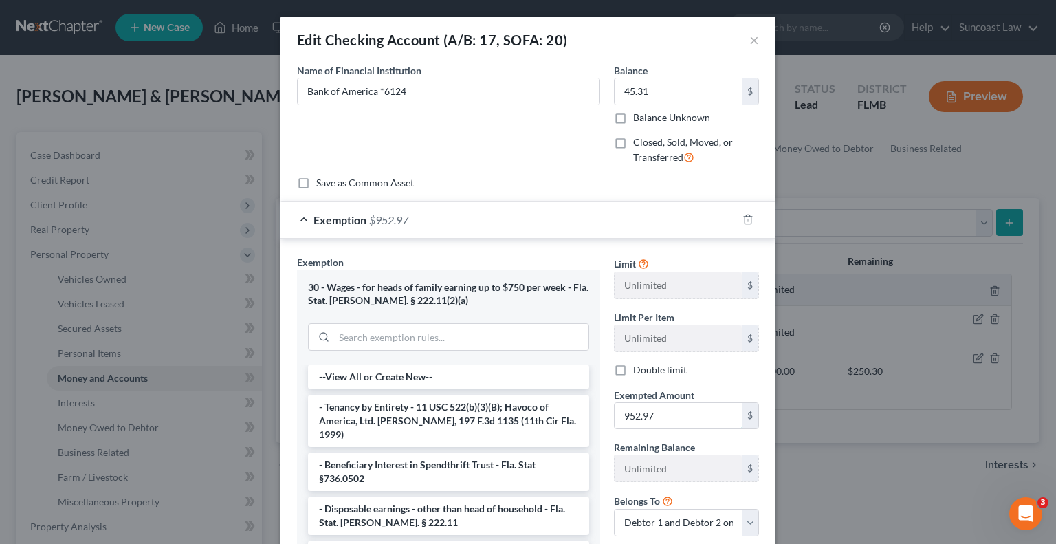
click at [672, 412] on input "952.97" at bounding box center [677, 416] width 127 height 26
type input "45.31"
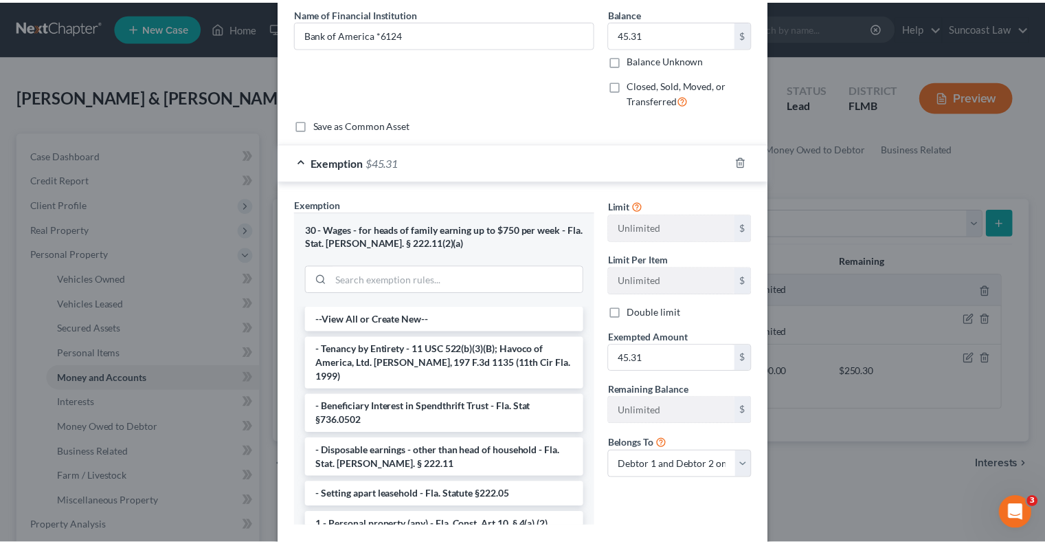
scroll to position [137, 0]
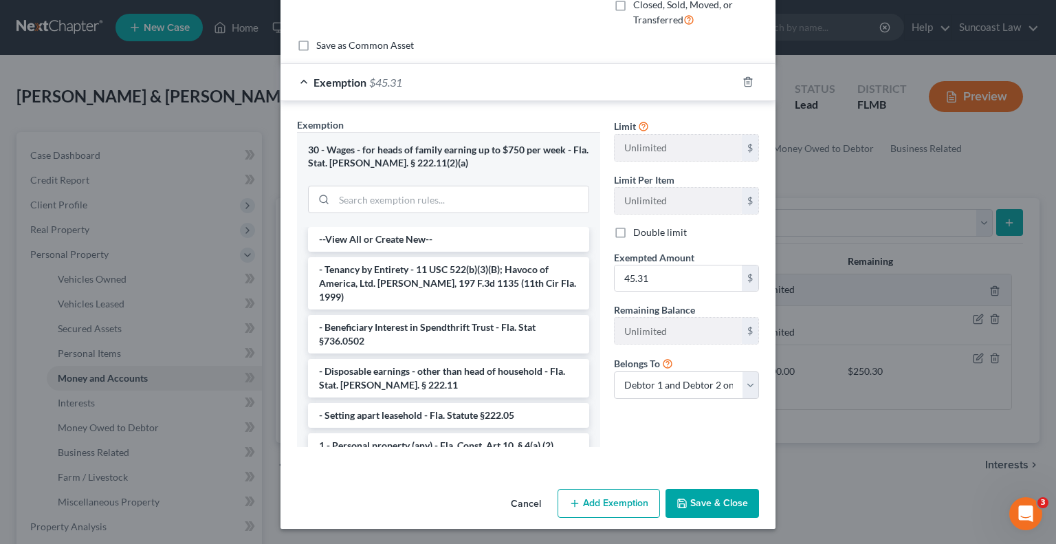
drag, startPoint x: 714, startPoint y: 500, endPoint x: 737, endPoint y: 497, distance: 23.5
click at [714, 500] on button "Save & Close" at bounding box center [711, 503] width 93 height 29
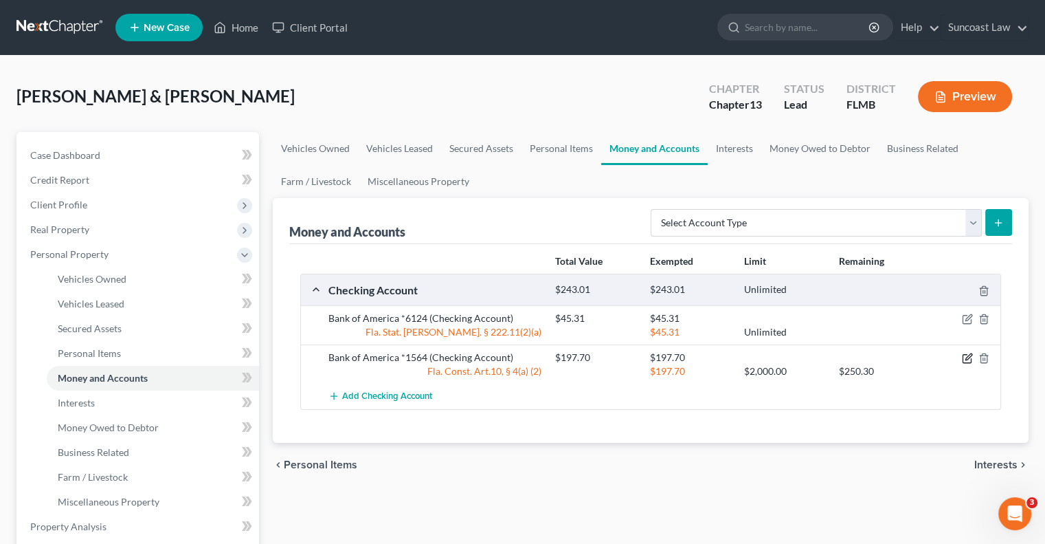
click at [968, 354] on icon "button" at bounding box center [967, 358] width 11 height 11
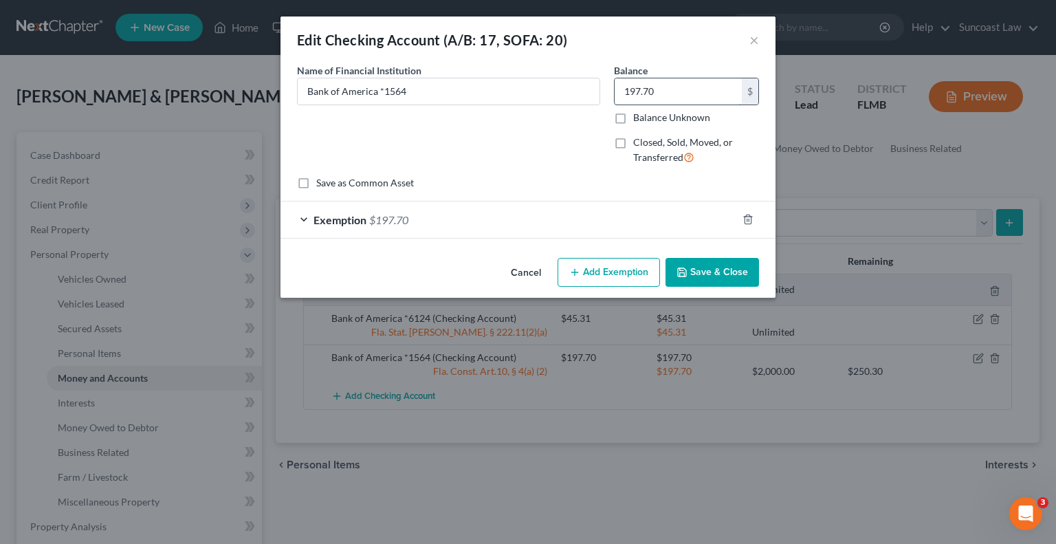
click at [662, 96] on input "197.70" at bounding box center [677, 91] width 127 height 26
type input "0"
drag, startPoint x: 753, startPoint y: 215, endPoint x: 744, endPoint y: 221, distance: 10.9
click at [753, 216] on div at bounding box center [756, 219] width 38 height 22
click at [748, 217] on icon "button" at bounding box center [747, 219] width 11 height 11
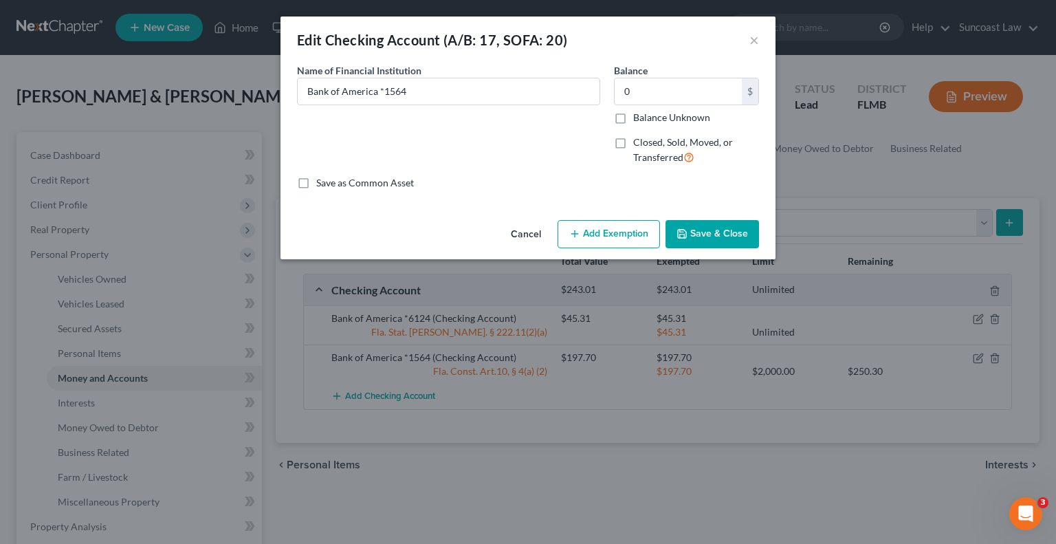
drag, startPoint x: 722, startPoint y: 240, endPoint x: 698, endPoint y: 226, distance: 27.1
click at [722, 240] on button "Save & Close" at bounding box center [711, 234] width 93 height 29
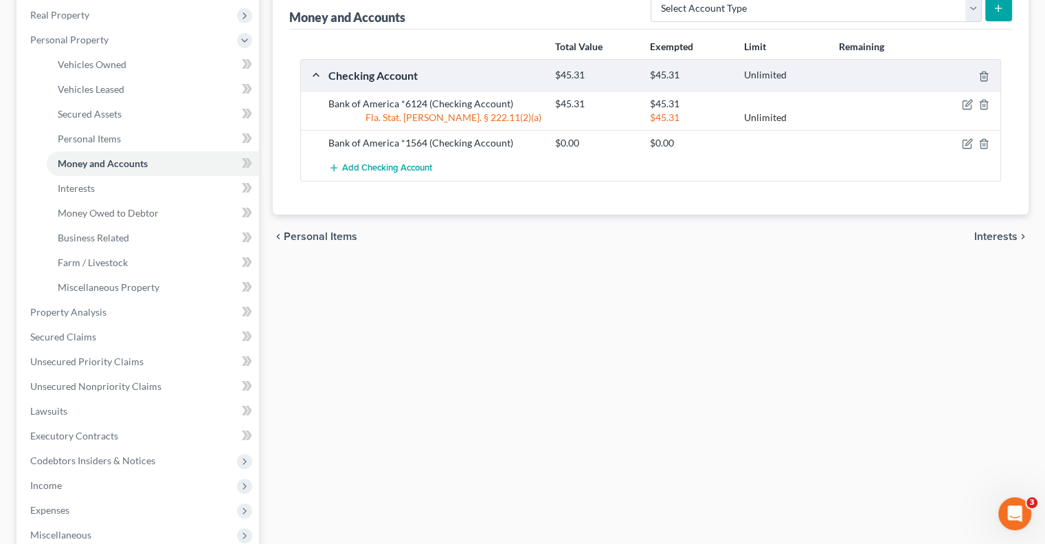
scroll to position [458, 0]
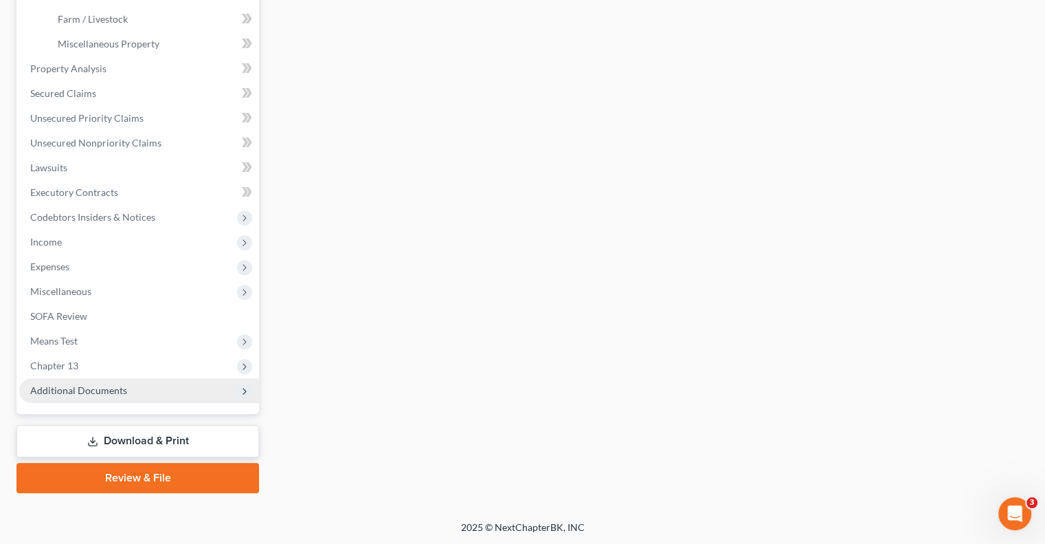
click at [114, 384] on span "Additional Documents" at bounding box center [78, 390] width 97 height 12
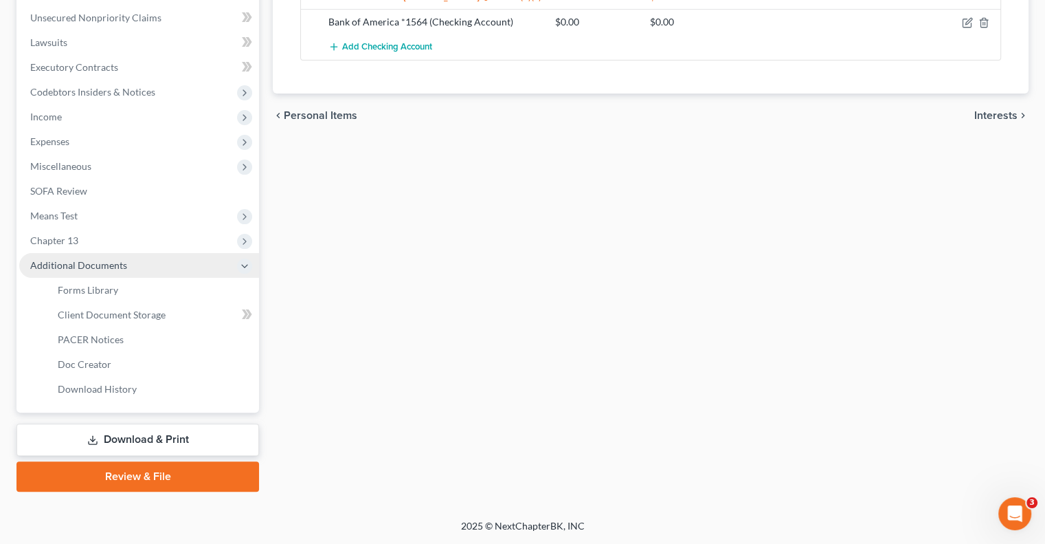
scroll to position [334, 0]
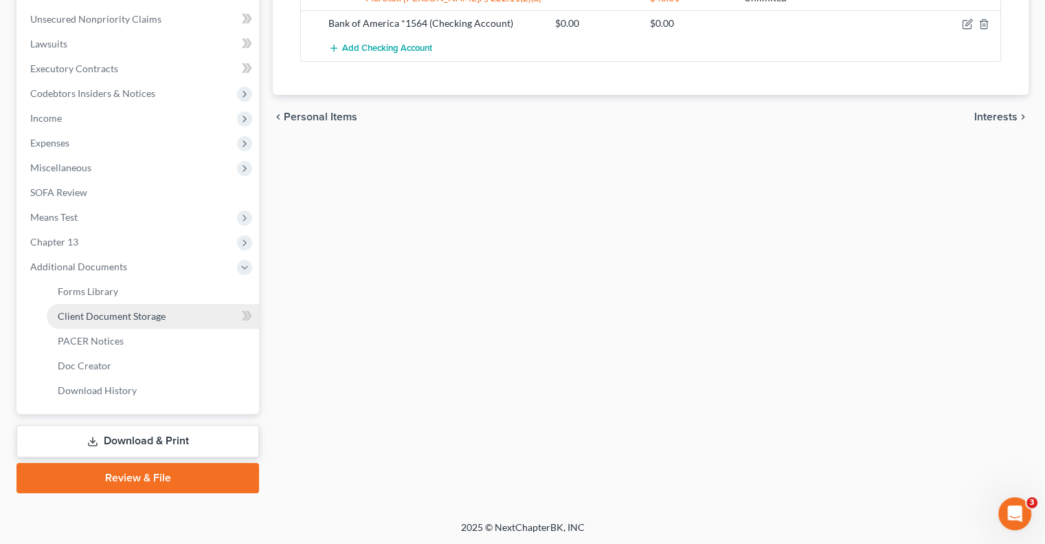
click at [108, 311] on span "Client Document Storage" at bounding box center [112, 316] width 108 height 12
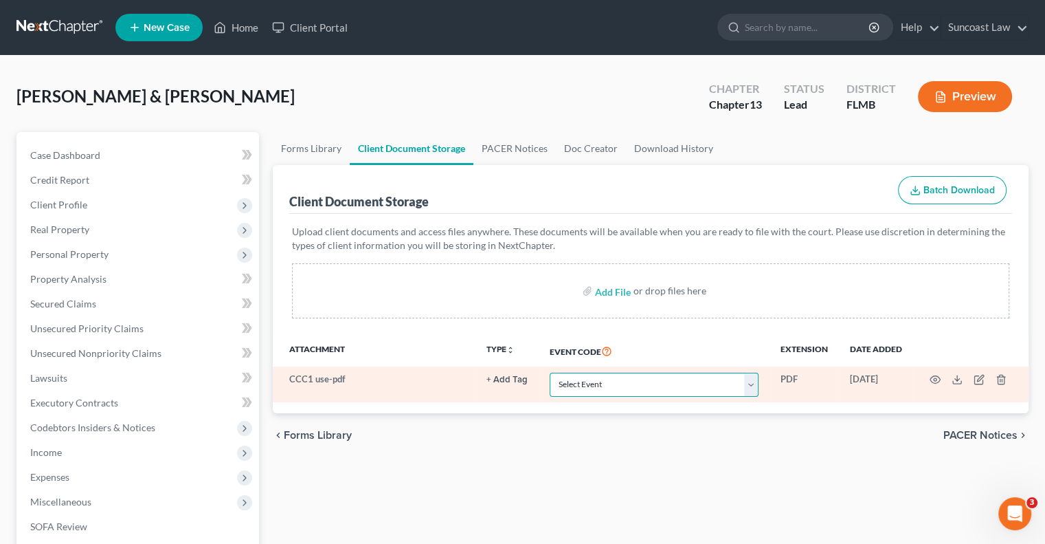
click at [669, 385] on select "Select Event 20 Largest Unsecured Creditors Amended Chapter 13 Plan Amended Cre…" at bounding box center [654, 384] width 209 height 24
select select "9"
click at [550, 372] on select "Select Event 20 Largest Unsecured Creditors Amended Chapter 13 Plan Amended Cre…" at bounding box center [654, 384] width 209 height 24
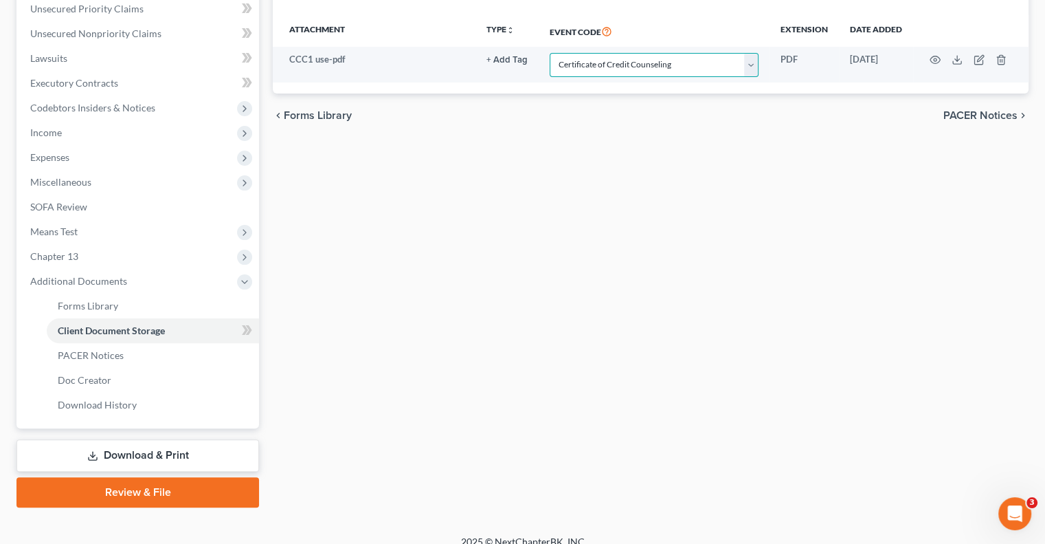
scroll to position [334, 0]
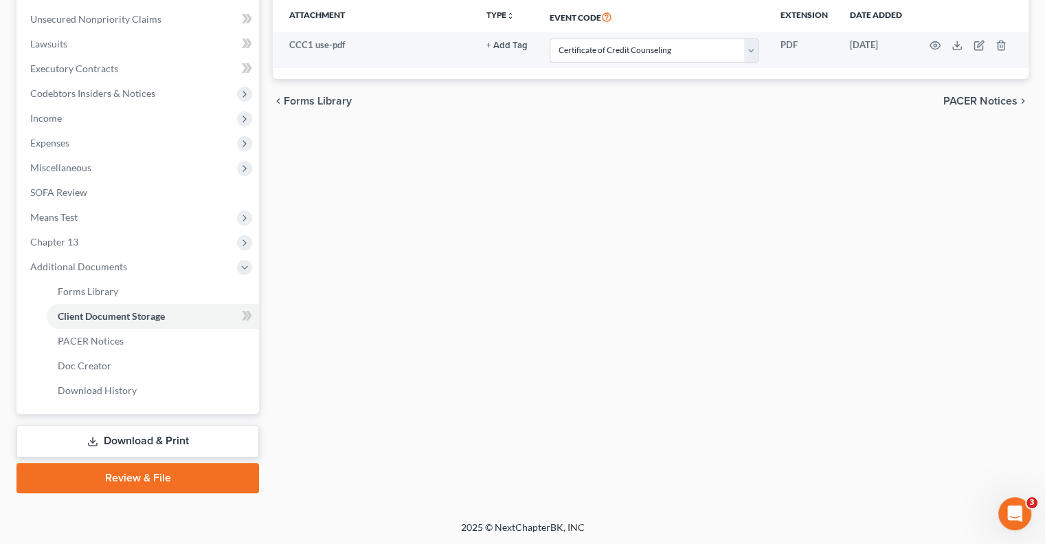
click at [195, 478] on link "Review & File" at bounding box center [137, 477] width 243 height 30
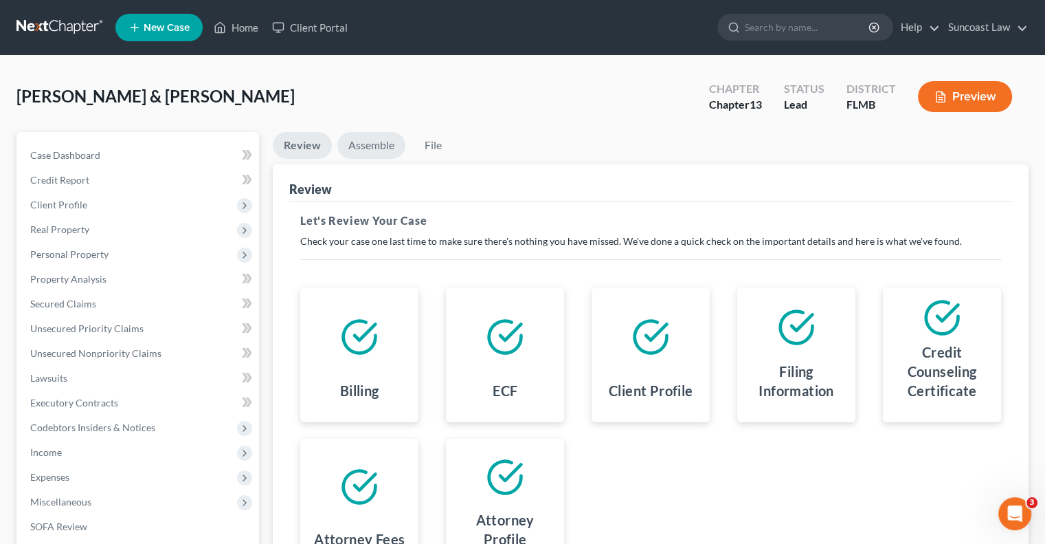
click at [374, 149] on link "Assemble" at bounding box center [371, 145] width 68 height 27
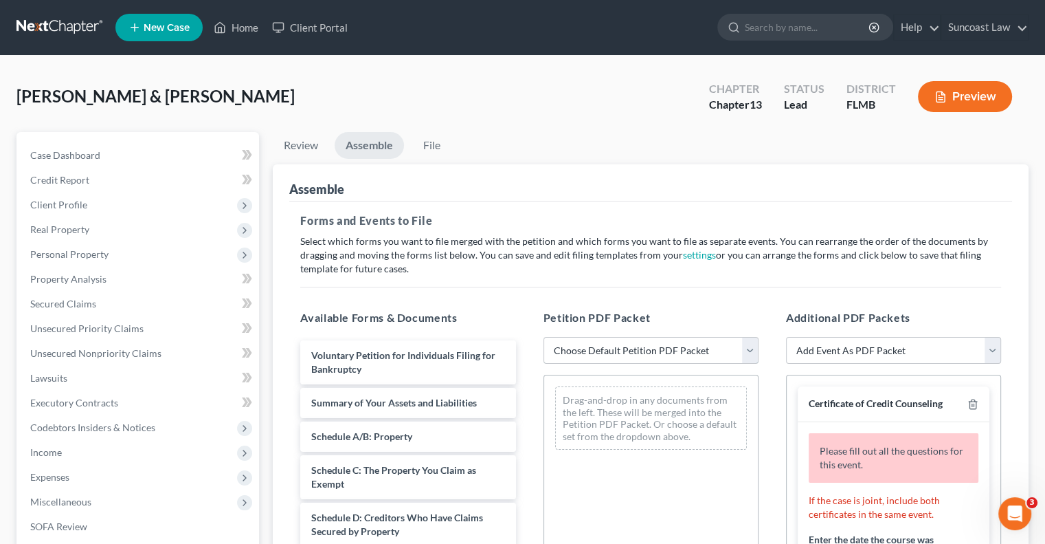
drag, startPoint x: 690, startPoint y: 348, endPoint x: 686, endPoint y: 361, distance: 14.3
click at [690, 348] on select "Choose Default Petition PDF Packet Complete Bankruptcy Petition (all forms and …" at bounding box center [651, 350] width 215 height 27
select select "0"
click at [544, 337] on select "Choose Default Petition PDF Packet Complete Bankruptcy Petition (all forms and …" at bounding box center [651, 350] width 215 height 27
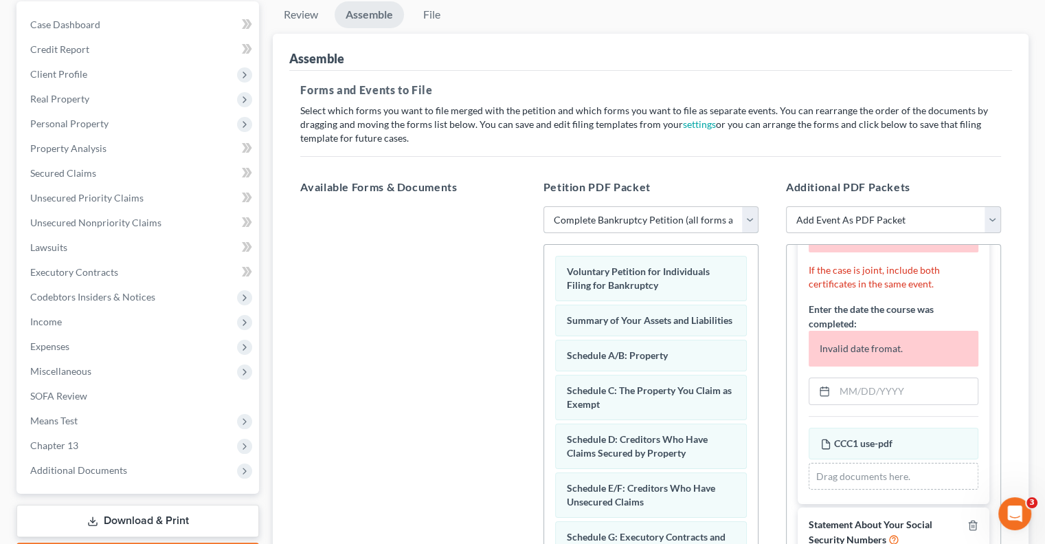
scroll to position [137, 0]
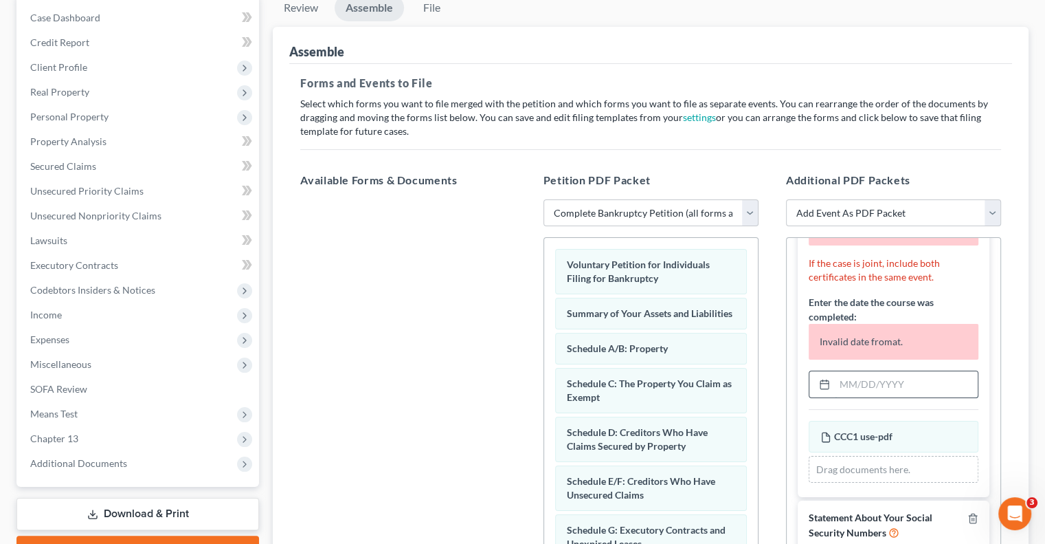
click at [896, 381] on input "text" at bounding box center [906, 384] width 143 height 26
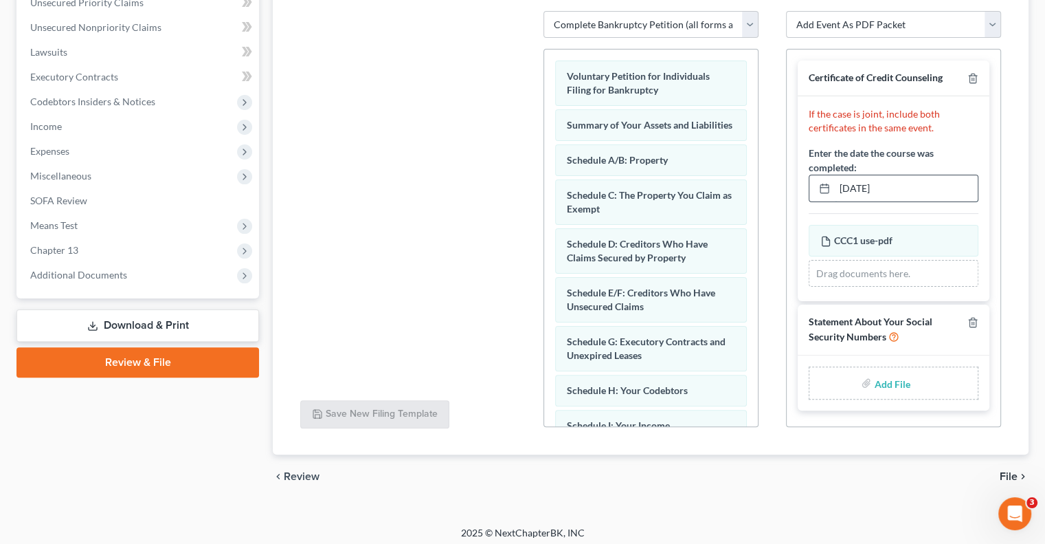
scroll to position [331, 0]
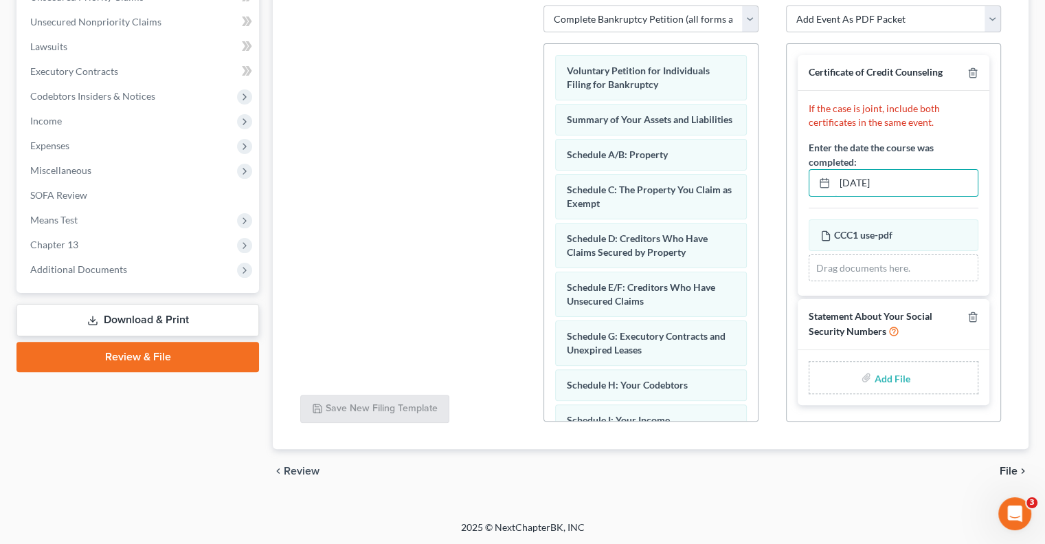
type input "[DATE]"
click at [895, 370] on input "file" at bounding box center [890, 377] width 33 height 25
type input "C:\fakepath\[PERSON_NAME] SSN.pdf"
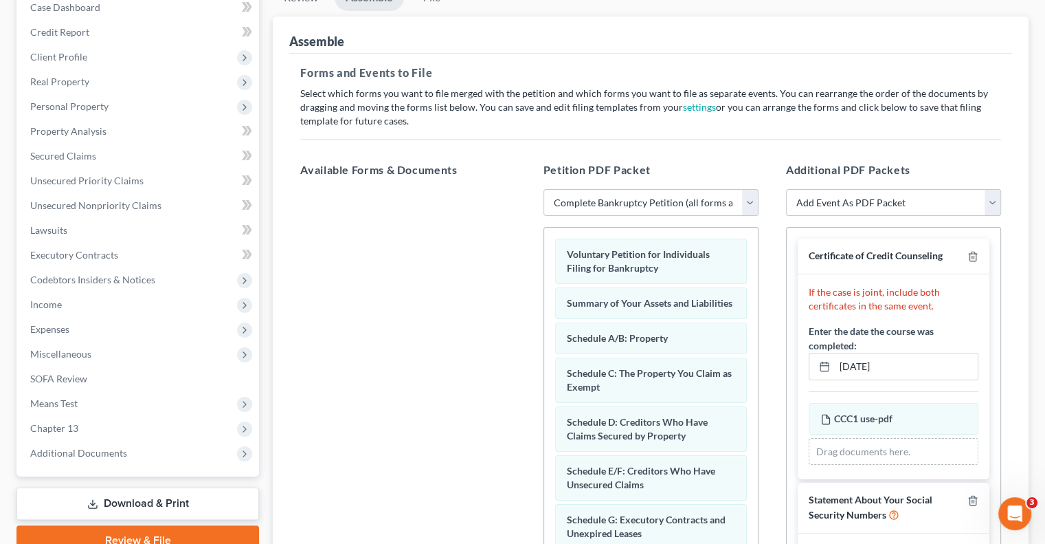
scroll to position [56, 0]
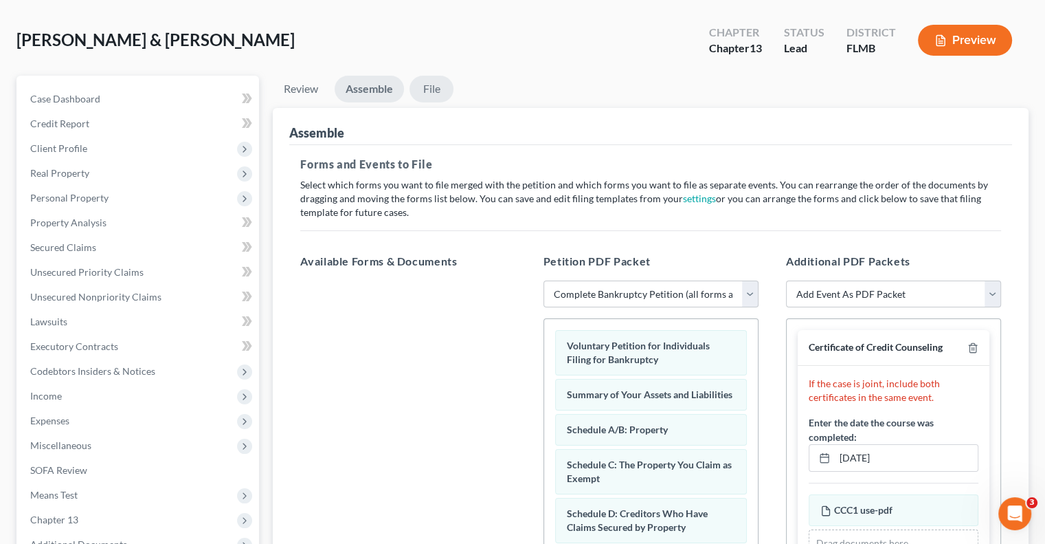
click at [432, 93] on link "File" at bounding box center [432, 89] width 44 height 27
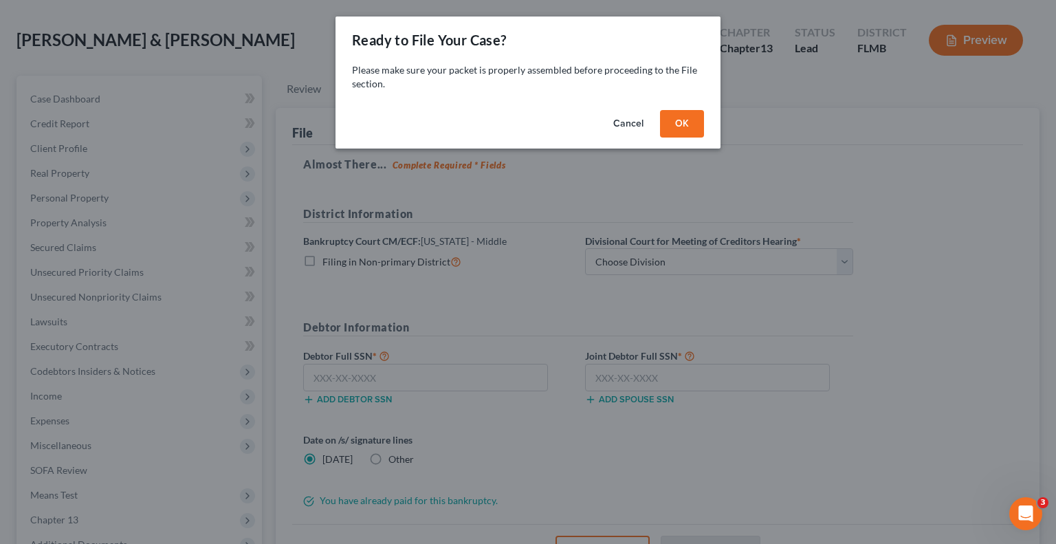
click at [682, 117] on button "OK" at bounding box center [682, 123] width 44 height 27
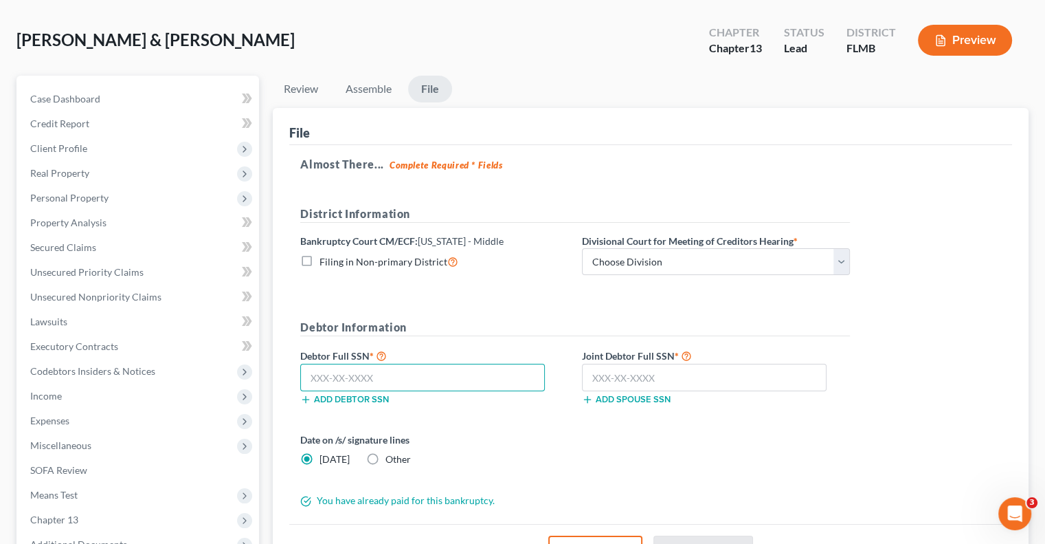
click at [385, 380] on input "text" at bounding box center [422, 377] width 245 height 27
type input "193-68-0106"
click at [673, 381] on input "text" at bounding box center [704, 377] width 245 height 27
type input "594-06-4995"
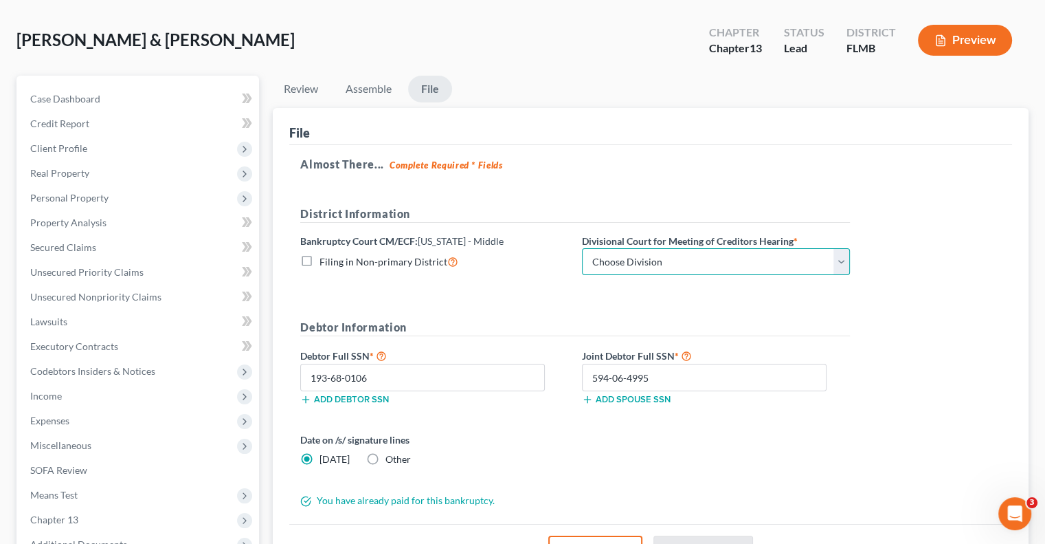
drag, startPoint x: 702, startPoint y: 255, endPoint x: 693, endPoint y: 267, distance: 14.7
click at [702, 255] on select "Choose Division [GEOGRAPHIC_DATA][PERSON_NAME] [GEOGRAPHIC_DATA] [GEOGRAPHIC_DA…" at bounding box center [716, 261] width 268 height 27
select select "2"
click at [582, 248] on select "Choose Division [GEOGRAPHIC_DATA][PERSON_NAME] [GEOGRAPHIC_DATA] [GEOGRAPHIC_DA…" at bounding box center [716, 261] width 268 height 27
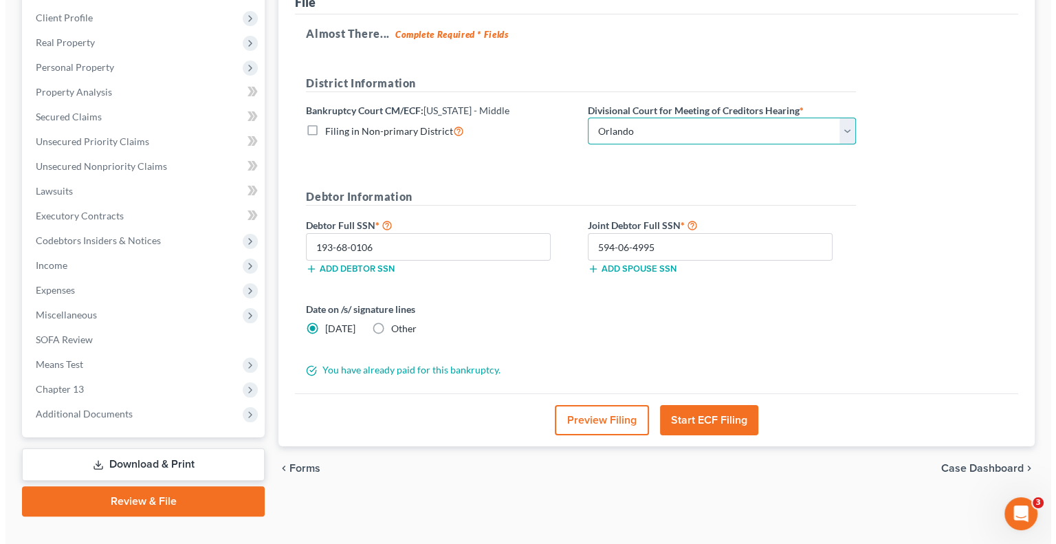
scroll to position [194, 0]
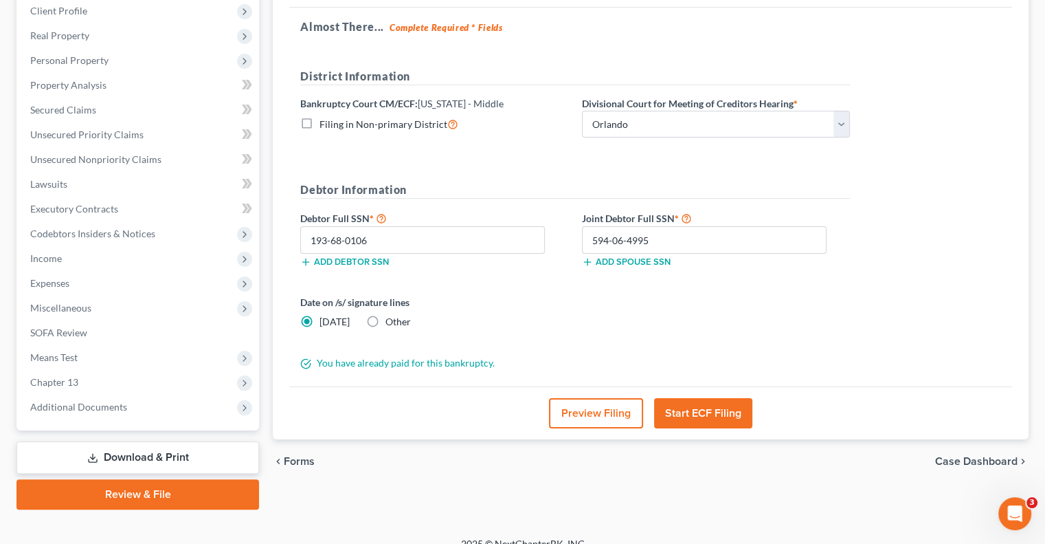
click at [717, 415] on button "Start ECF Filing" at bounding box center [703, 413] width 98 height 30
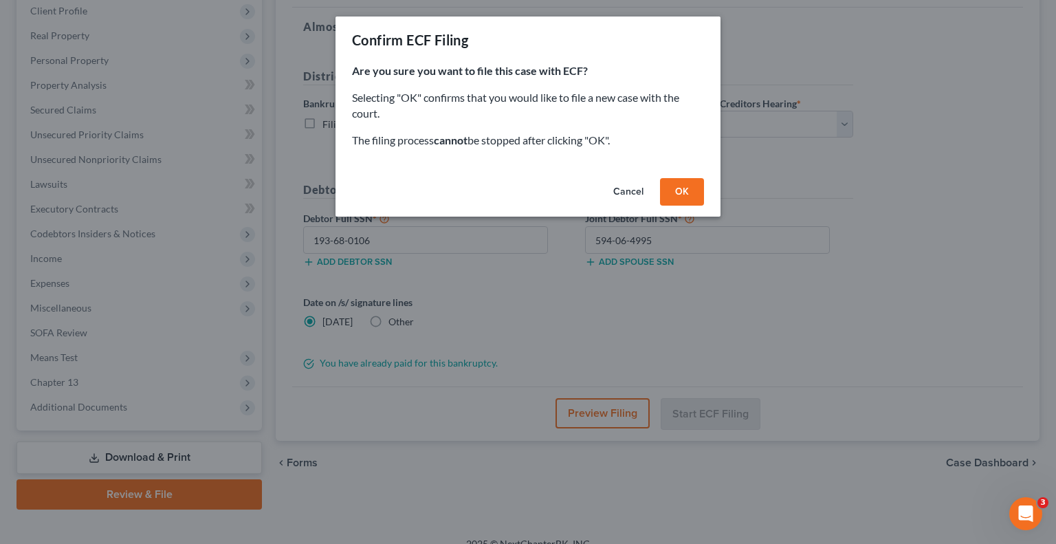
click at [687, 195] on button "OK" at bounding box center [682, 191] width 44 height 27
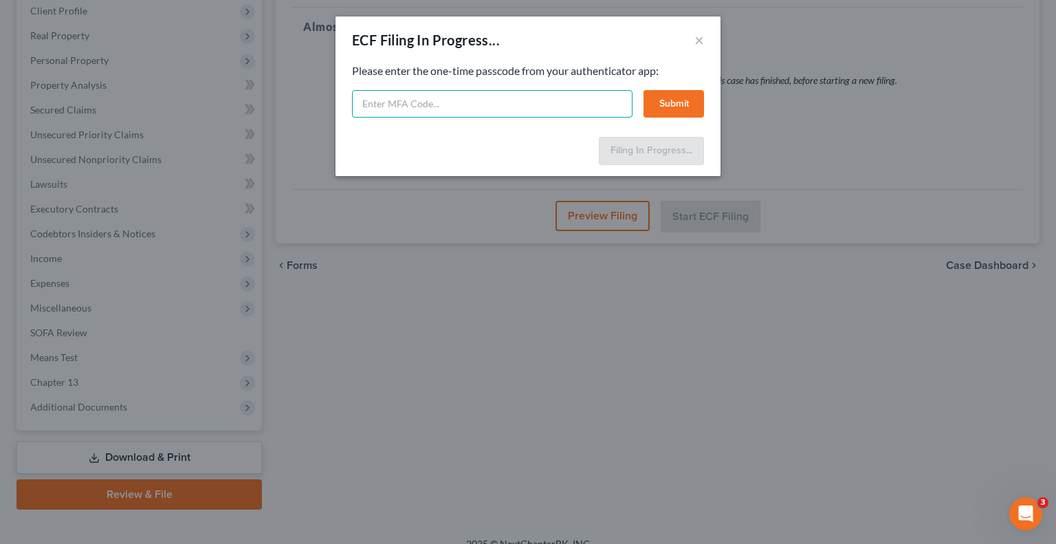
click at [420, 107] on input "text" at bounding box center [492, 103] width 280 height 27
type input "659679"
click at [666, 101] on button "Submit" at bounding box center [673, 103] width 60 height 27
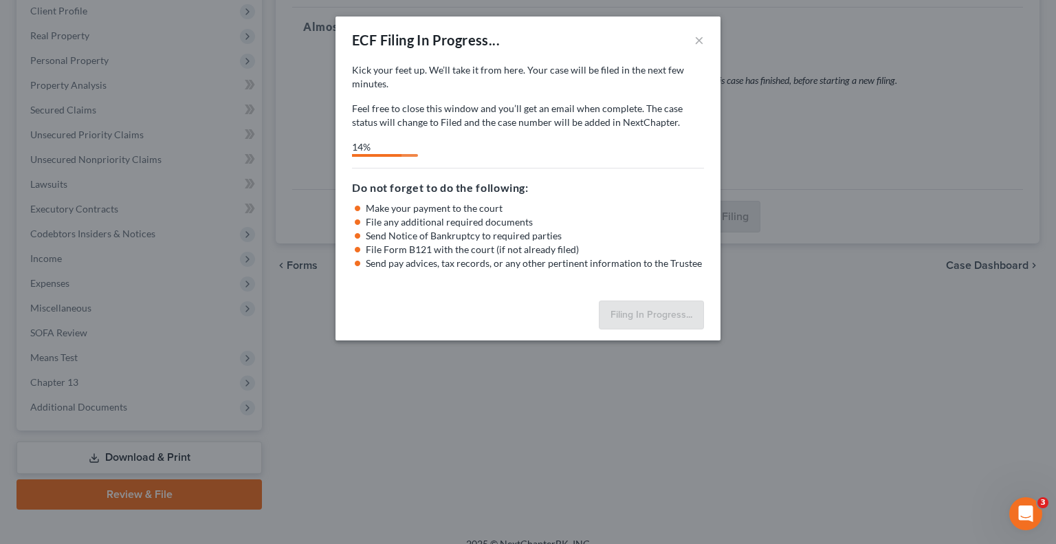
select select "2"
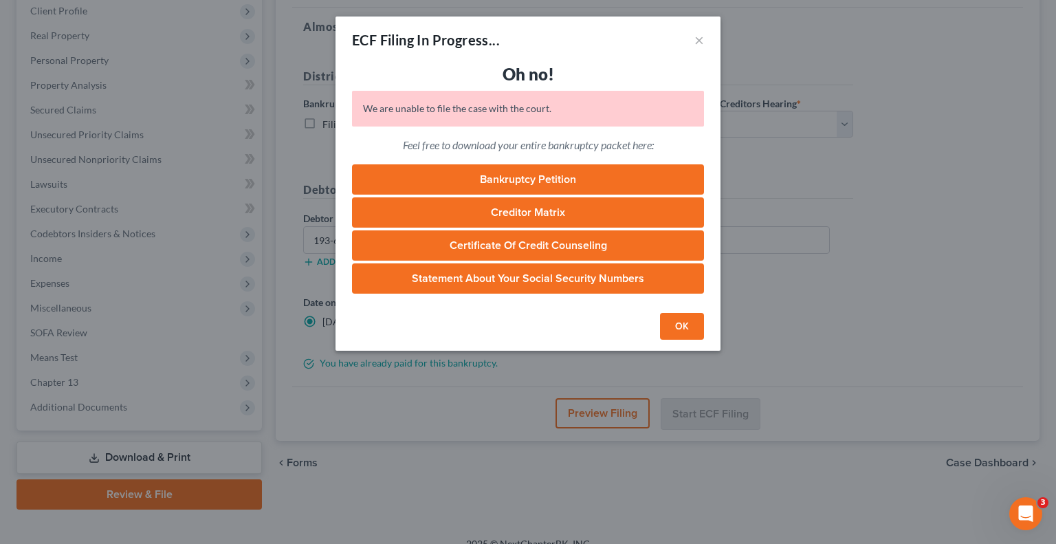
click at [690, 323] on button "OK" at bounding box center [682, 326] width 44 height 27
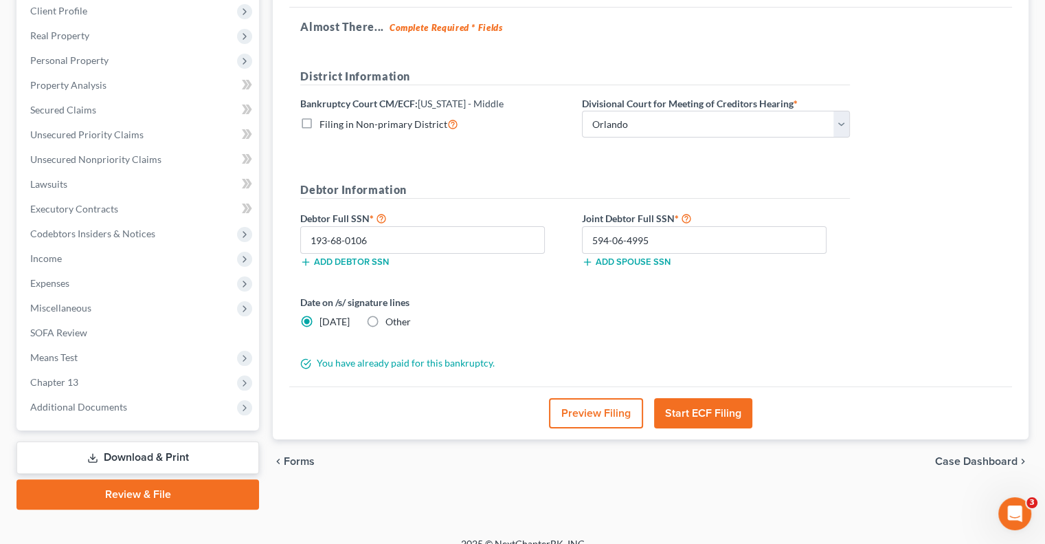
click at [721, 410] on button "Start ECF Filing" at bounding box center [703, 413] width 98 height 30
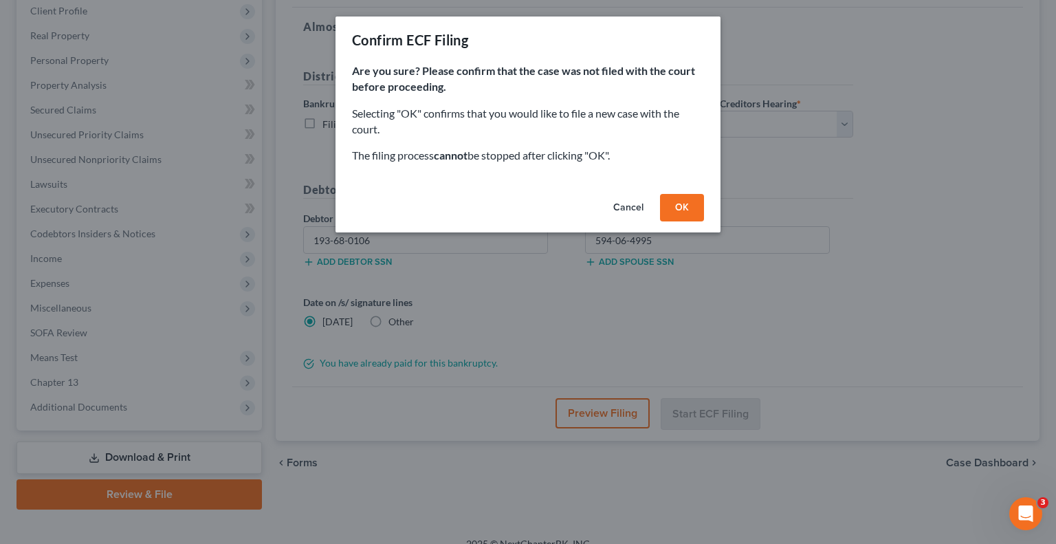
click at [691, 208] on button "OK" at bounding box center [682, 207] width 44 height 27
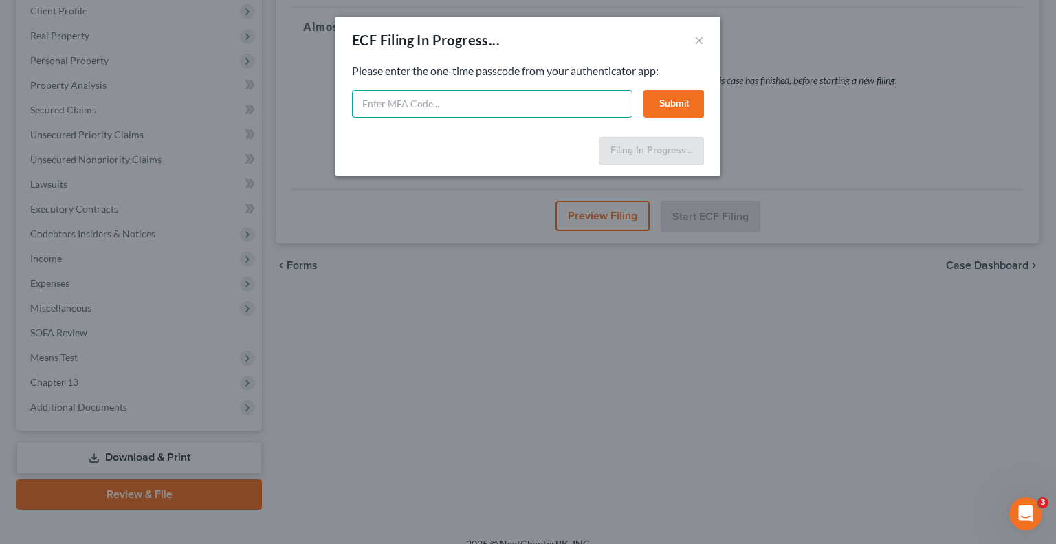
click at [483, 106] on input "text" at bounding box center [492, 103] width 280 height 27
type input "421826"
click at [682, 97] on button "Submit" at bounding box center [673, 103] width 60 height 27
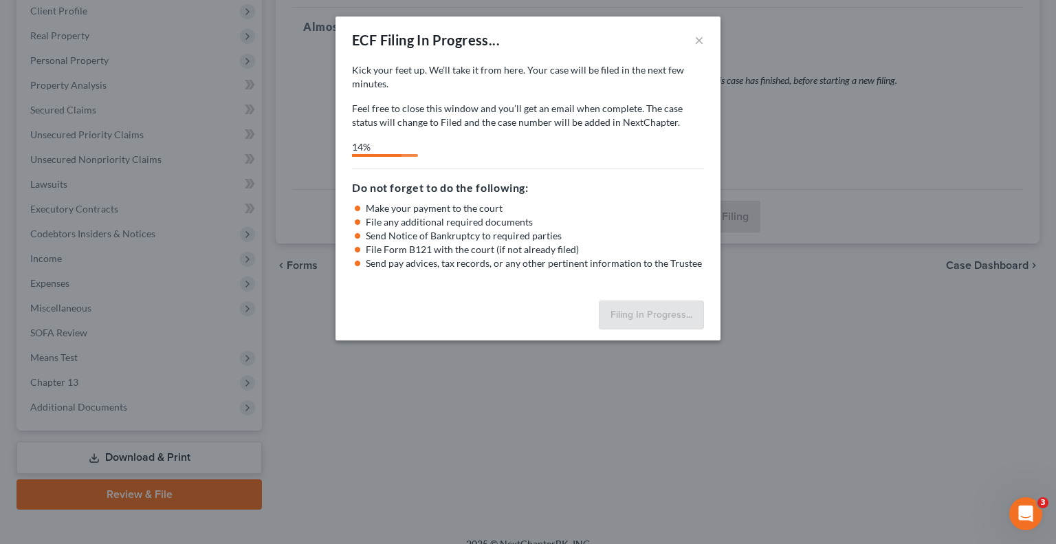
select select "2"
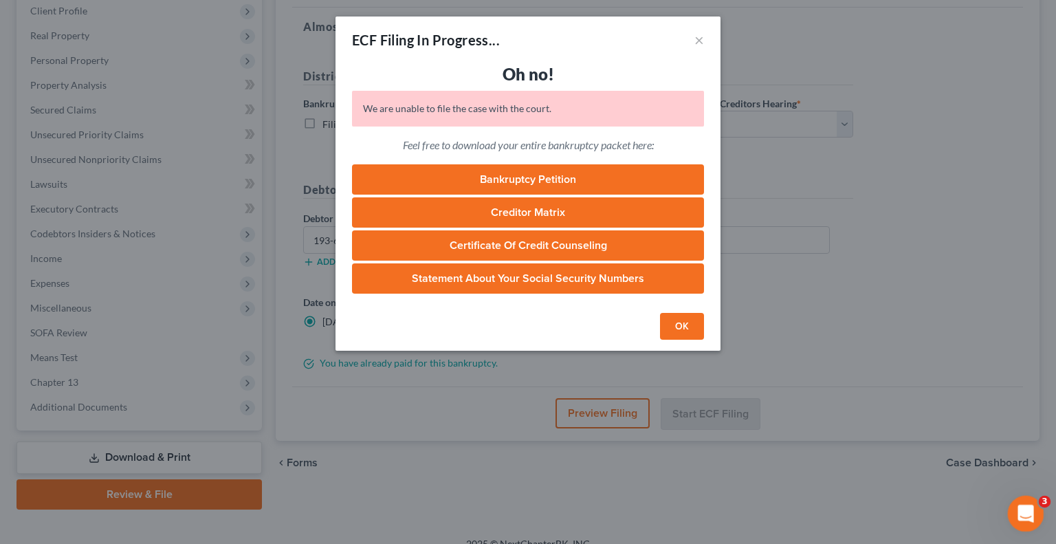
click at [1019, 513] on icon "Open Intercom Messenger" at bounding box center [1023, 511] width 23 height 23
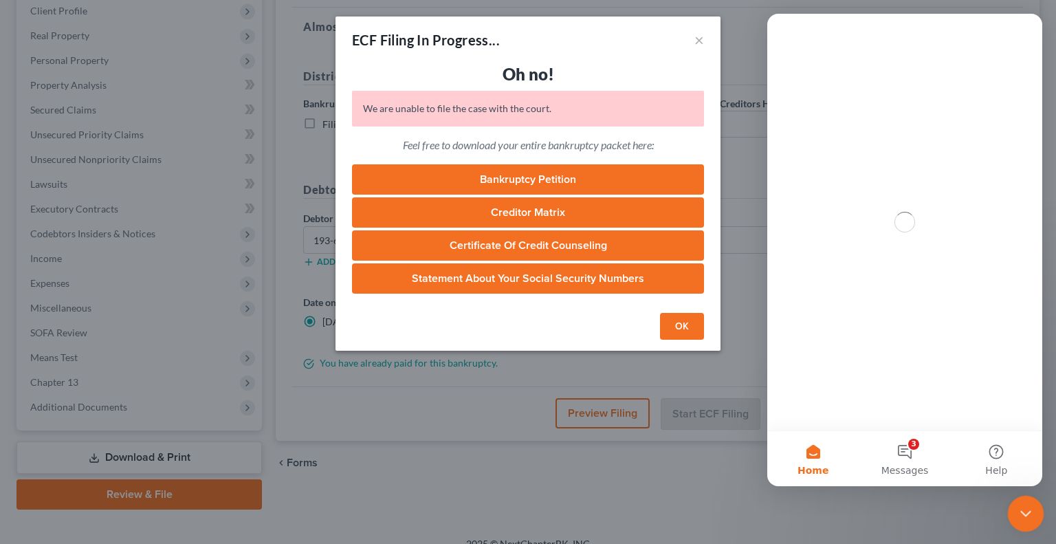
scroll to position [0, 0]
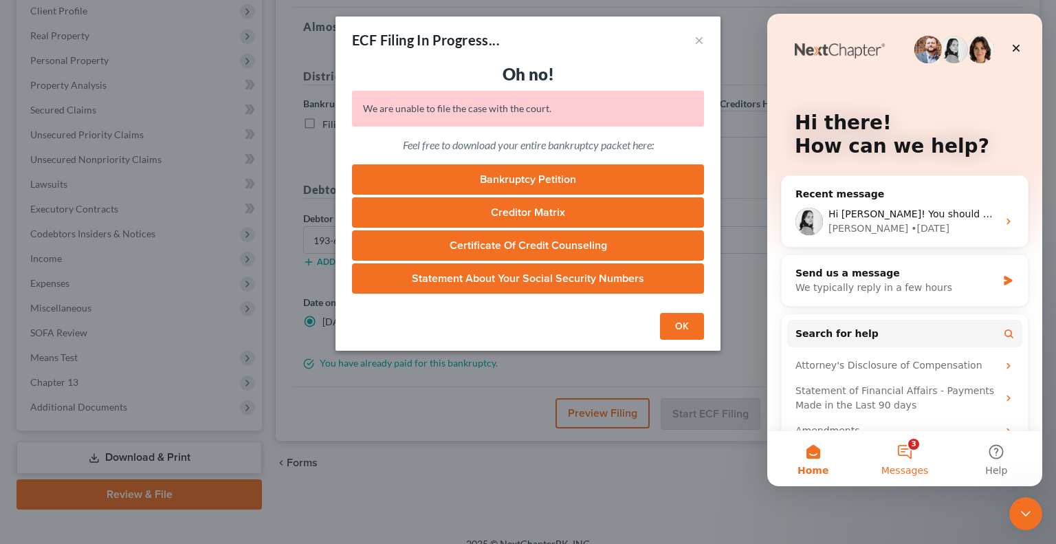
click at [904, 446] on button "3 Messages" at bounding box center [903, 458] width 91 height 55
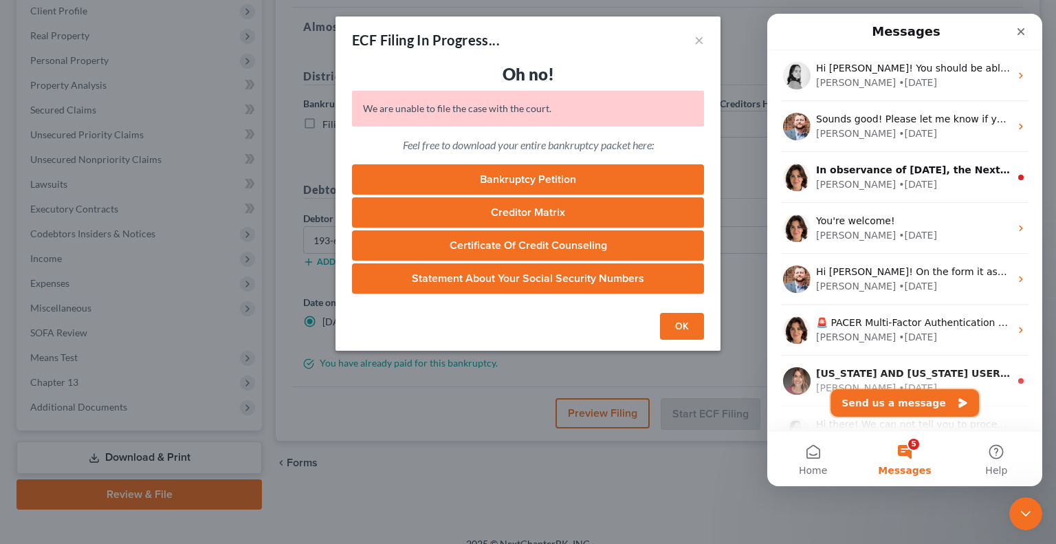
click at [913, 408] on button "Send us a message" at bounding box center [904, 402] width 148 height 27
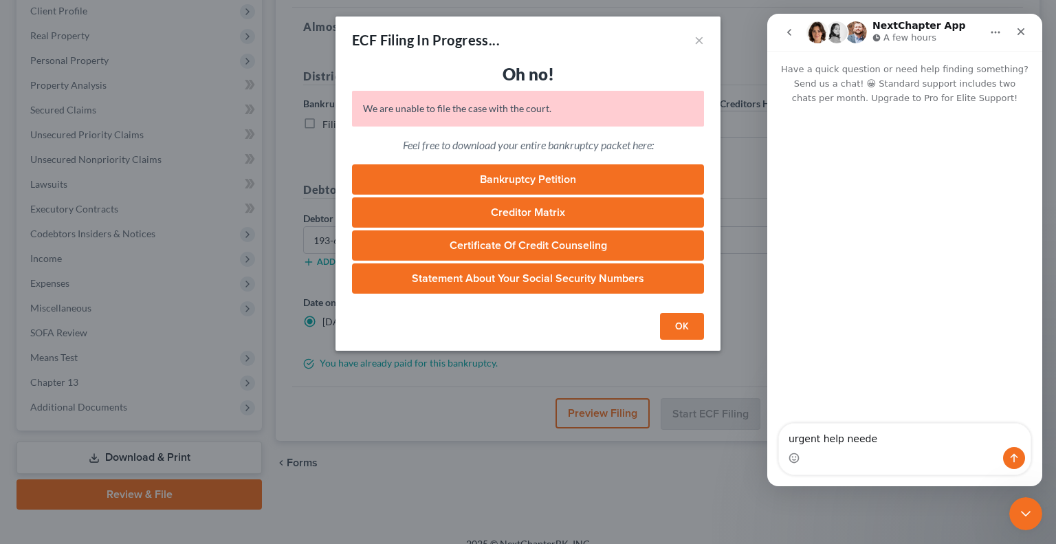
type textarea "urgent help needed"
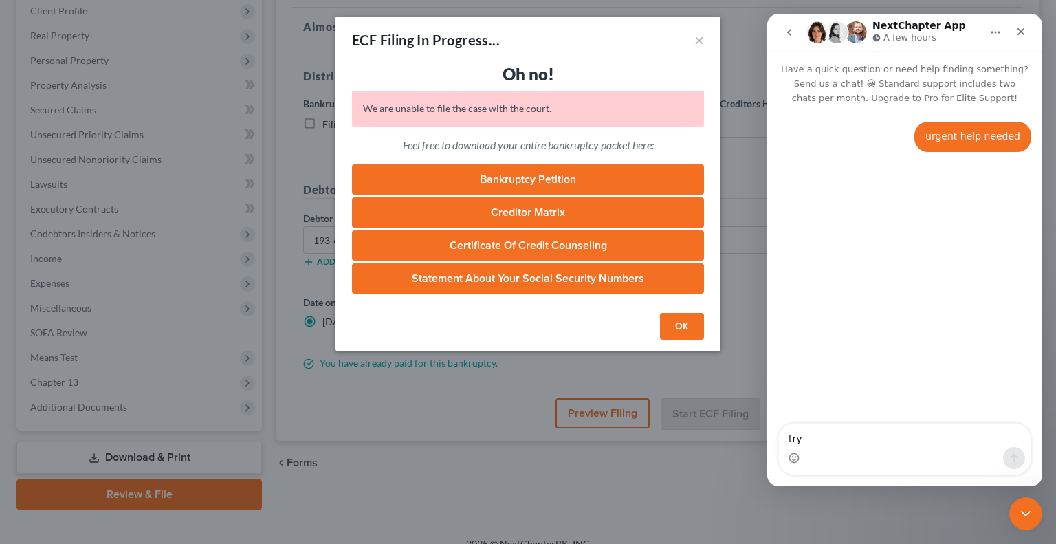
type textarea "tryn"
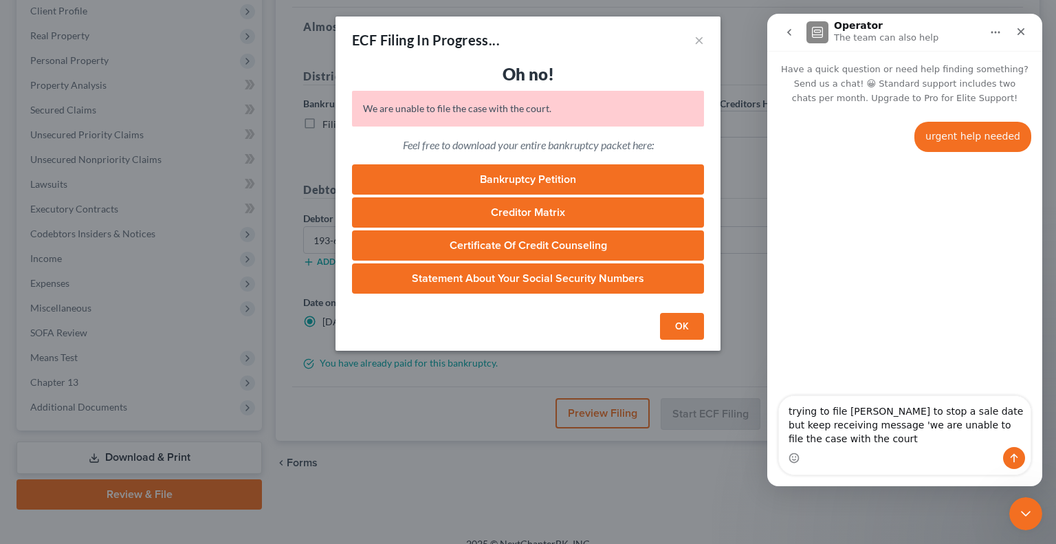
type textarea "trying to file [PERSON_NAME] to stop a sale date but keep receiving message 'we…"
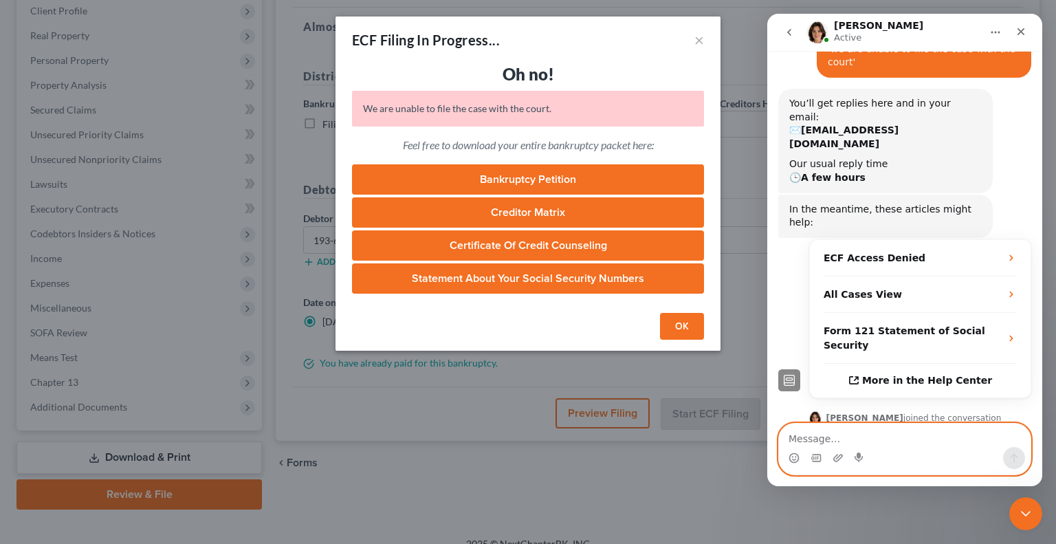
scroll to position [152, 0]
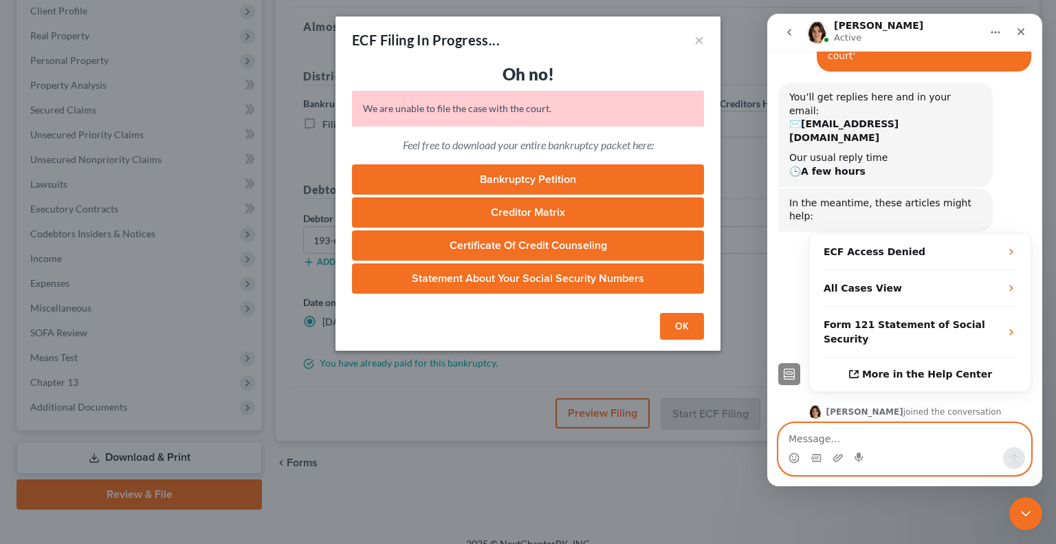
type textarea "?"
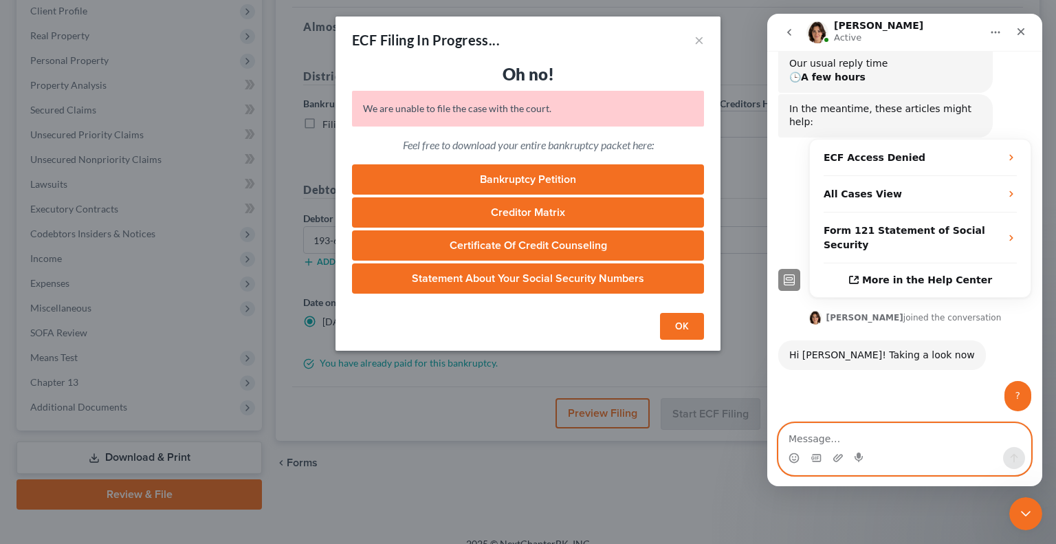
scroll to position [247, 0]
